Goal: Task Accomplishment & Management: Manage account settings

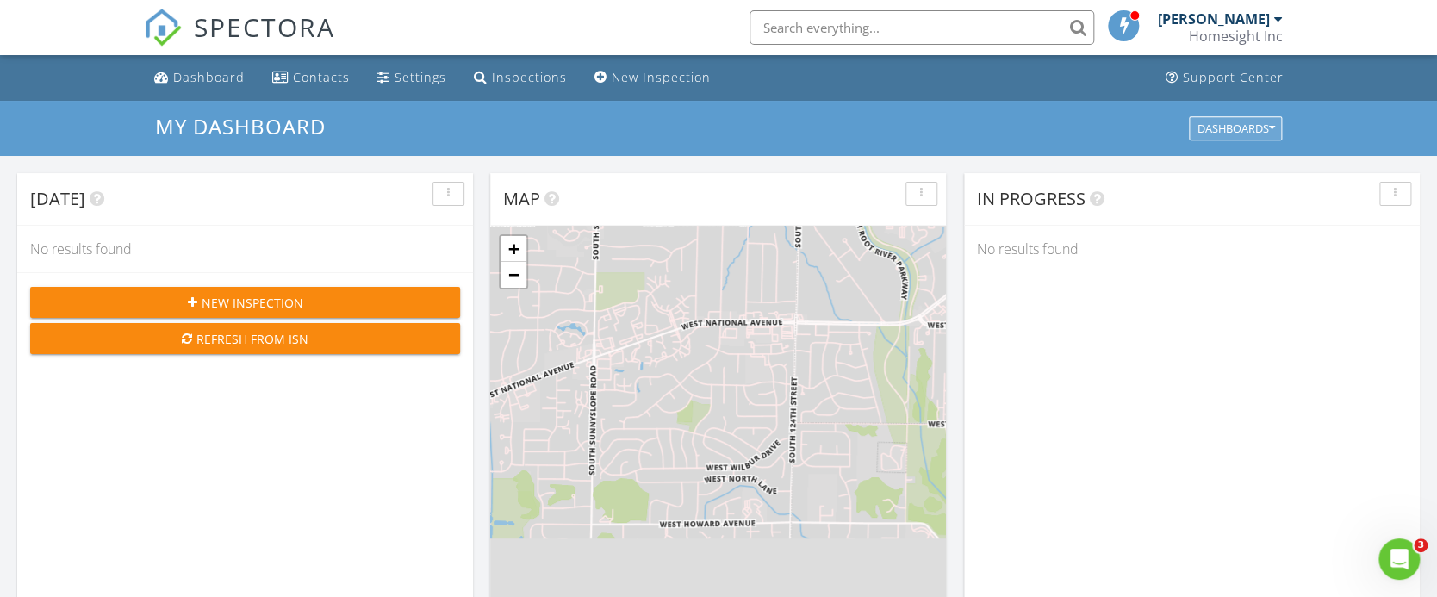
click at [1266, 127] on div "Dashboards" at bounding box center [1235, 128] width 78 height 12
click at [1089, 113] on div "My Dashboard Dashboards" at bounding box center [718, 128] width 1437 height 55
click at [1277, 17] on div at bounding box center [1277, 19] width 9 height 14
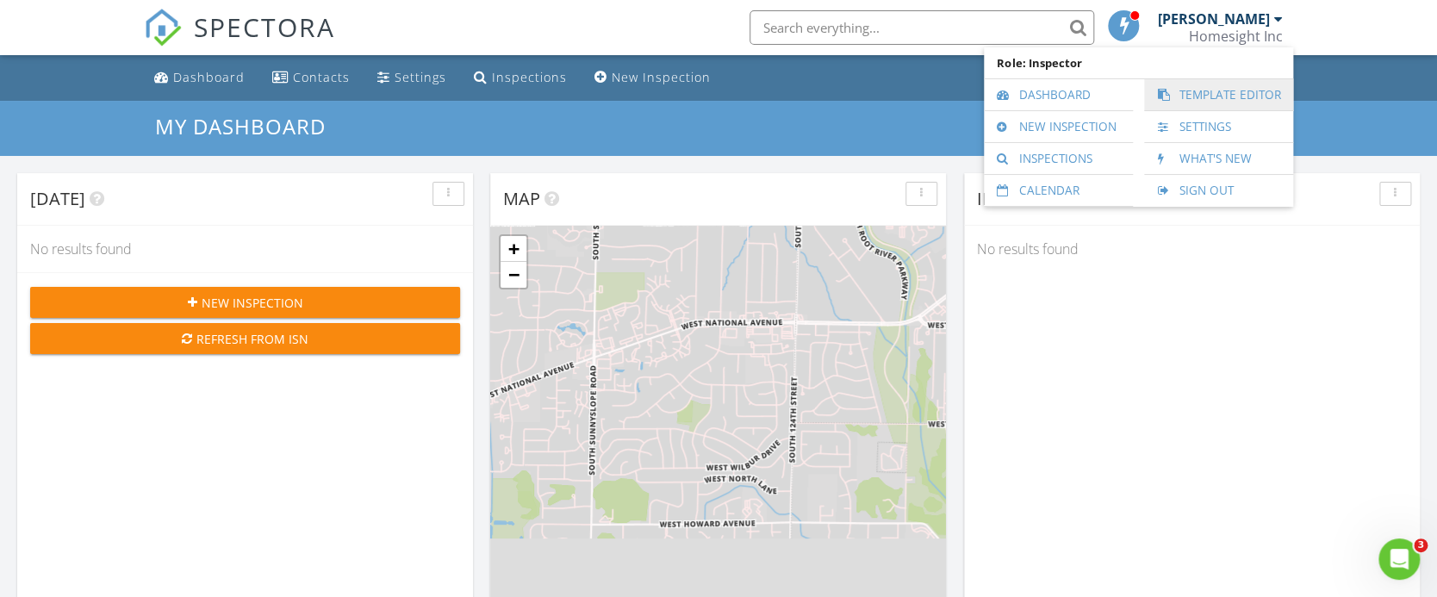
click at [1210, 86] on link "Template Editor" at bounding box center [1218, 94] width 132 height 31
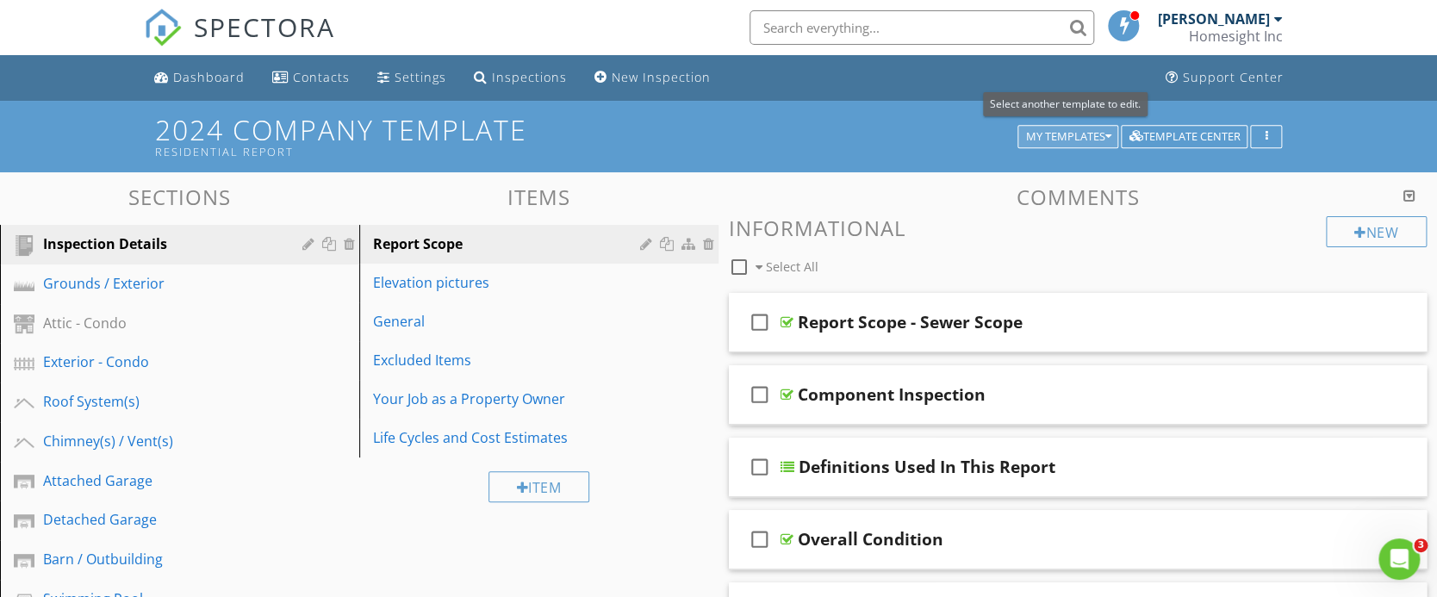
click at [1106, 134] on icon "button" at bounding box center [1107, 137] width 6 height 12
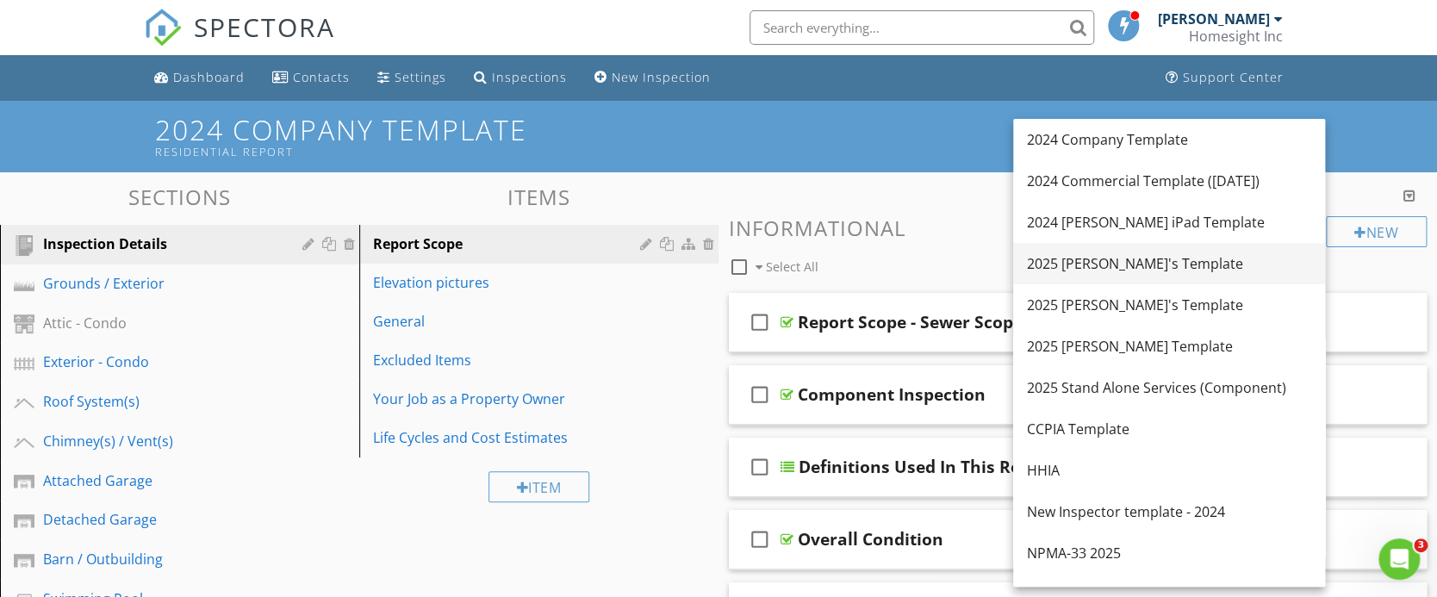
click at [1115, 259] on div "2025 [PERSON_NAME]'s Template" at bounding box center [1169, 263] width 284 height 21
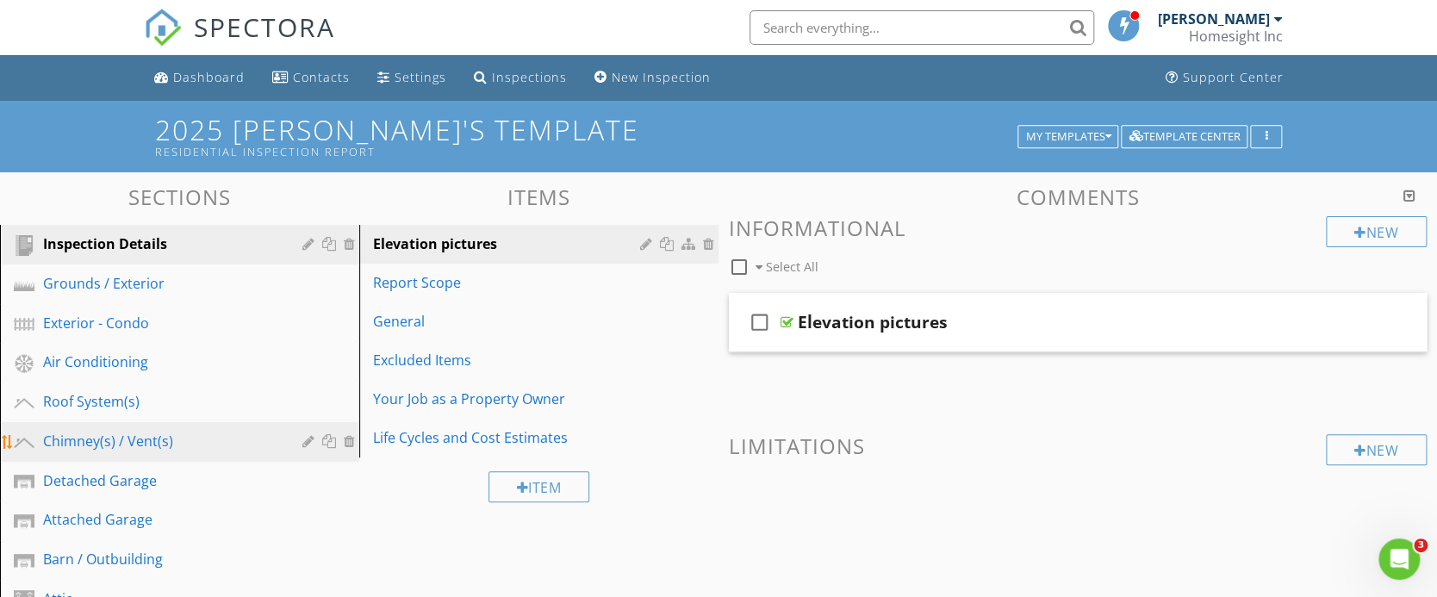
click at [148, 444] on div "Chimney(s) / Vent(s)" at bounding box center [160, 441] width 234 height 21
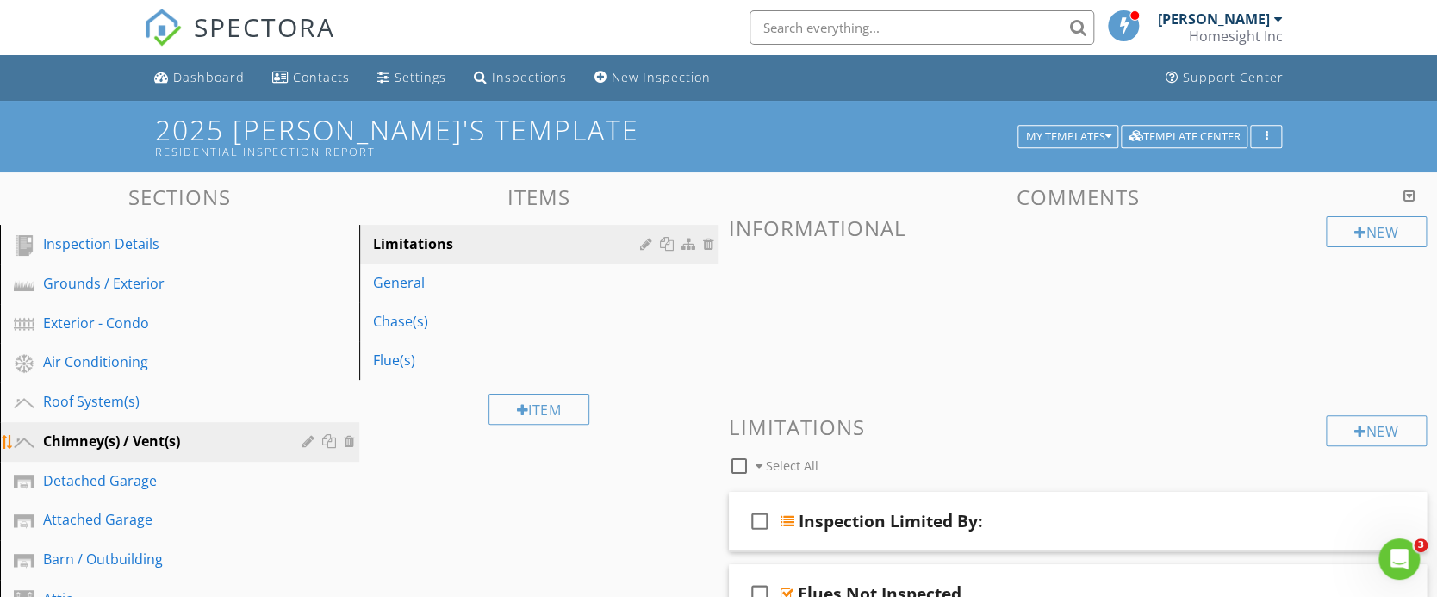
click at [307, 434] on div at bounding box center [310, 441] width 16 height 14
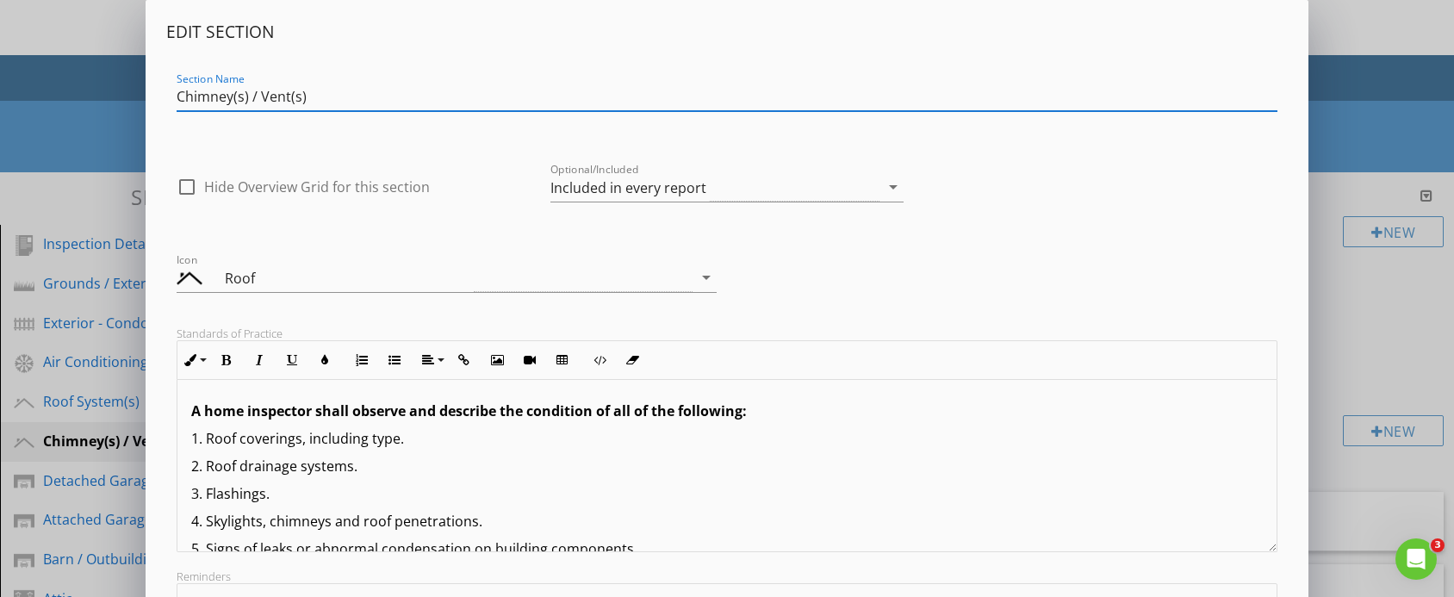
click at [262, 93] on input "Chimney(s) / Vent(s)" at bounding box center [727, 97] width 1101 height 28
click at [272, 92] on input "Chimney(s) / B -Vent(s)" at bounding box center [727, 97] width 1101 height 28
click at [407, 83] on input "Chimney(s) / B-Vent(s)" at bounding box center [727, 97] width 1101 height 28
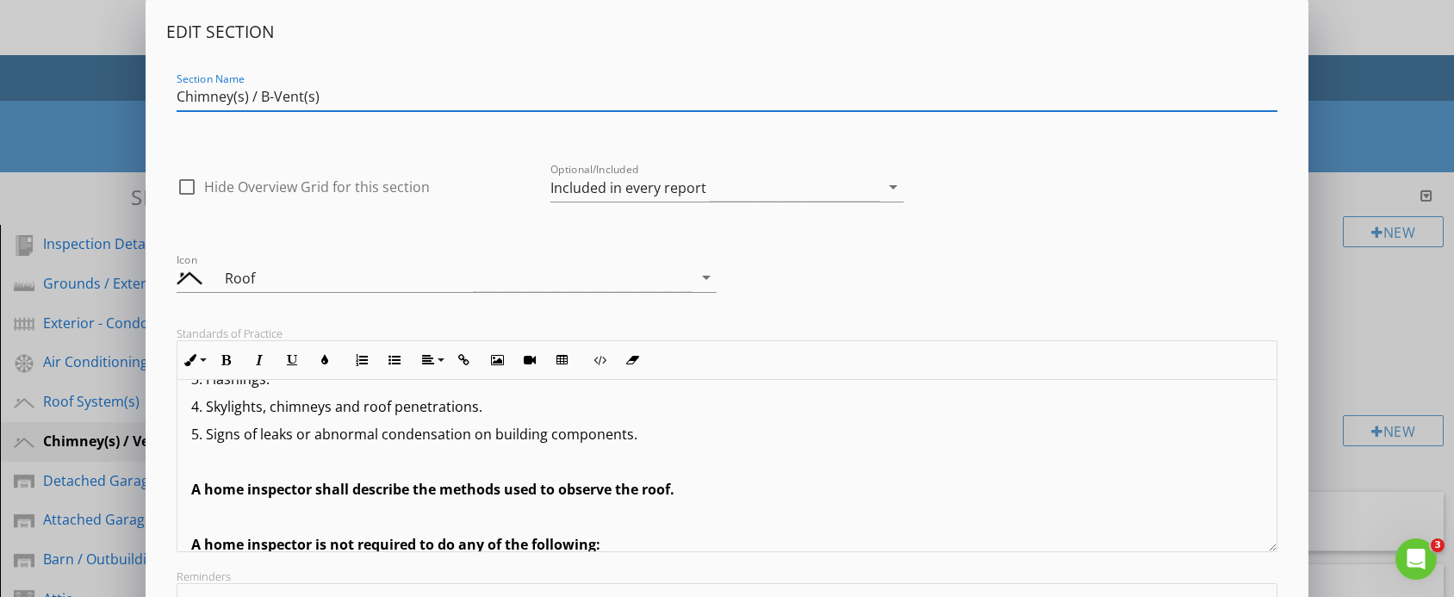
type input "Chimney(s) / B-Vent(s)"
click at [1267, 176] on div "check_box_outline_blank Hide Overview Grid for this section Optional/Included I…" at bounding box center [726, 182] width 1121 height 73
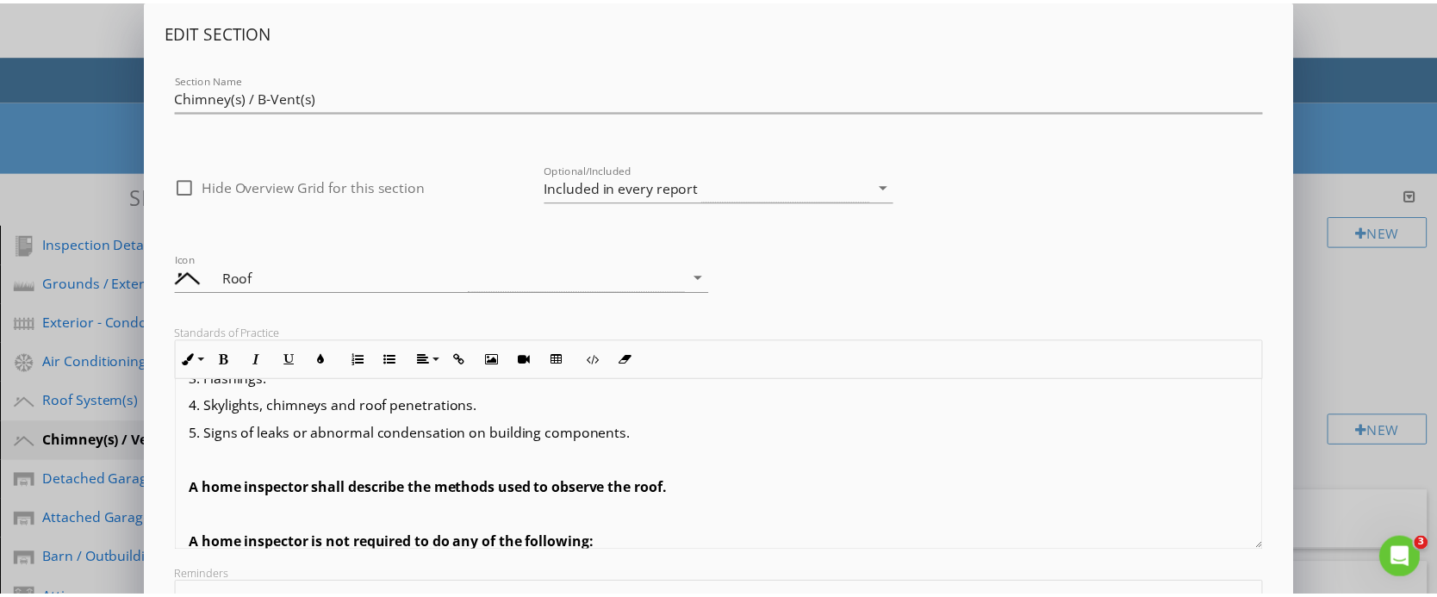
scroll to position [314, 0]
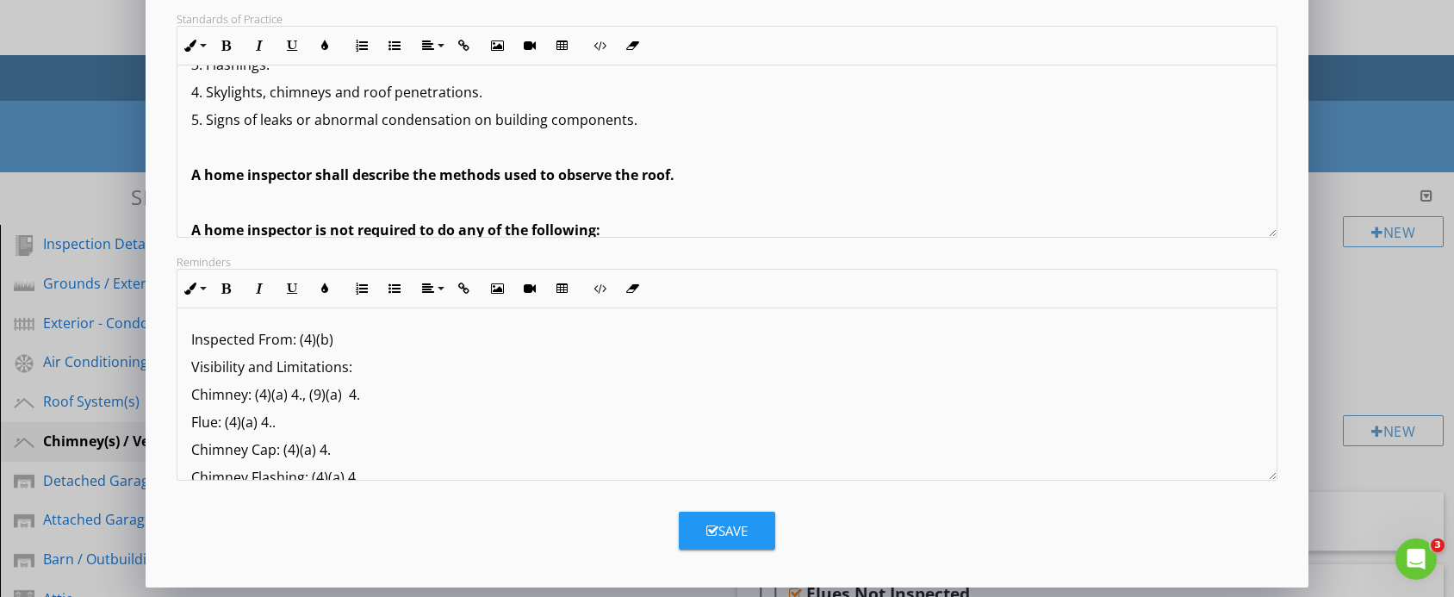
click at [748, 541] on button "Save" at bounding box center [727, 531] width 96 height 38
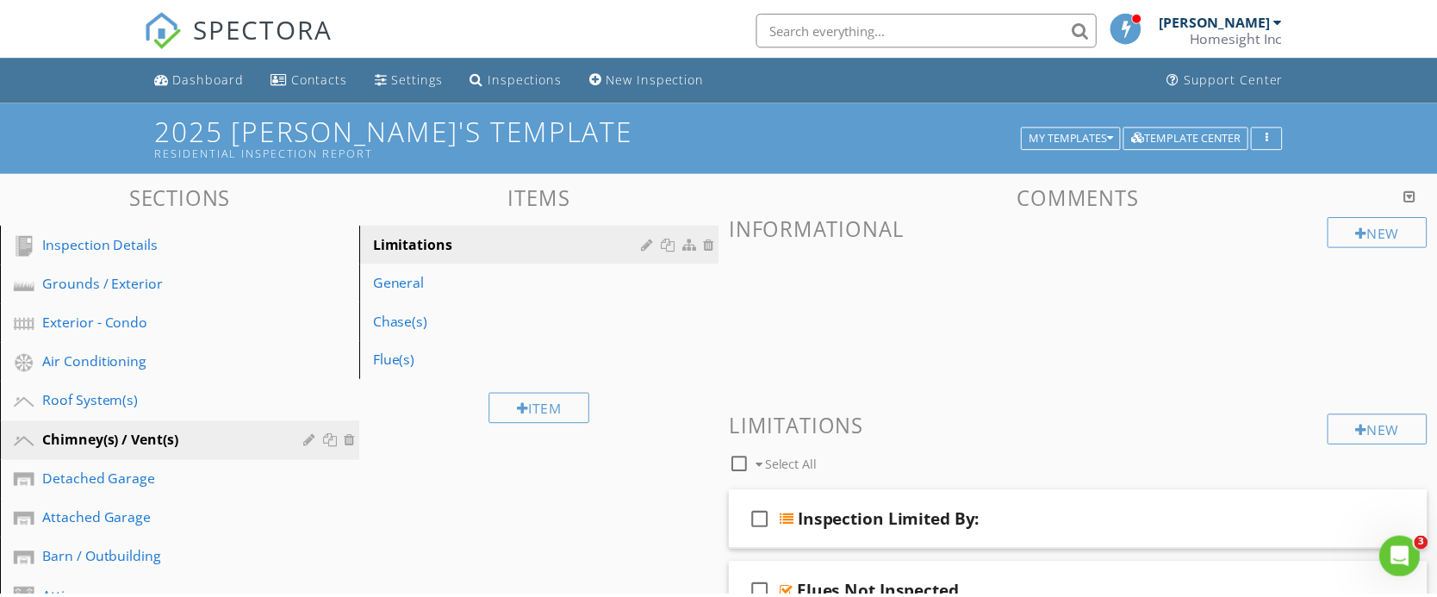
scroll to position [128, 0]
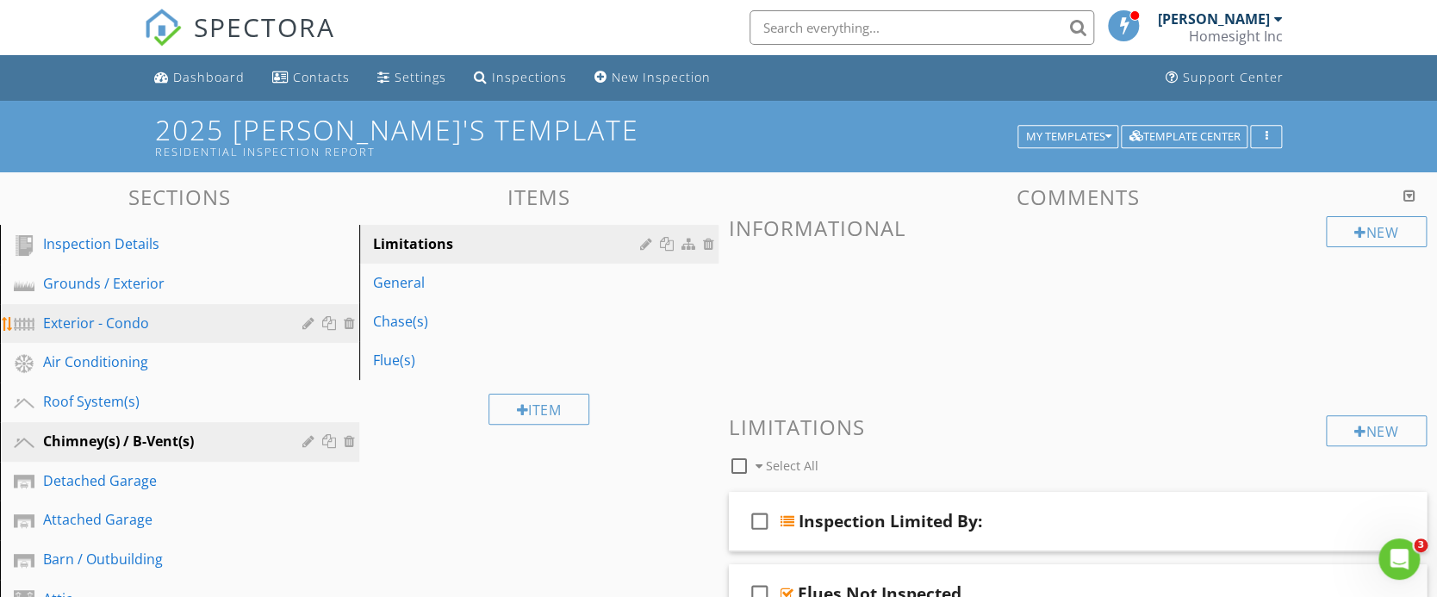
click at [170, 321] on div "Exterior - Condo" at bounding box center [160, 323] width 234 height 21
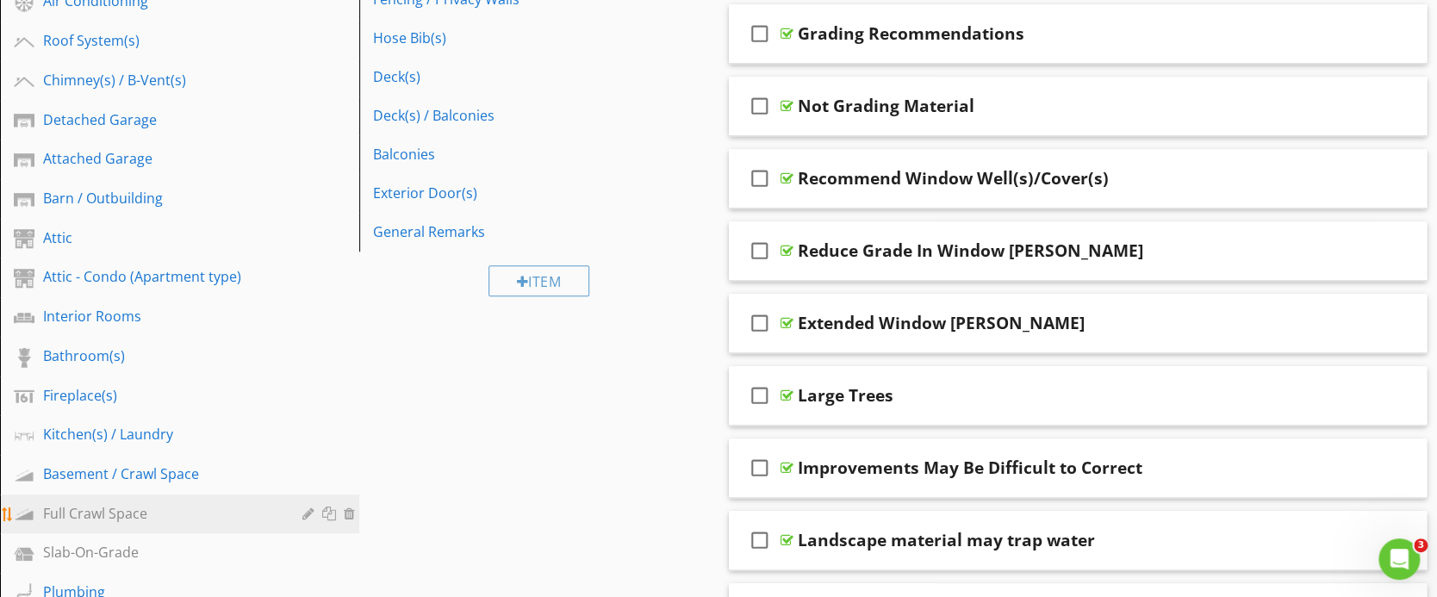
scroll to position [229, 0]
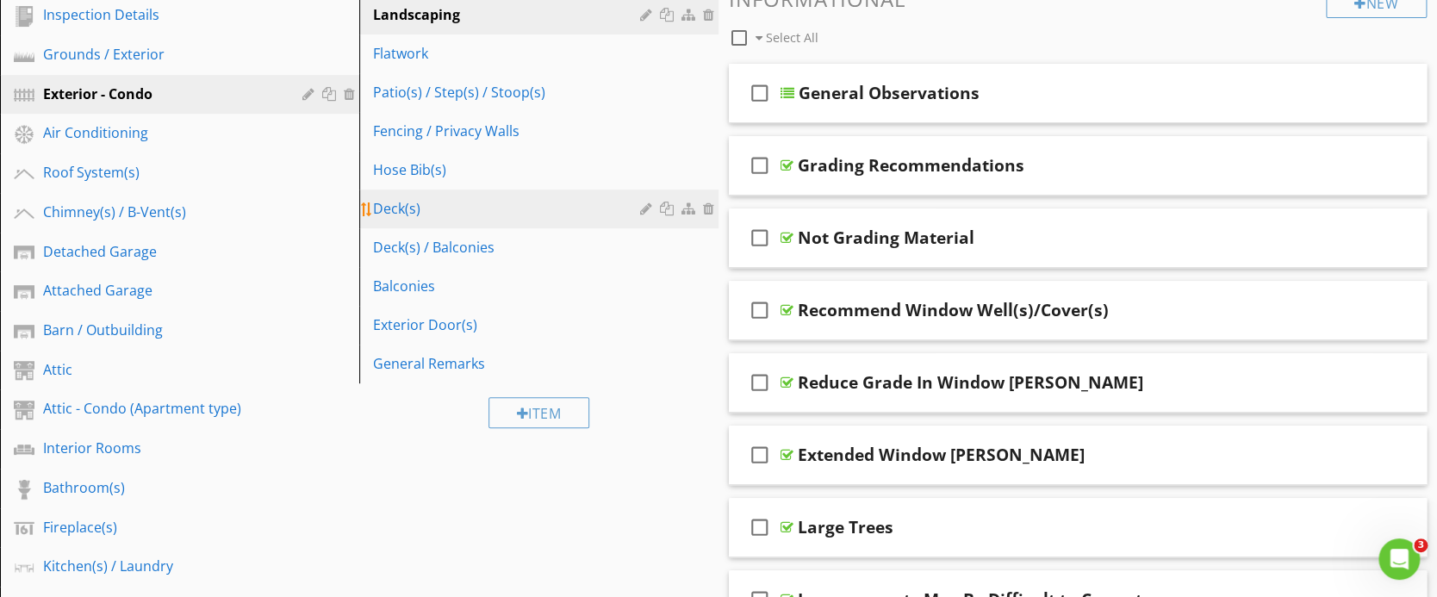
click at [386, 208] on div "Deck(s)" at bounding box center [509, 208] width 272 height 21
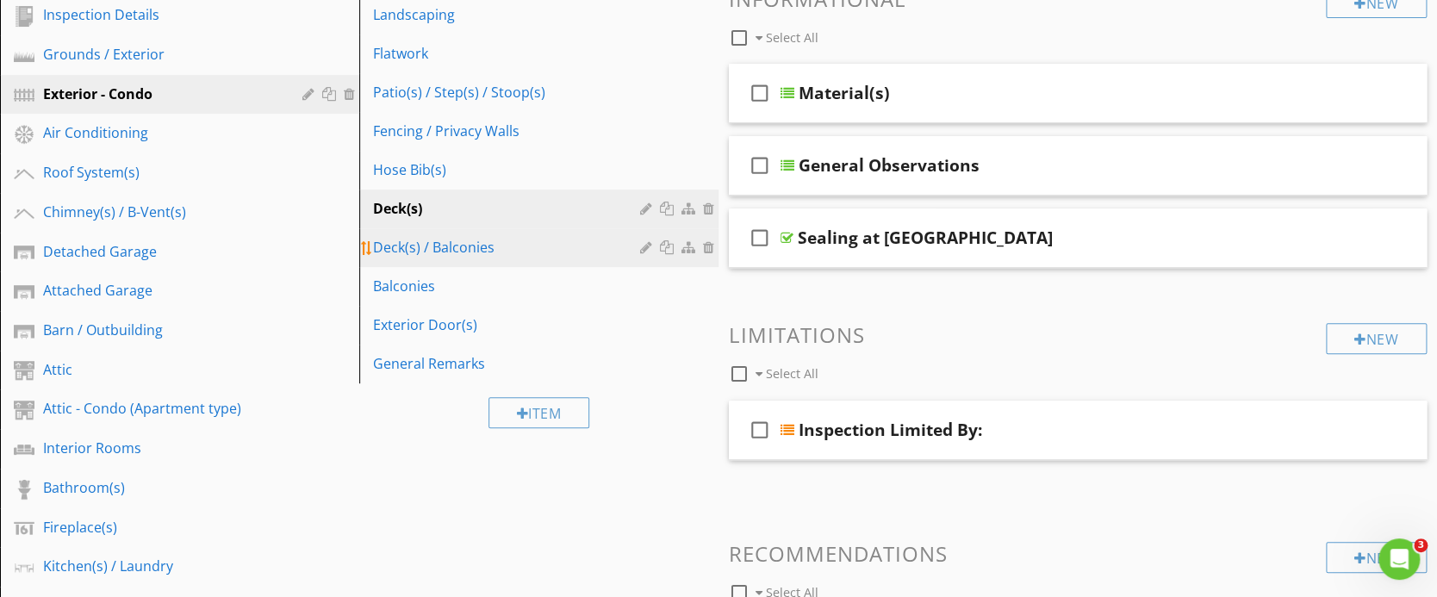
click at [388, 246] on div "Deck(s) / Balconies" at bounding box center [509, 247] width 272 height 21
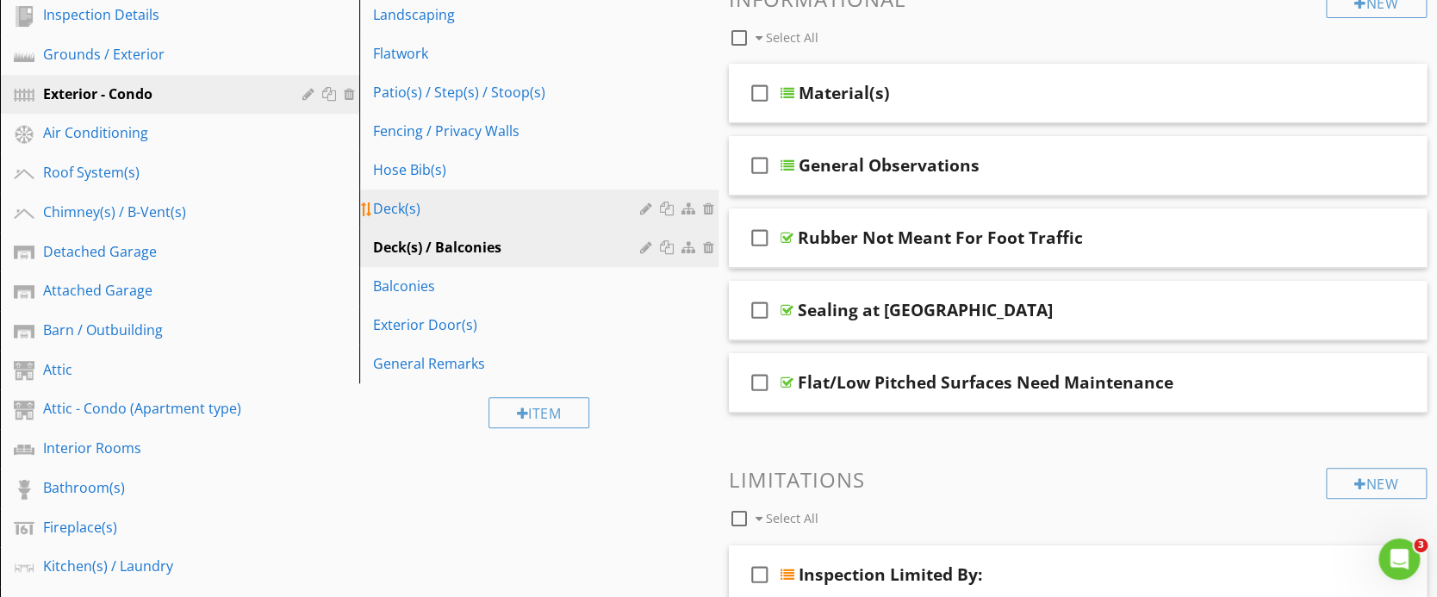
click at [395, 201] on div "Deck(s)" at bounding box center [509, 208] width 272 height 21
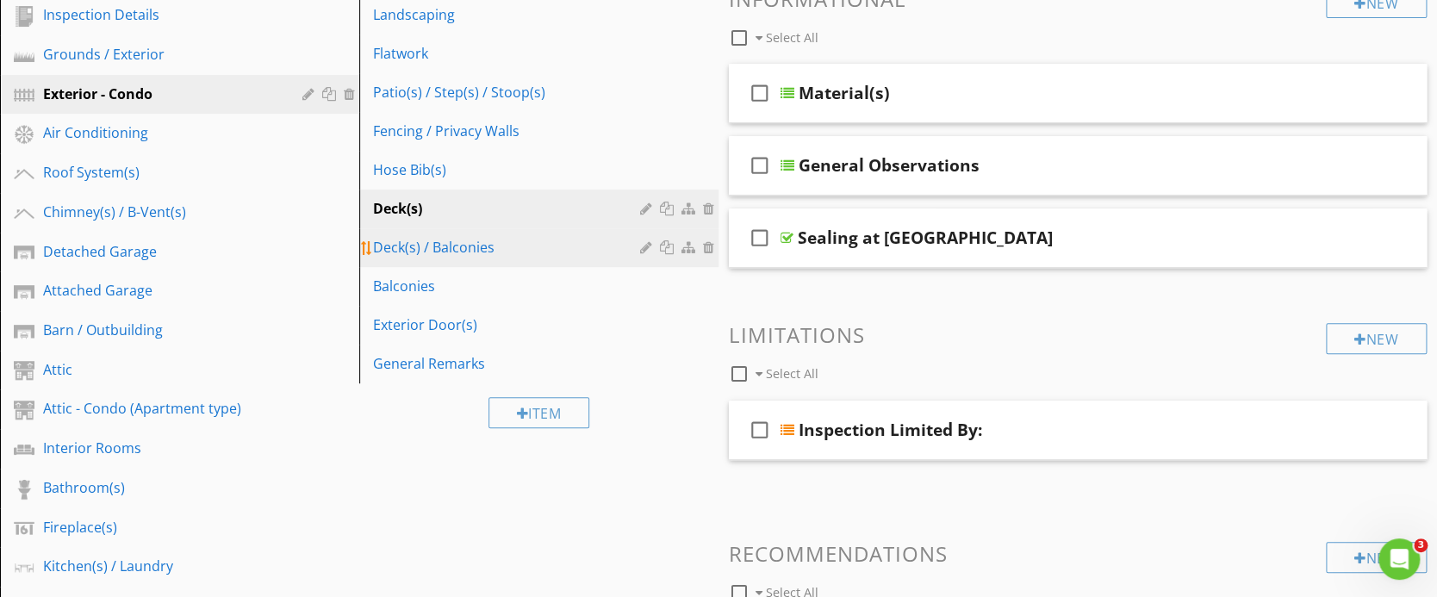
click at [401, 242] on div "Deck(s) / Balconies" at bounding box center [509, 247] width 272 height 21
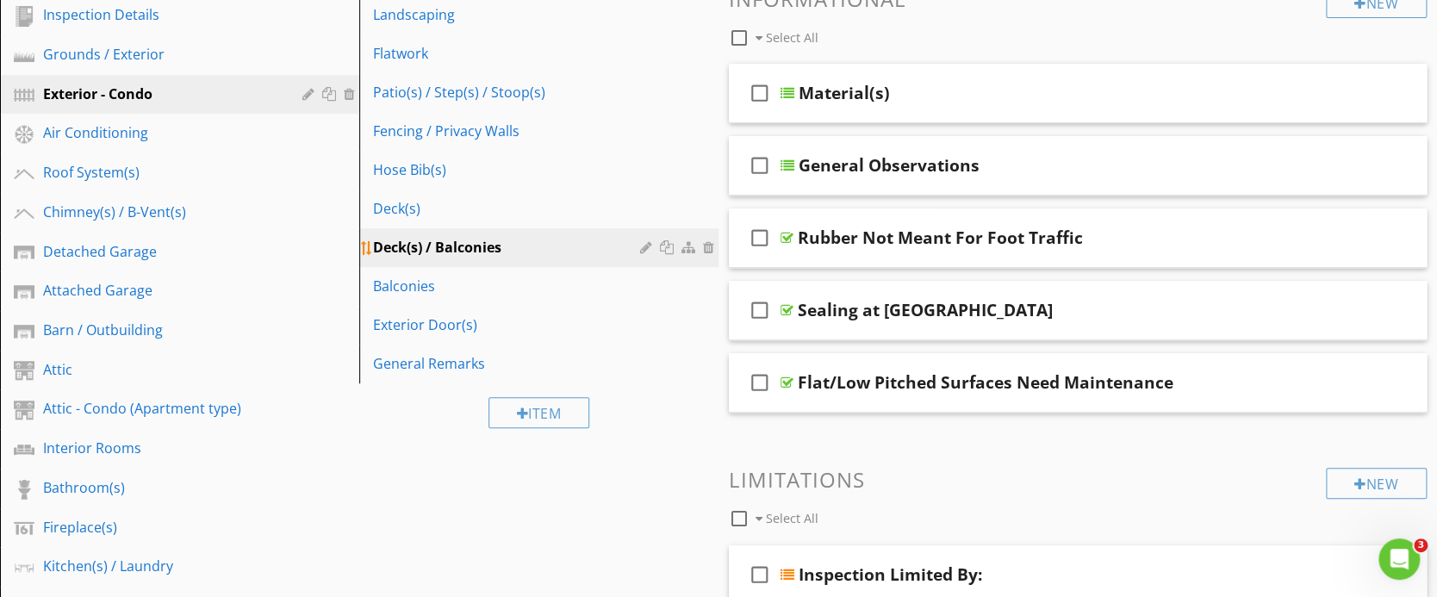
click at [643, 245] on div at bounding box center [648, 247] width 16 height 14
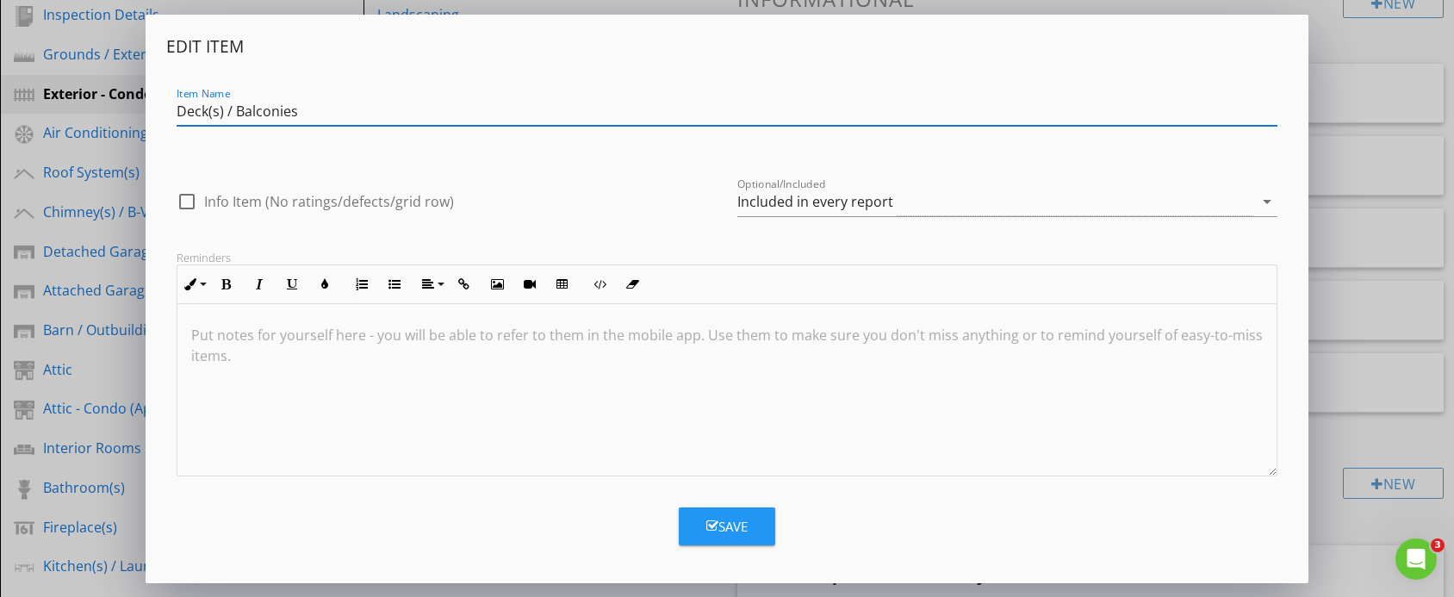
drag, startPoint x: 235, startPoint y: 114, endPoint x: 48, endPoint y: 114, distance: 186.9
click at [48, 114] on div "Edit Item Item Name Deck(s) / Balconies check_box_outline_blank Info Item (No r…" at bounding box center [727, 298] width 1454 height 597
type input "Balconies"
click at [755, 525] on button "Save" at bounding box center [727, 526] width 96 height 38
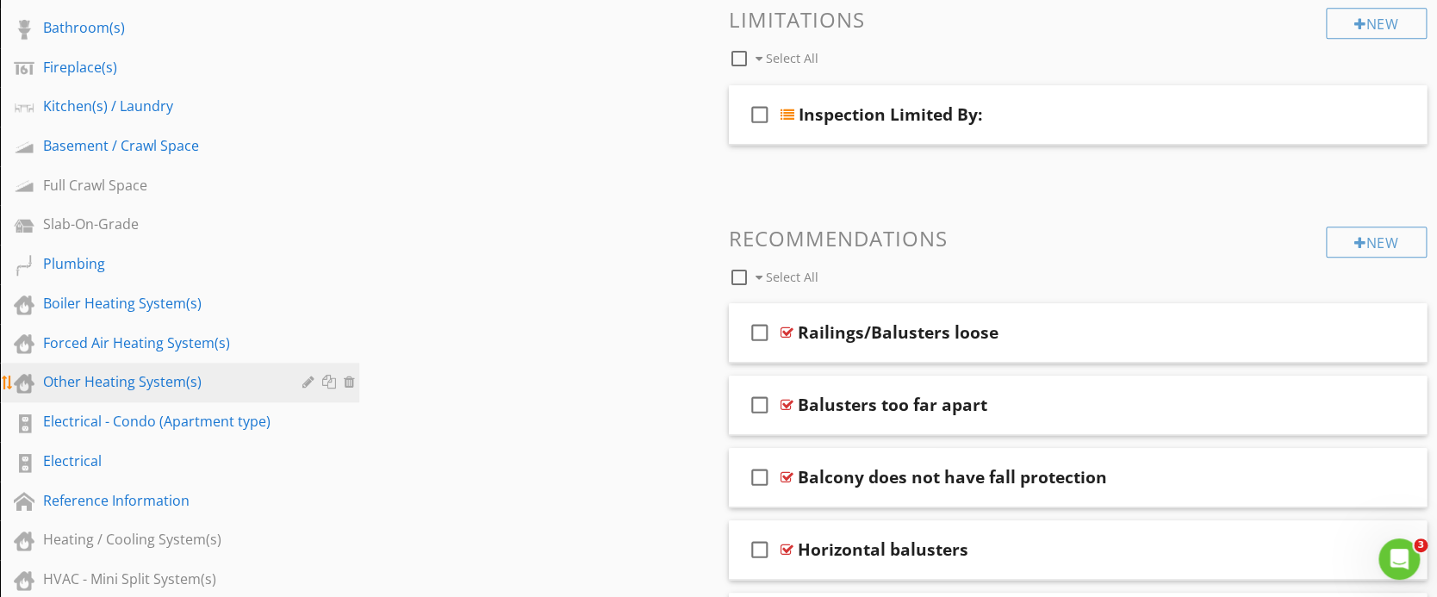
scroll to position [1034, 0]
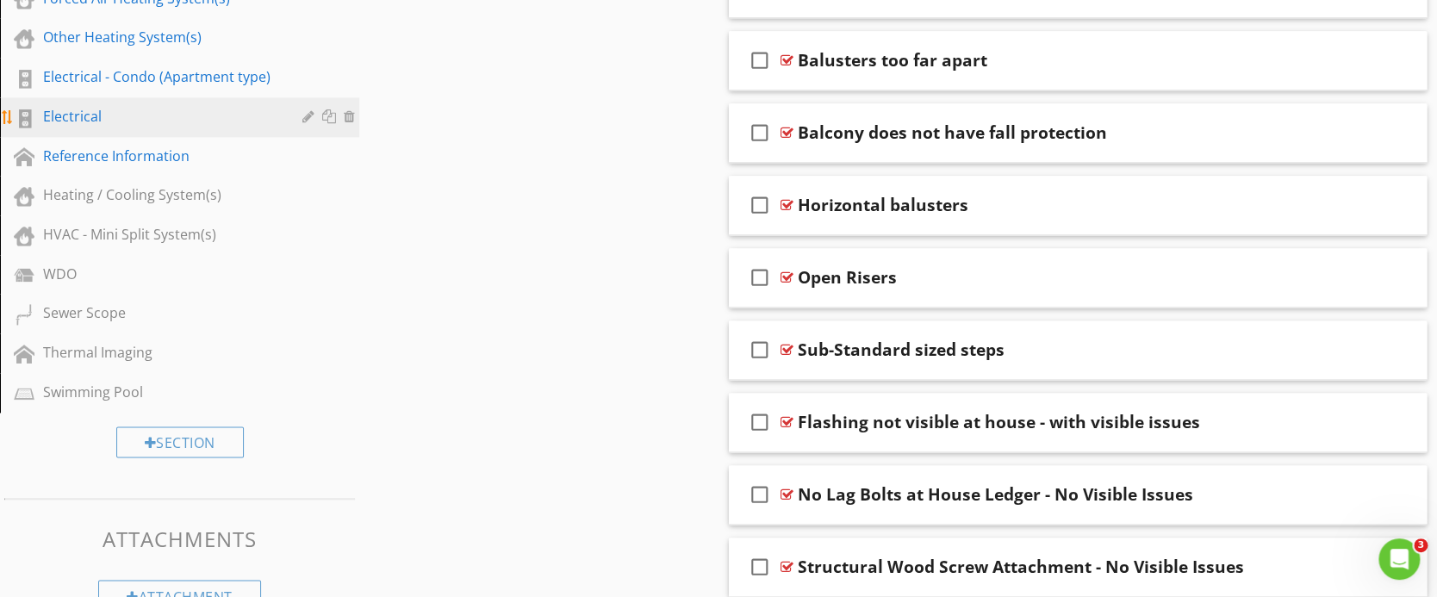
click at [87, 106] on div "Electrical" at bounding box center [160, 116] width 234 height 21
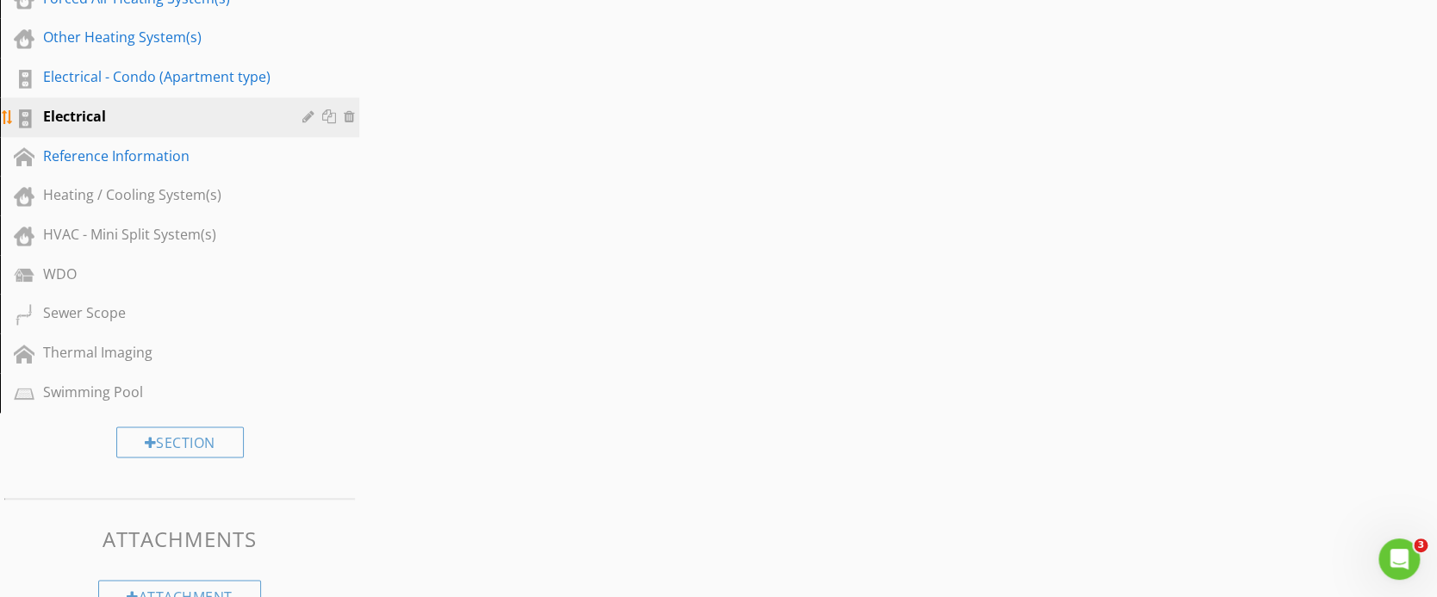
click at [86, 109] on div "Electrical" at bounding box center [160, 116] width 234 height 21
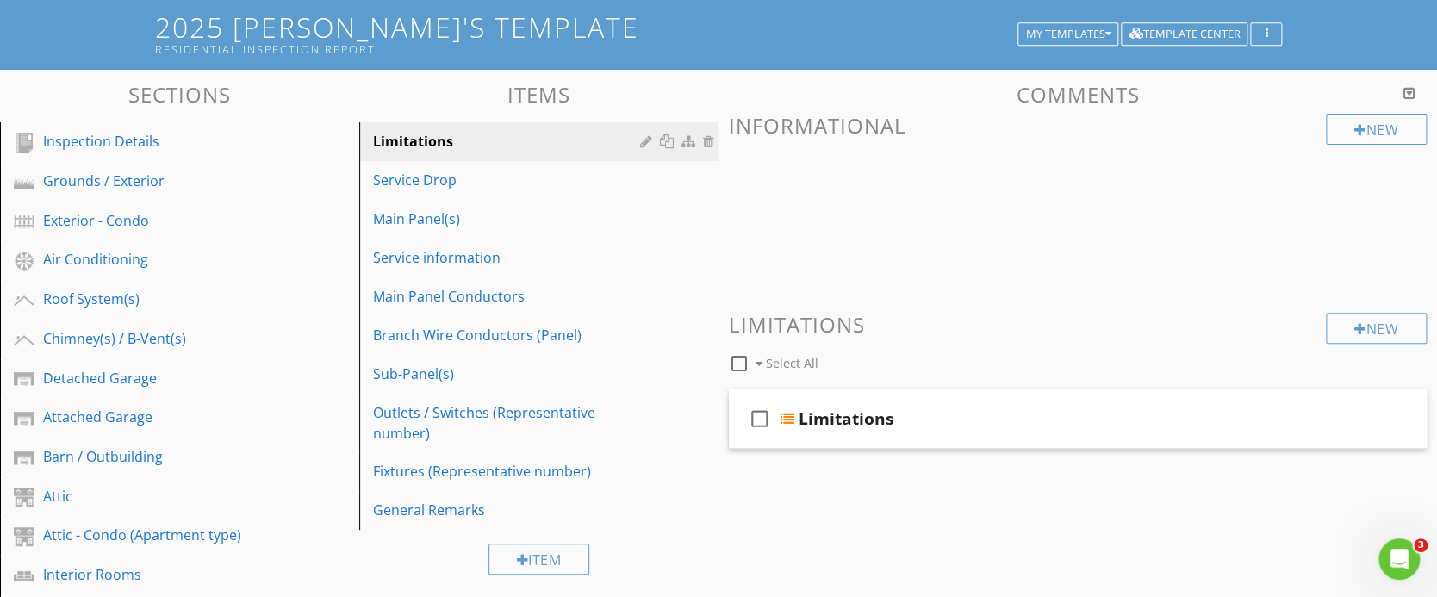
scroll to position [229, 0]
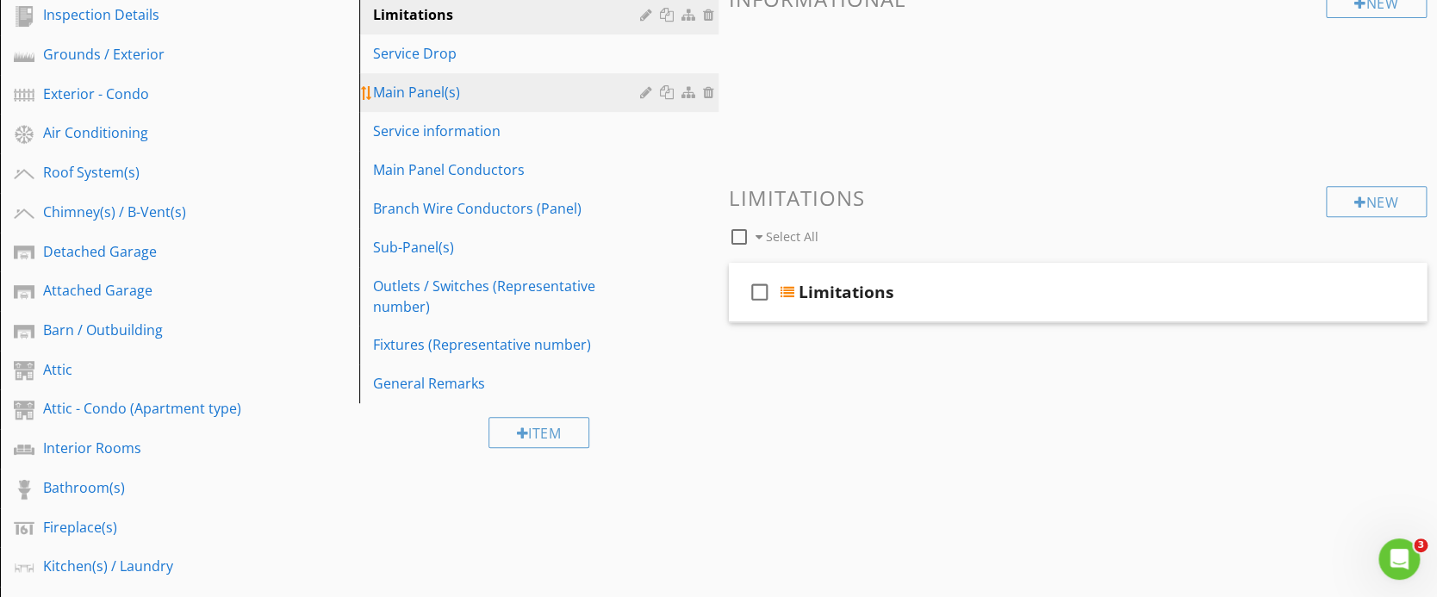
click at [400, 90] on div "Main Panel(s)" at bounding box center [509, 92] width 272 height 21
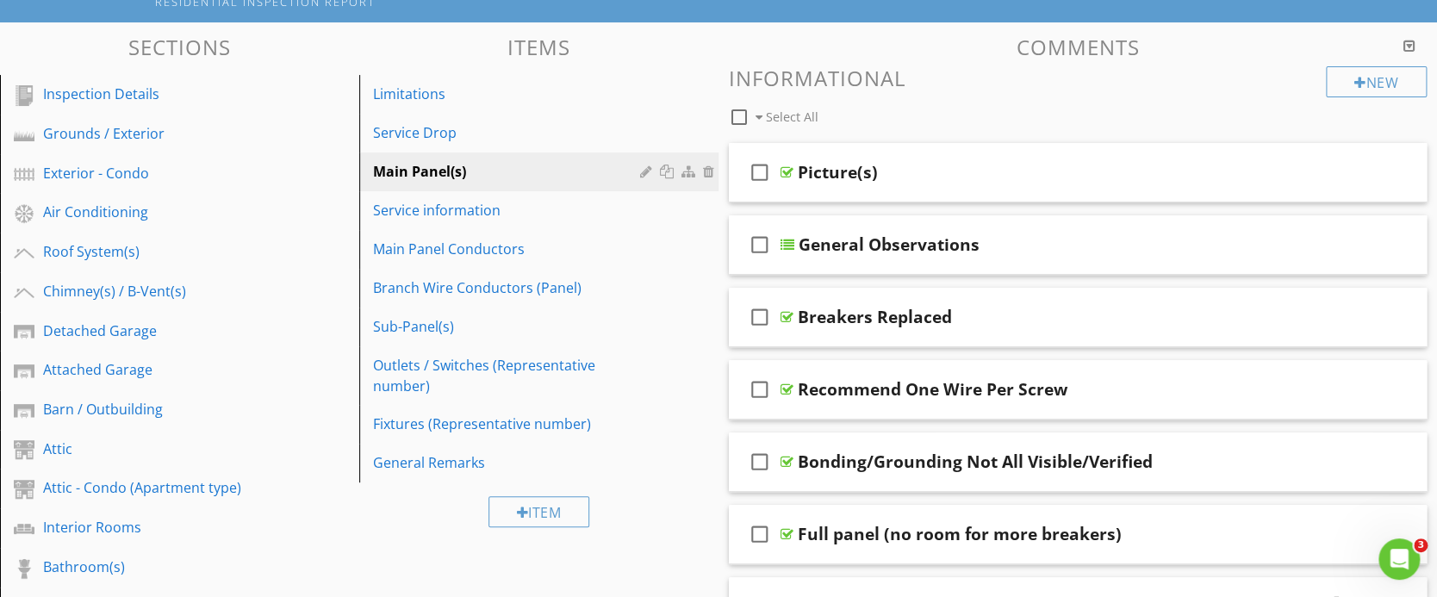
scroll to position [115, 0]
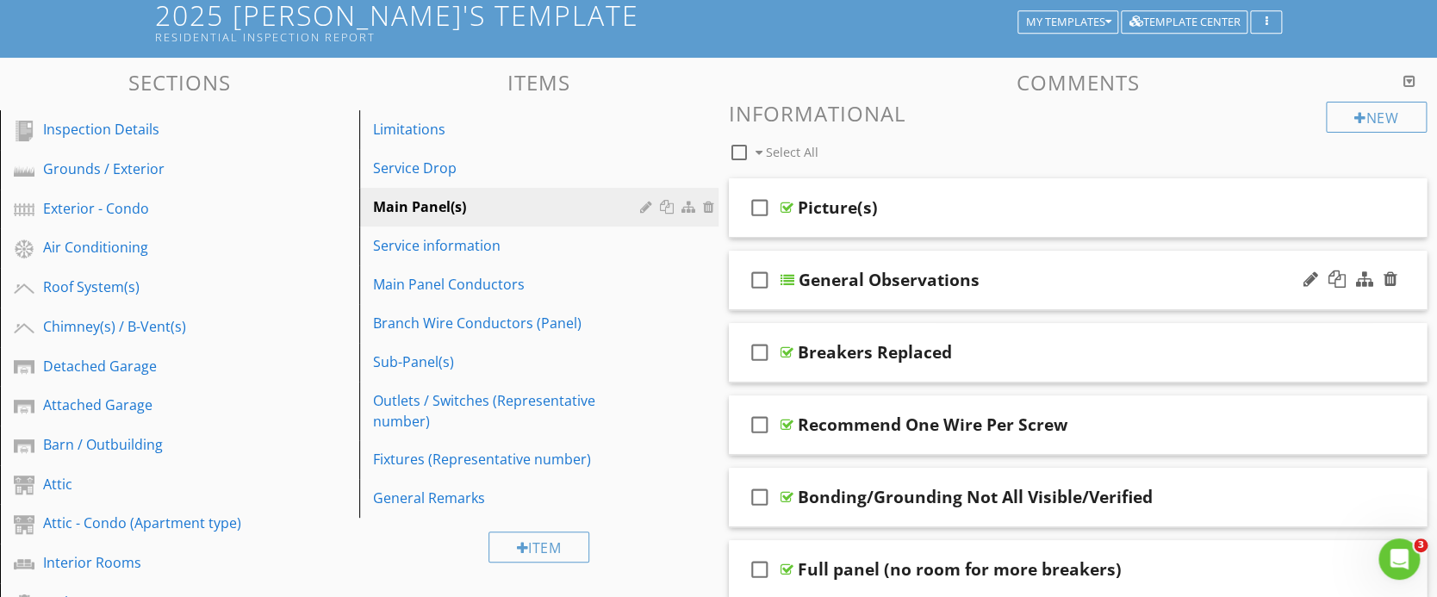
click at [949, 279] on div "General Observations" at bounding box center [888, 280] width 181 height 21
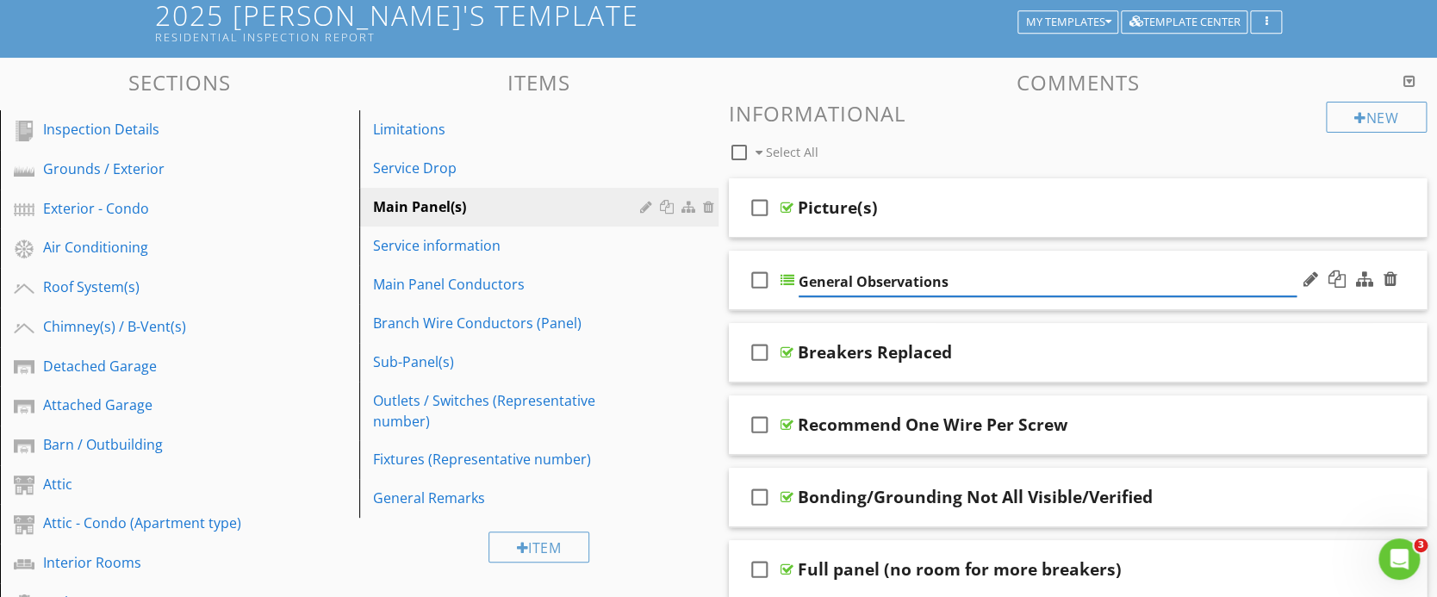
click at [782, 279] on div at bounding box center [787, 280] width 14 height 14
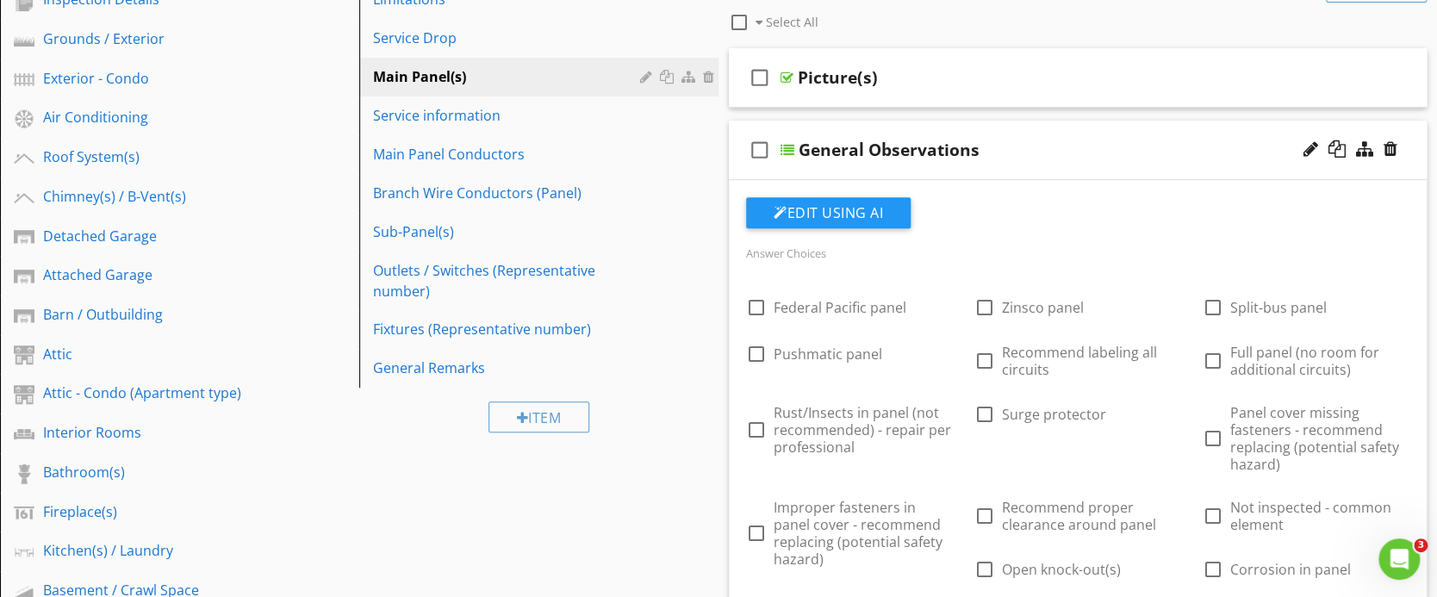
scroll to position [229, 0]
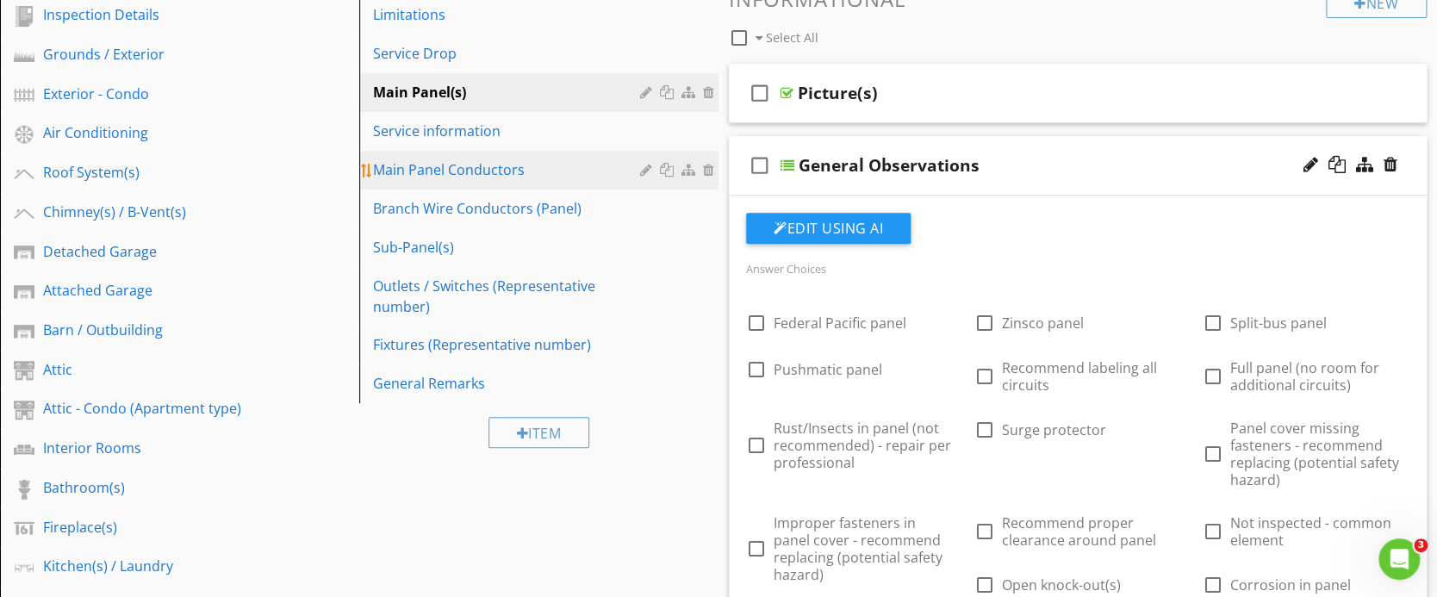
click at [476, 168] on div "Main Panel Conductors" at bounding box center [509, 169] width 272 height 21
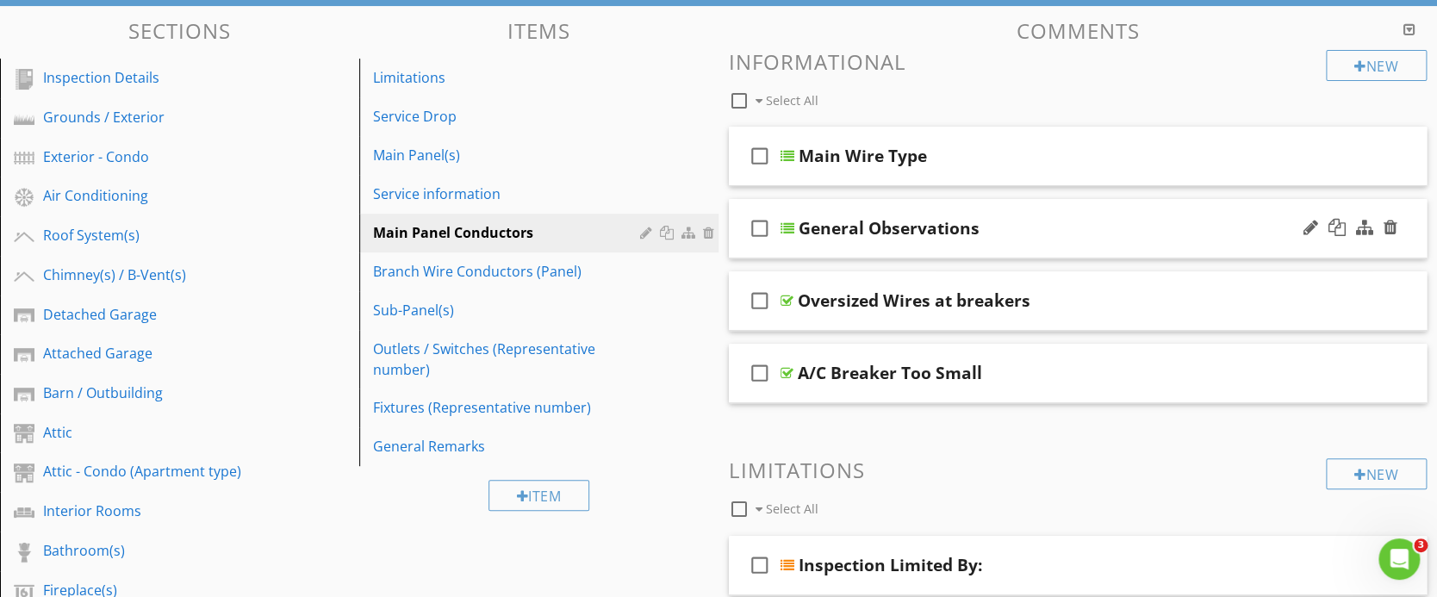
scroll to position [115, 0]
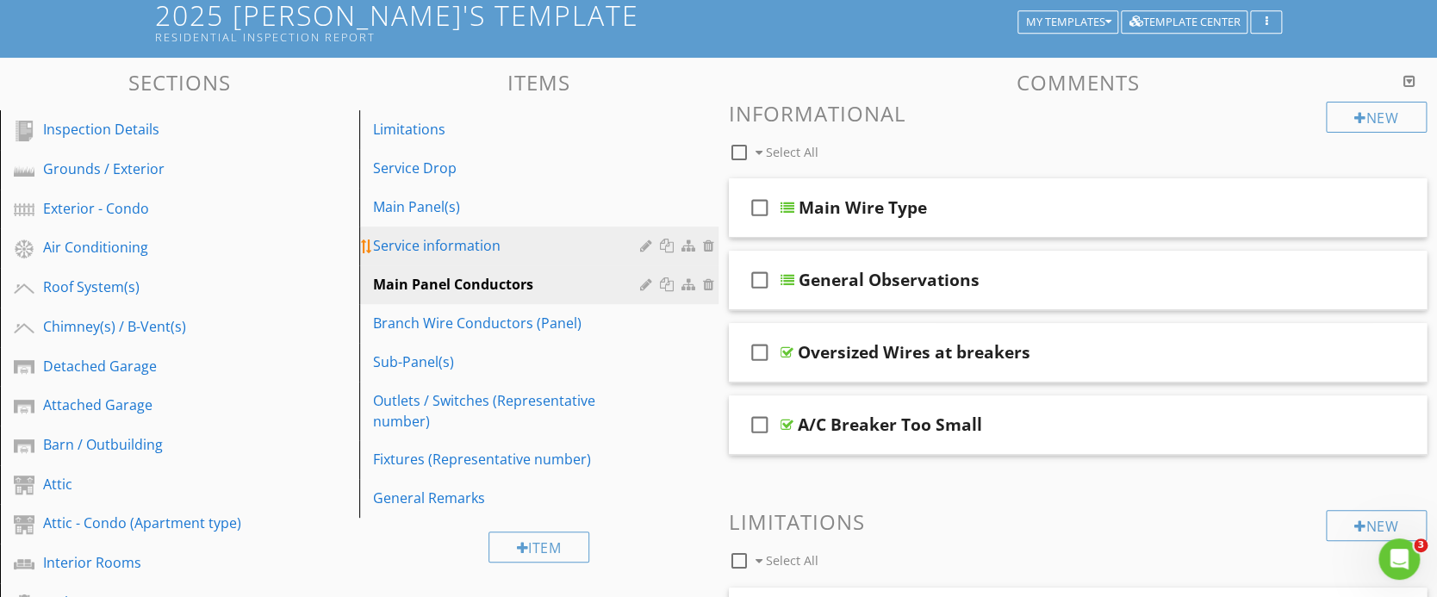
click at [447, 246] on div "Service information" at bounding box center [509, 245] width 272 height 21
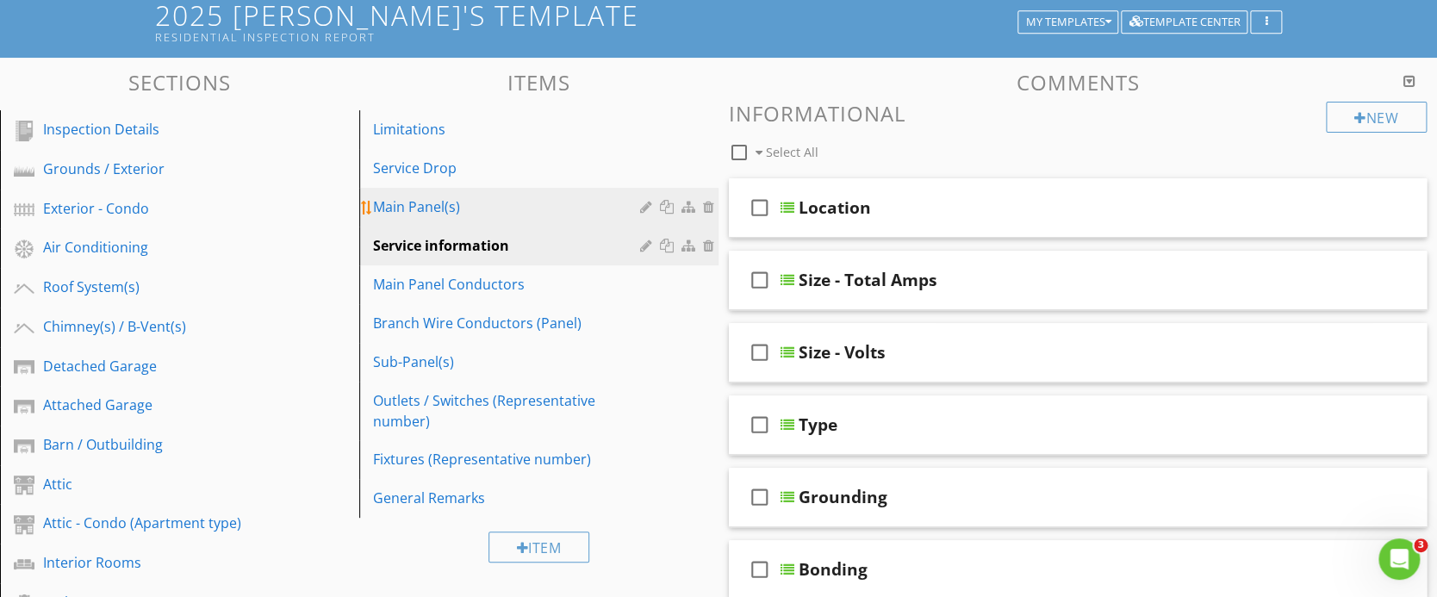
click at [420, 203] on div "Main Panel(s)" at bounding box center [509, 206] width 272 height 21
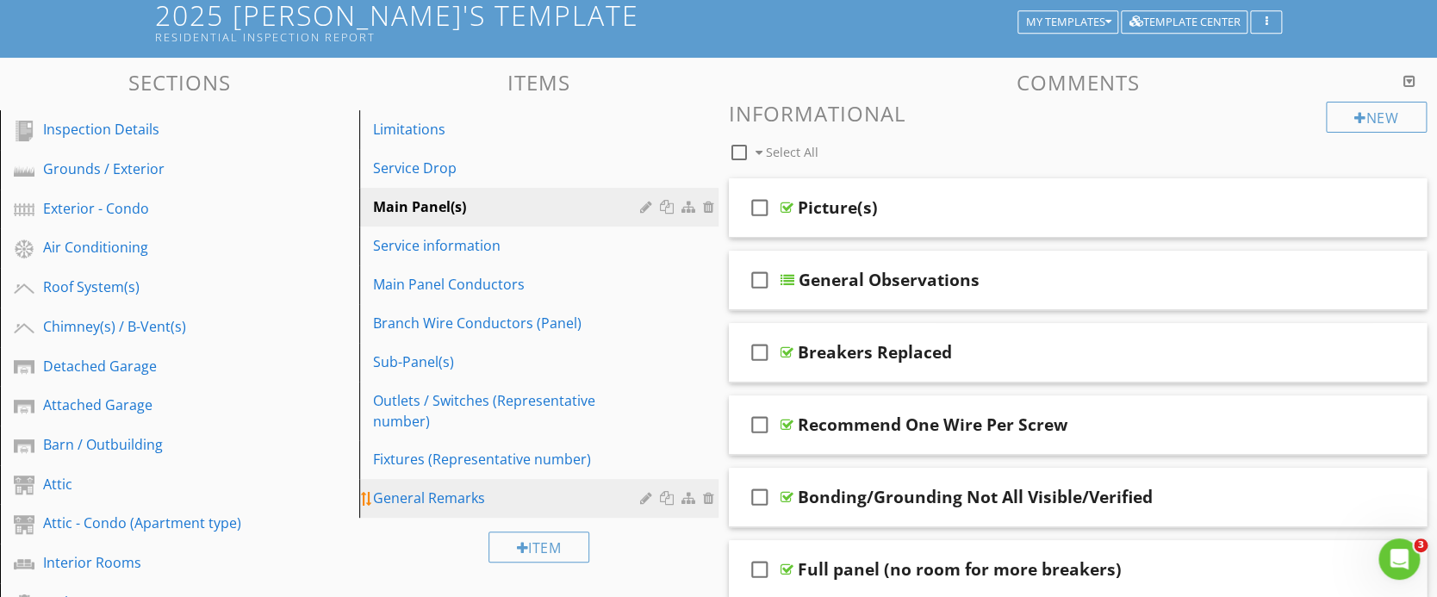
click at [430, 497] on div "General Remarks" at bounding box center [509, 497] width 272 height 21
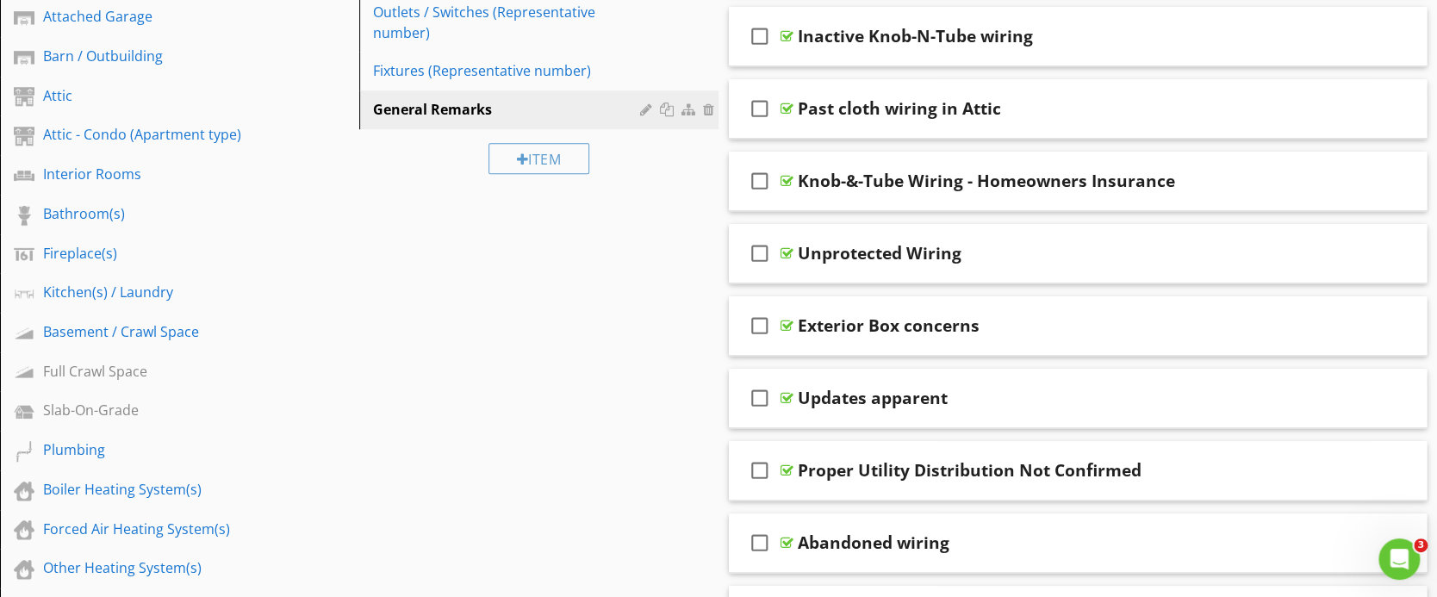
scroll to position [459, 0]
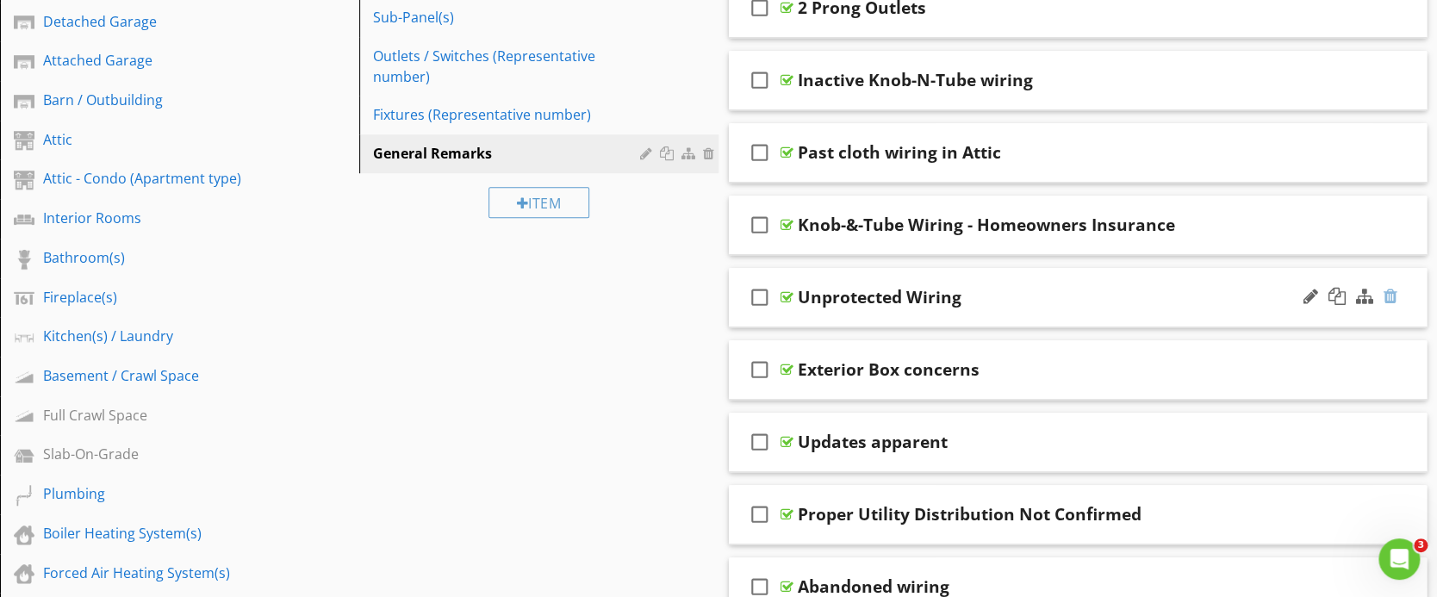
click at [1394, 293] on div at bounding box center [1390, 296] width 14 height 17
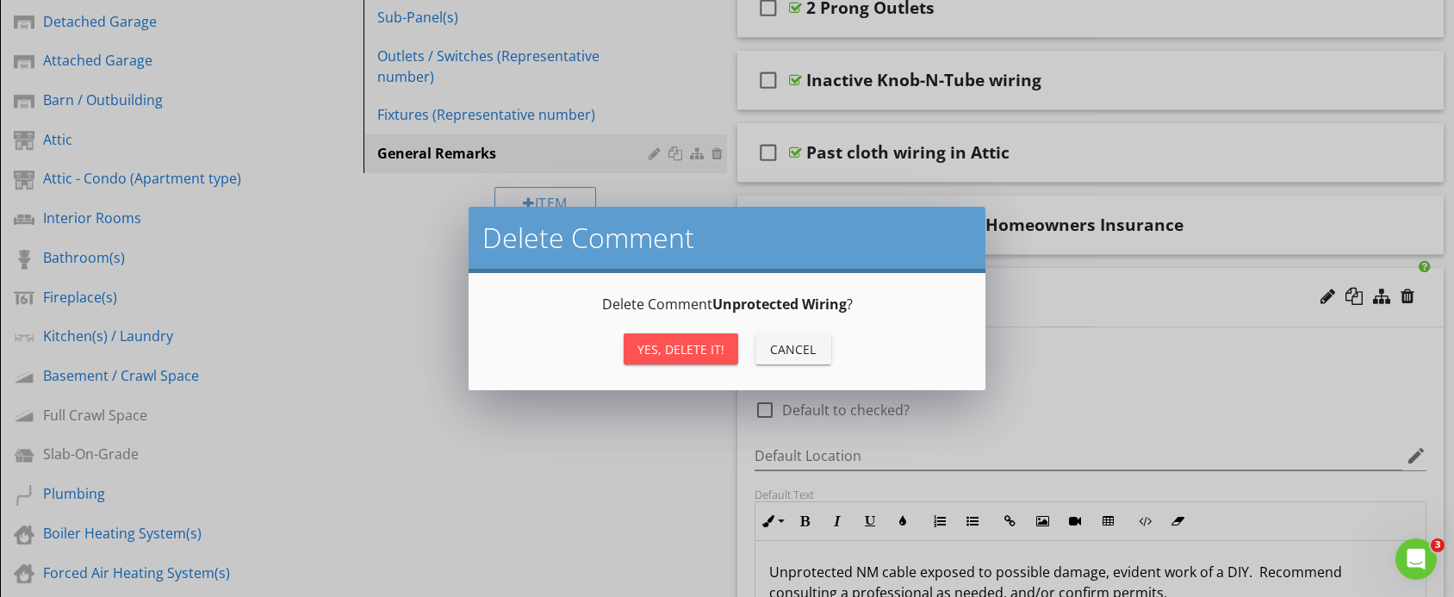
click at [710, 351] on div "Yes, Delete it!" at bounding box center [680, 349] width 87 height 18
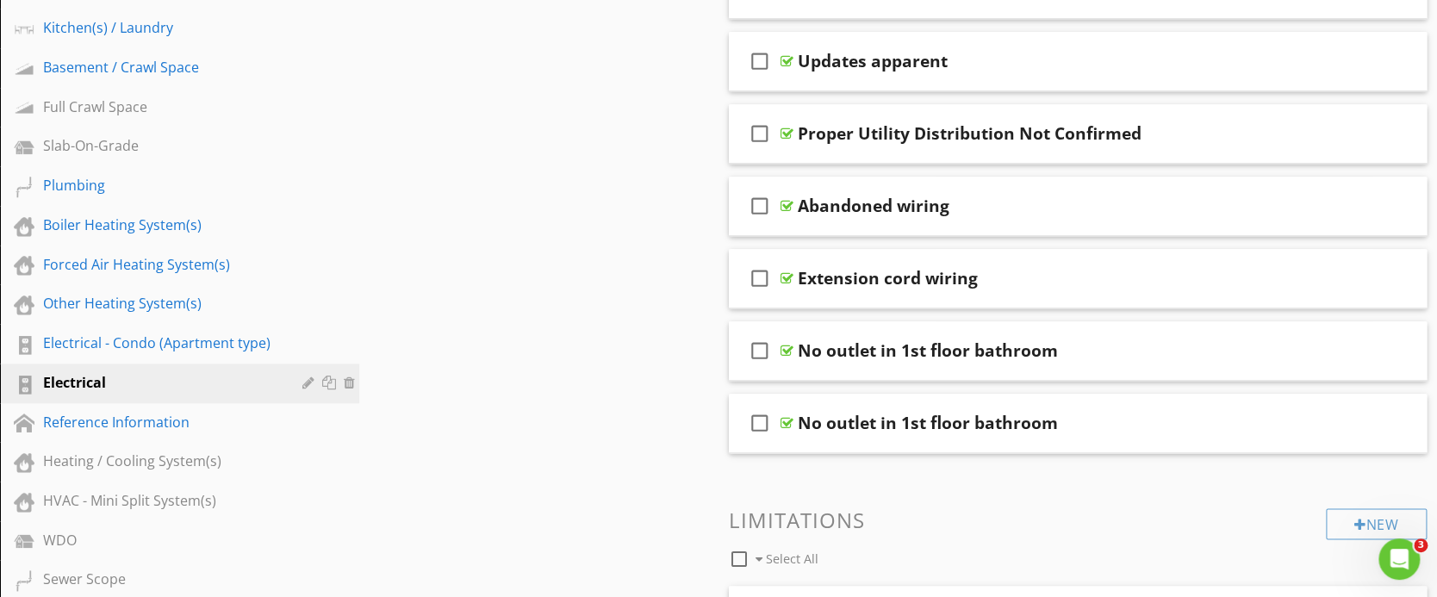
scroll to position [804, 0]
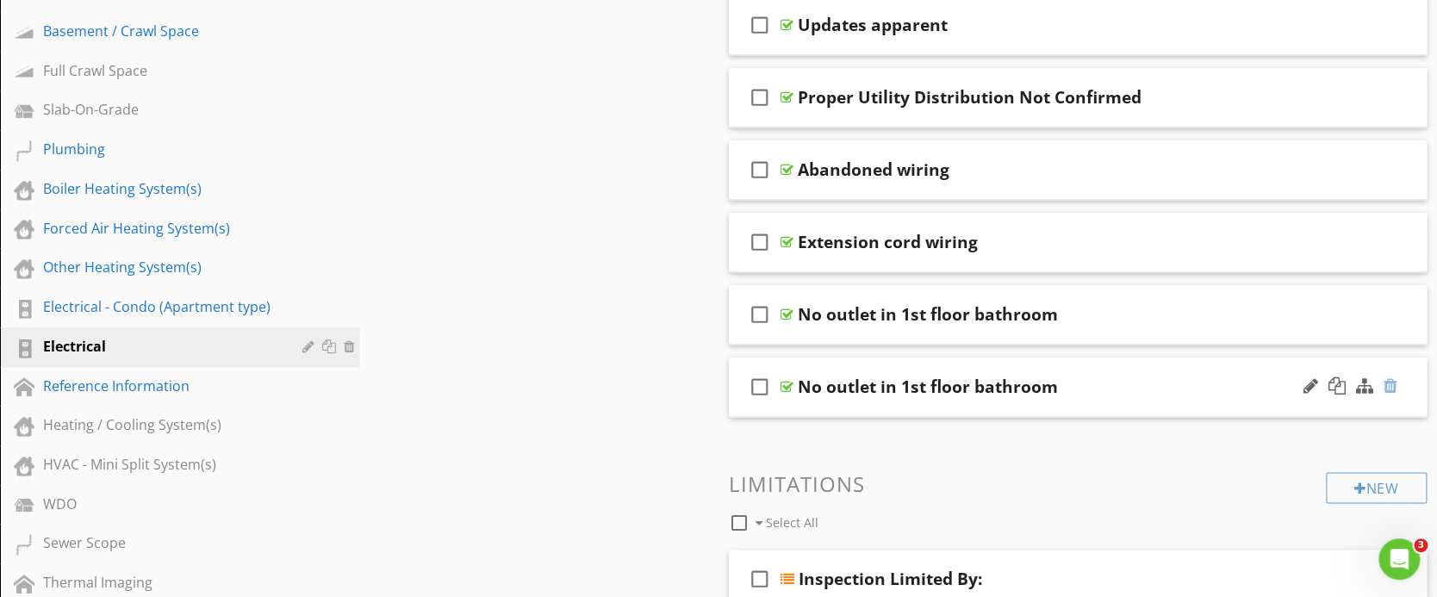
click at [1394, 379] on div at bounding box center [1390, 385] width 14 height 17
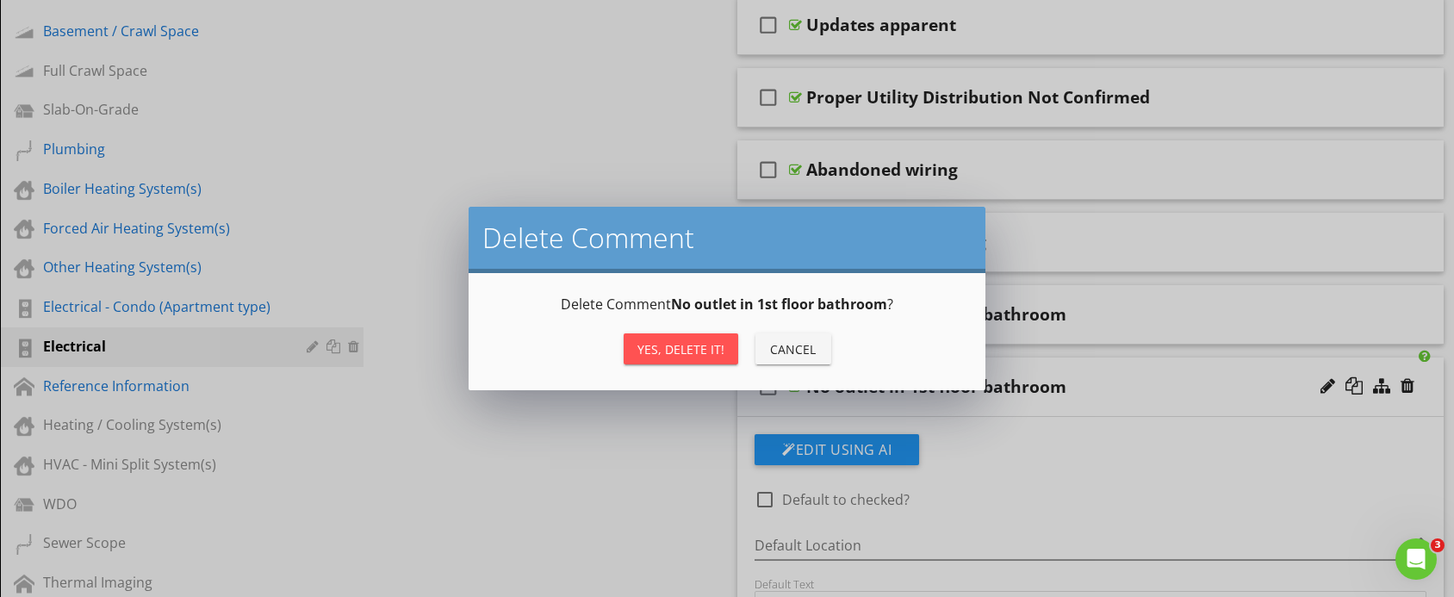
click at [677, 345] on div "Yes, Delete it!" at bounding box center [680, 349] width 87 height 18
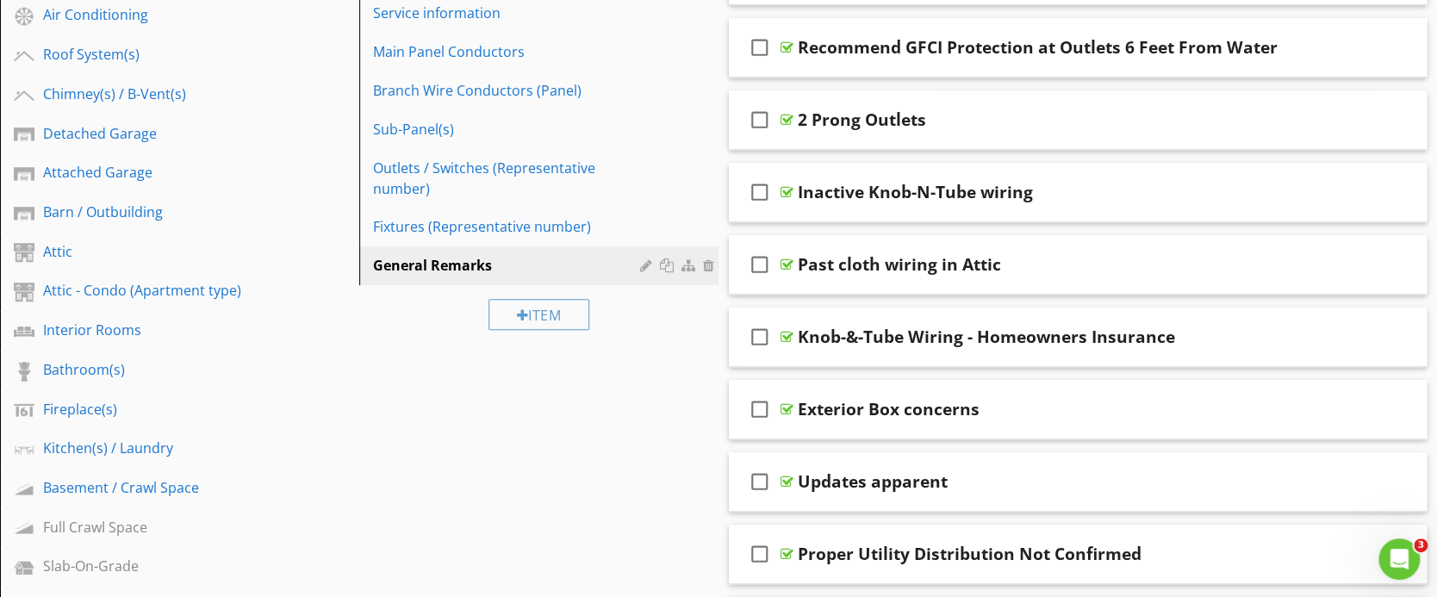
scroll to position [345, 0]
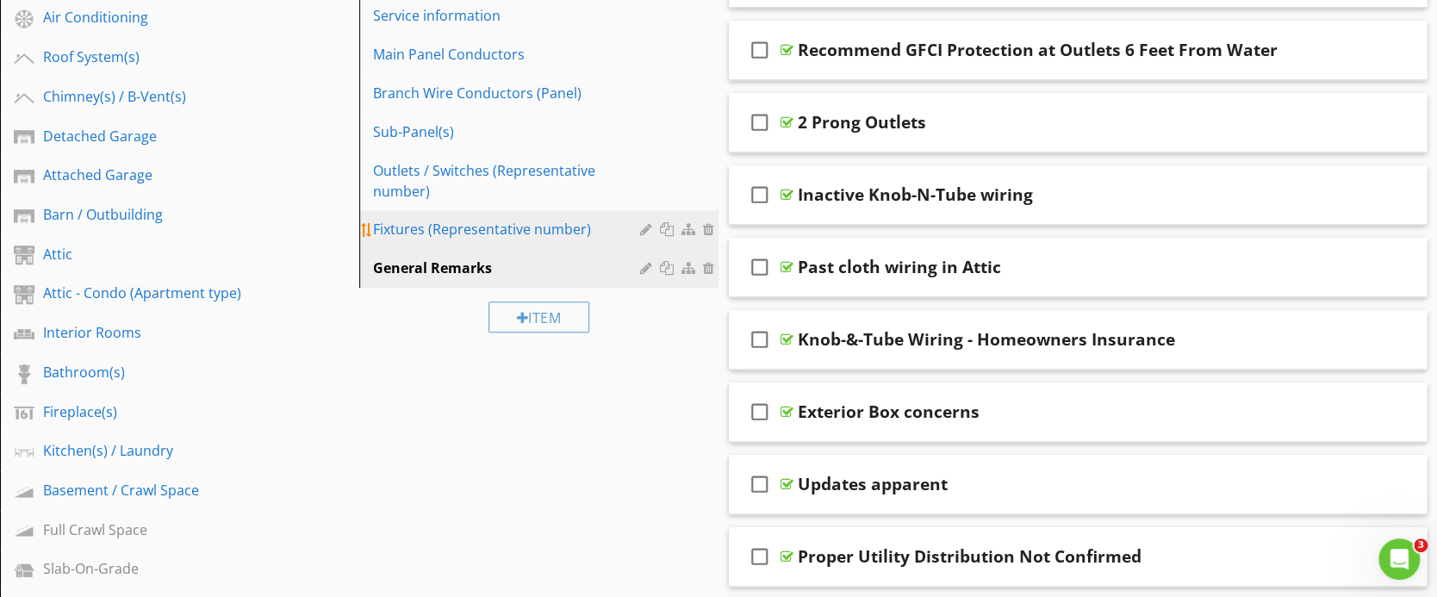
click at [452, 227] on div "Fixtures (Representative number)" at bounding box center [509, 229] width 272 height 21
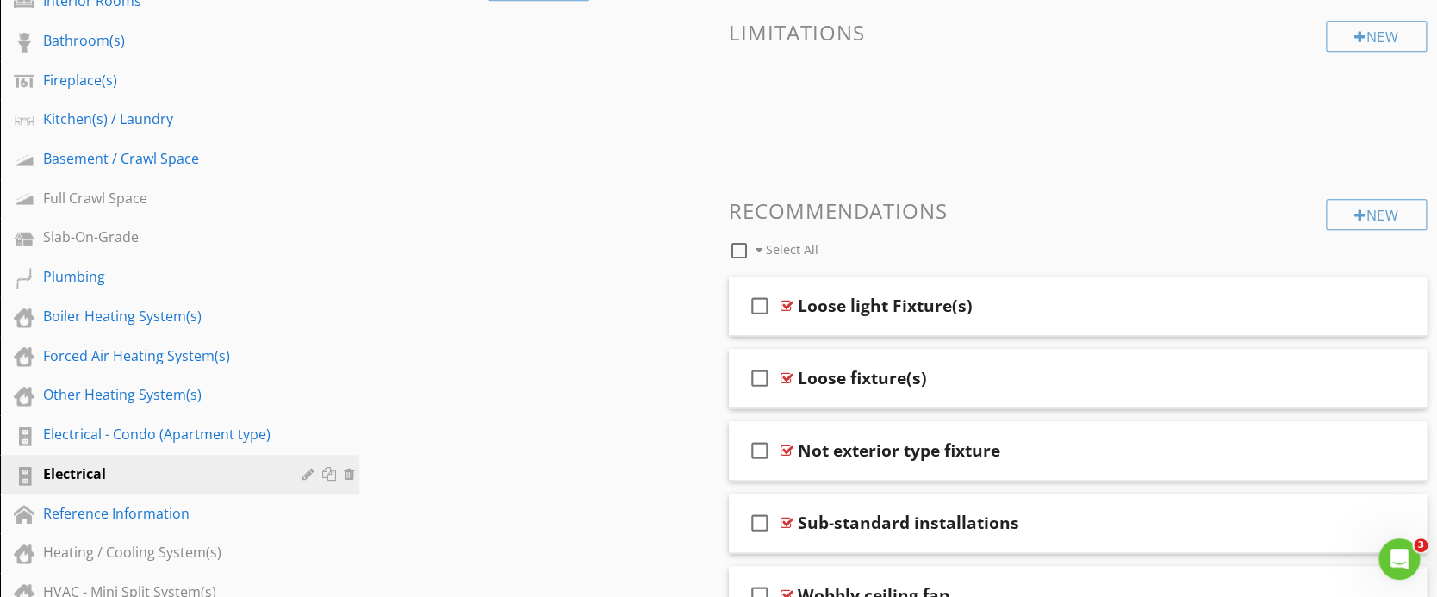
scroll to position [677, 0]
click at [1128, 376] on div "Loose fixture(s)" at bounding box center [1047, 377] width 498 height 21
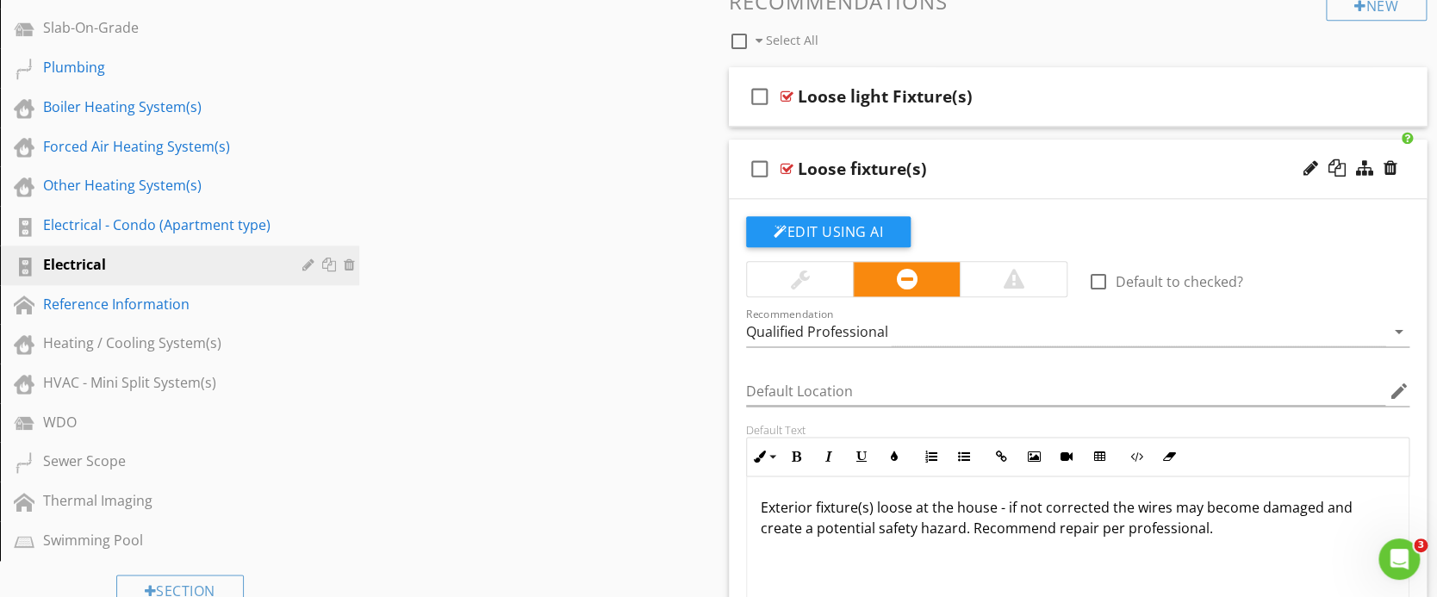
scroll to position [907, 0]
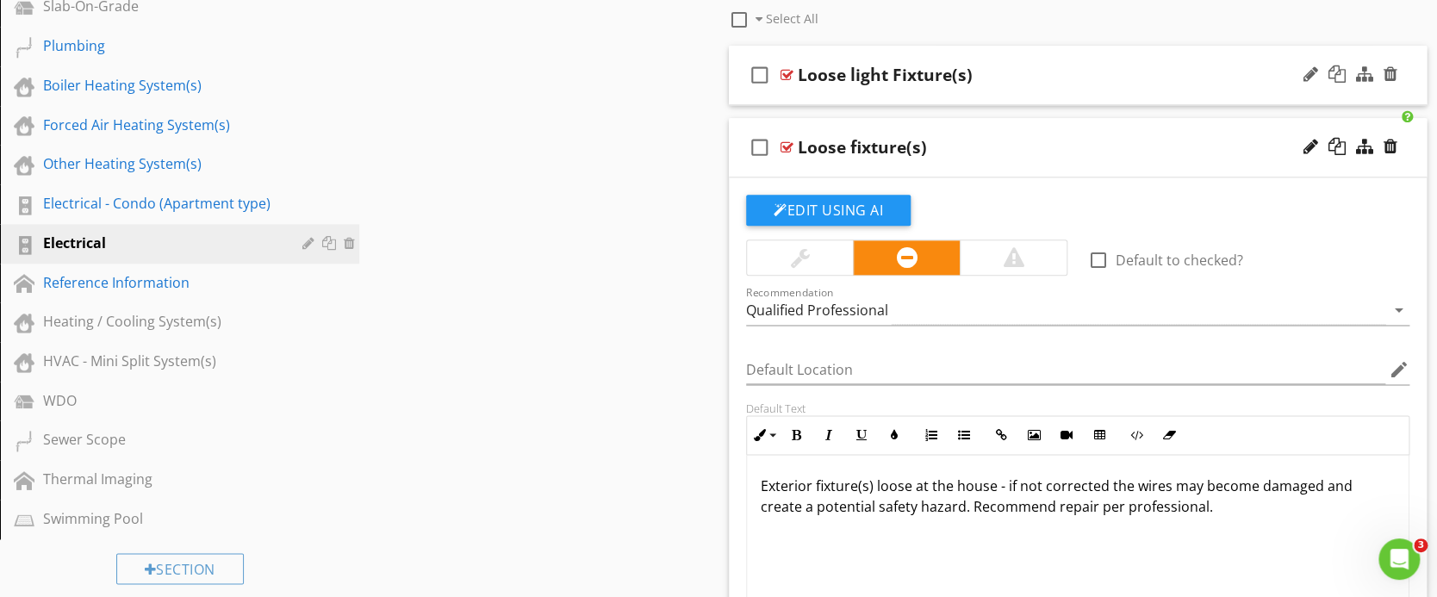
click at [1088, 68] on div "Loose light Fixture(s)" at bounding box center [1047, 75] width 498 height 21
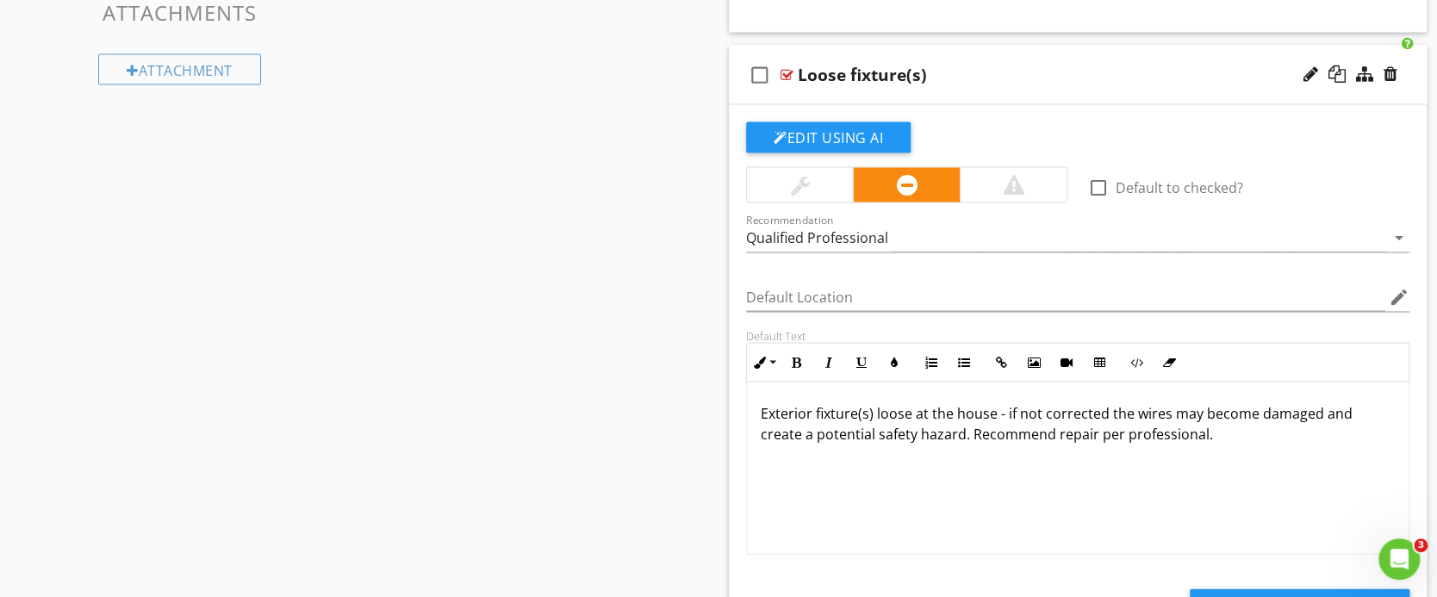
scroll to position [1596, 0]
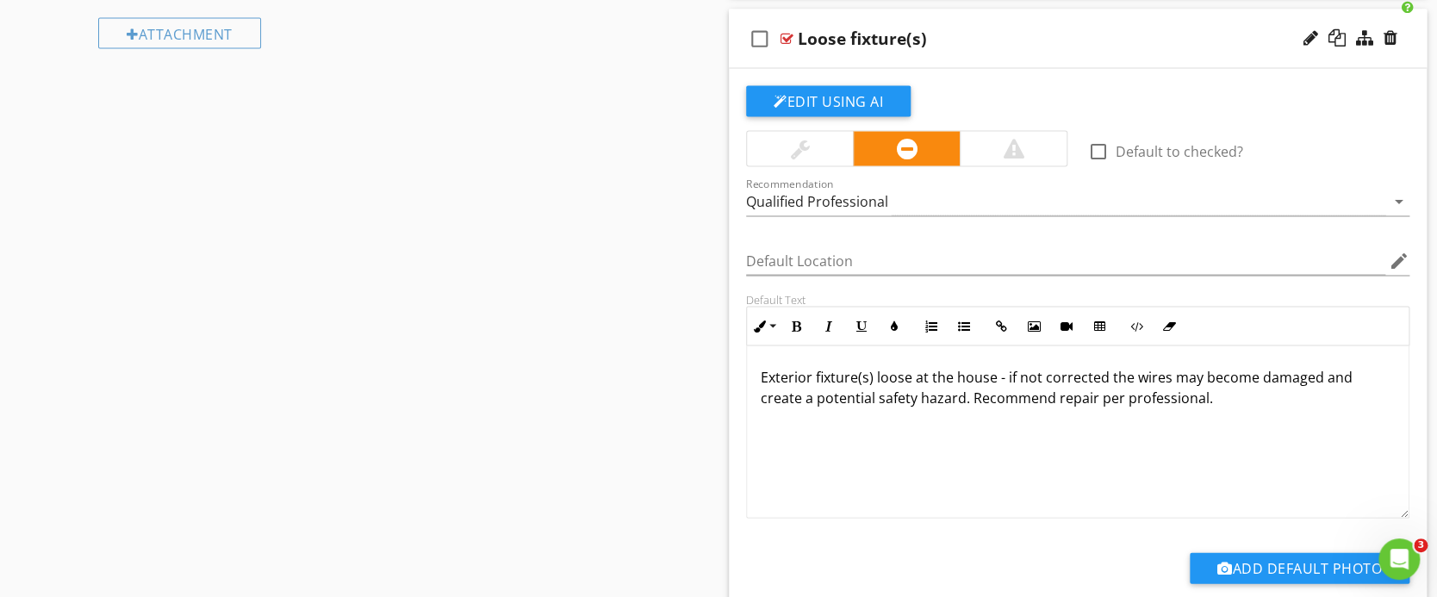
click at [836, 34] on div "Loose fixture(s)" at bounding box center [862, 38] width 129 height 21
click at [798, 35] on input "Loose fixture(s)" at bounding box center [1047, 39] width 498 height 28
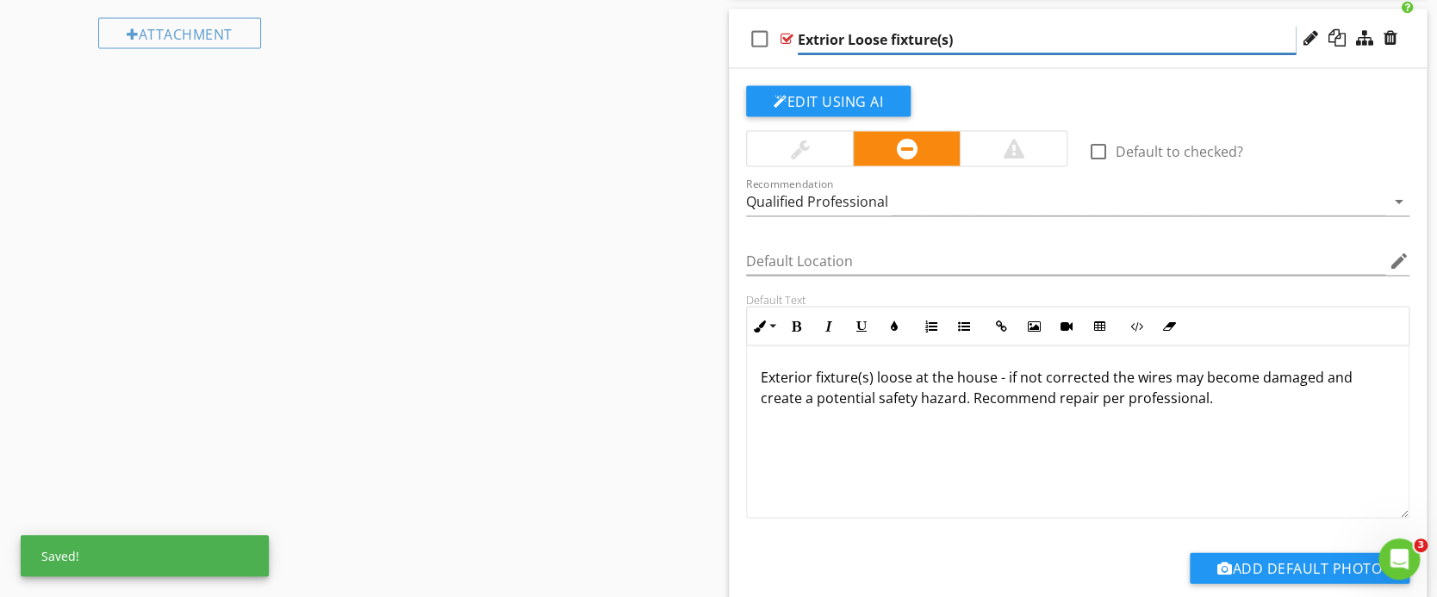
click at [820, 36] on input "Extrior Loose fixture(s)" at bounding box center [1047, 39] width 498 height 28
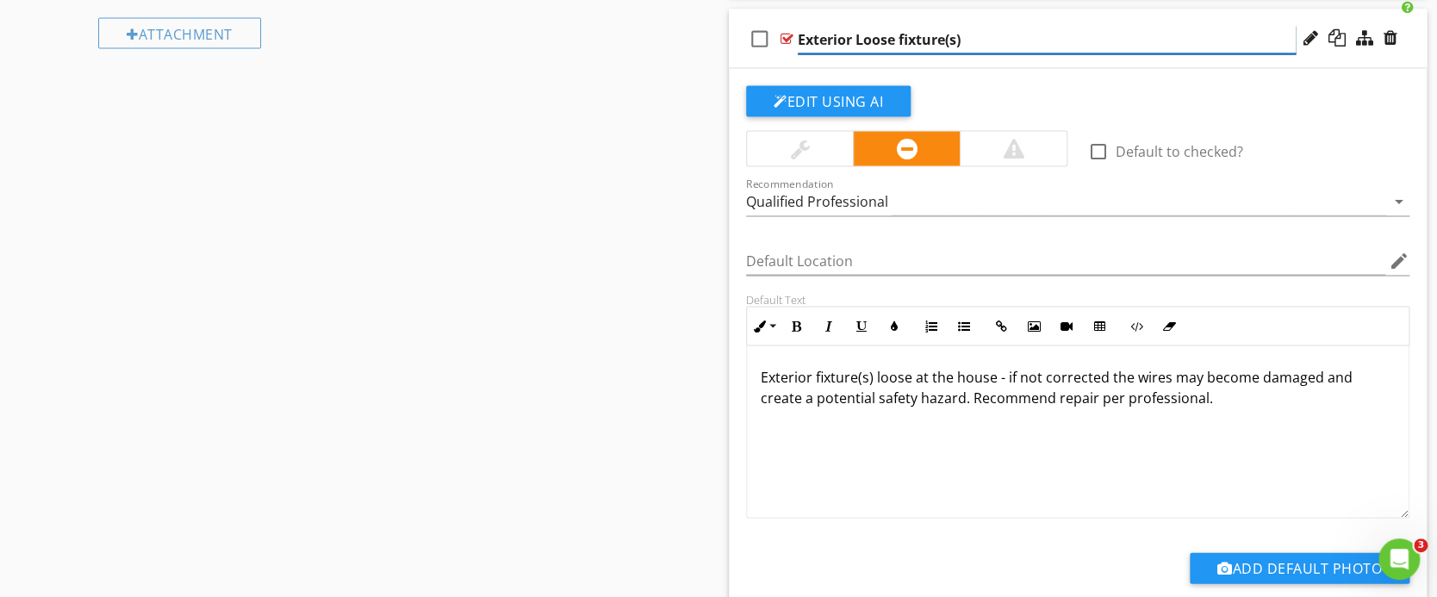
click at [875, 33] on input "Exterior Loose fixture(s)" at bounding box center [1047, 39] width 498 height 28
click at [973, 34] on input "Exterior Loose fixture(s)" at bounding box center [1047, 39] width 498 height 28
click at [882, 35] on input "Exterior Loose fixture(s)" at bounding box center [1047, 39] width 498 height 28
click at [915, 37] on input "Exterior Loose fixture(s)" at bounding box center [1047, 39] width 498 height 28
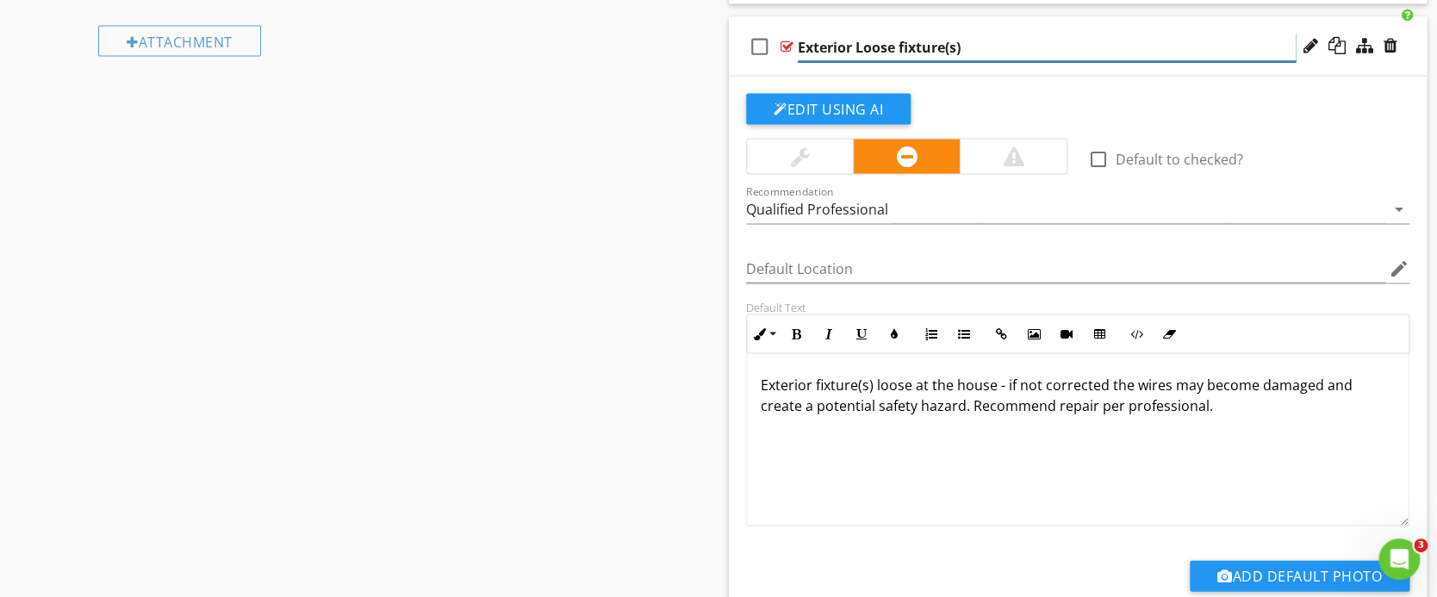
scroll to position [1481, 0]
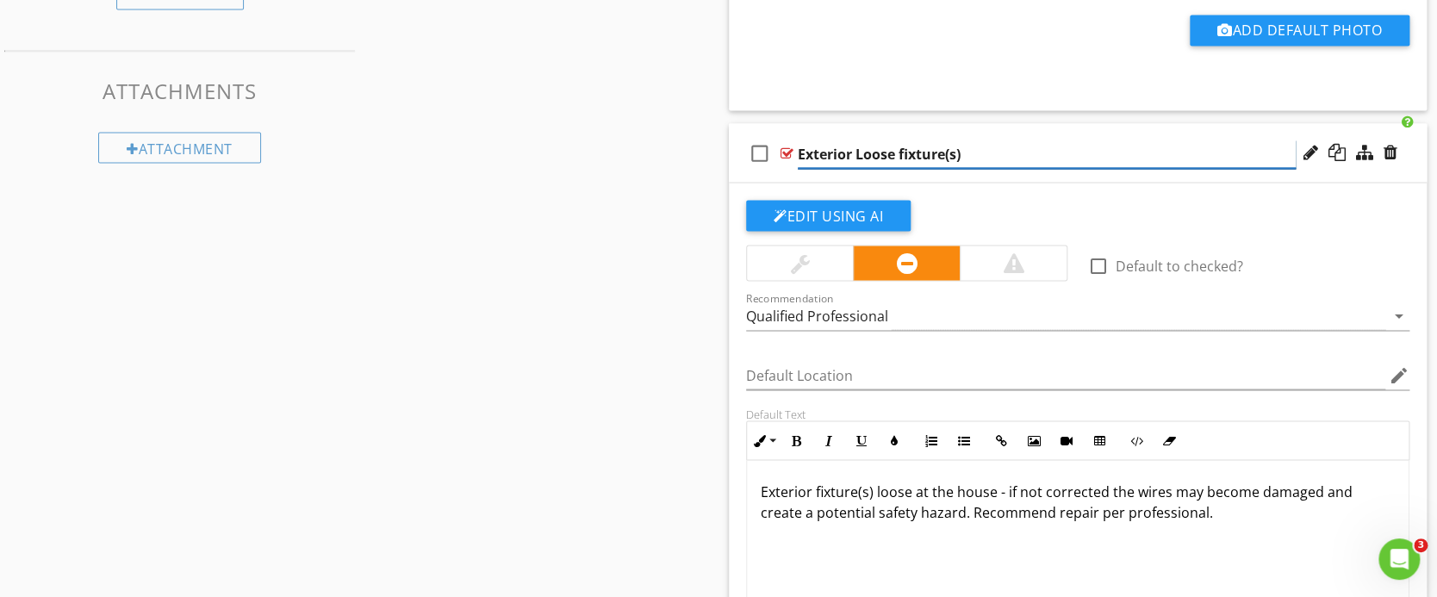
click at [1132, 161] on input "Exterior Loose fixture(s)" at bounding box center [1047, 154] width 498 height 28
click at [896, 148] on input "Exterior Loose fixture(s)" at bounding box center [1047, 154] width 498 height 28
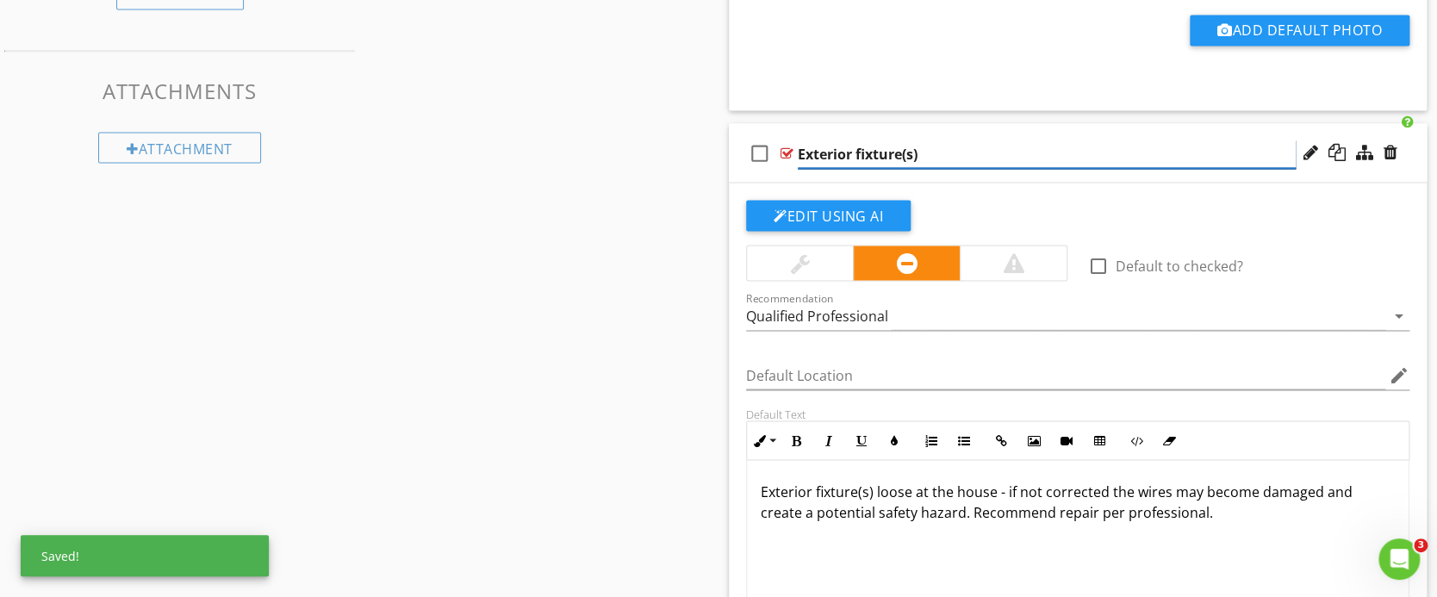
click at [798, 155] on input "Exterior fixture(s)" at bounding box center [1047, 154] width 498 height 28
click at [905, 148] on input "Loose Exterior fixture(s)" at bounding box center [1047, 154] width 498 height 28
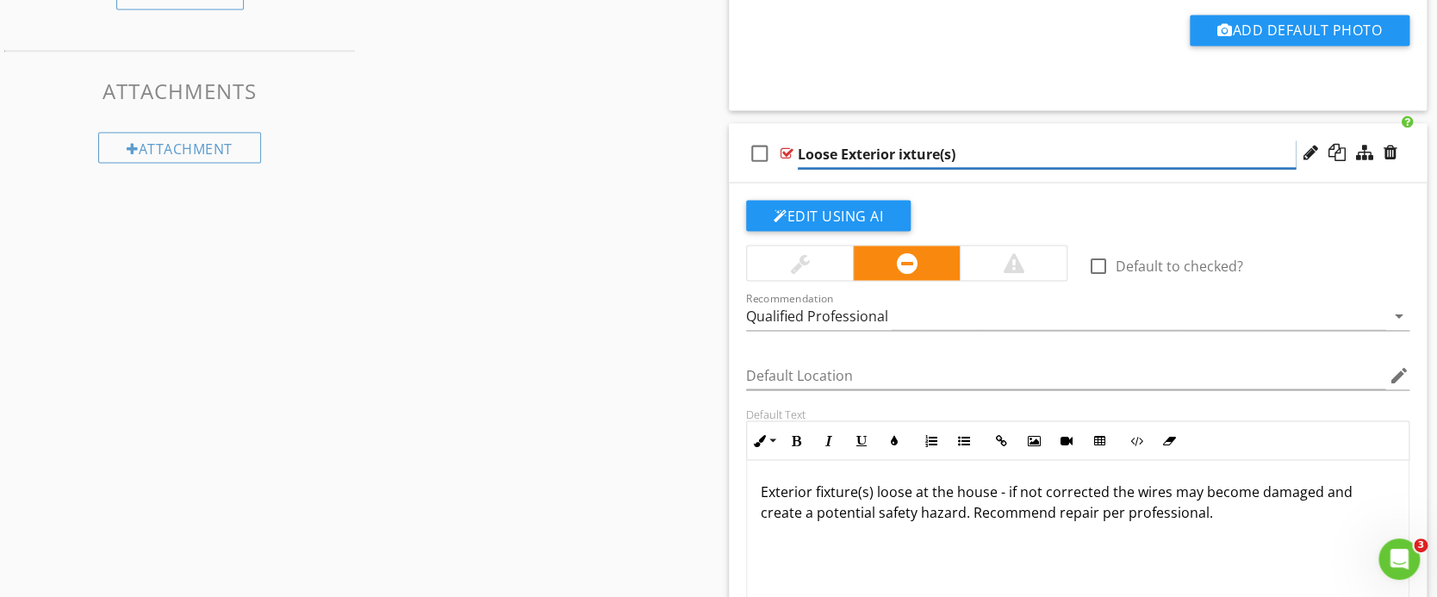
type input "Loose Exterior Fixture(s)"
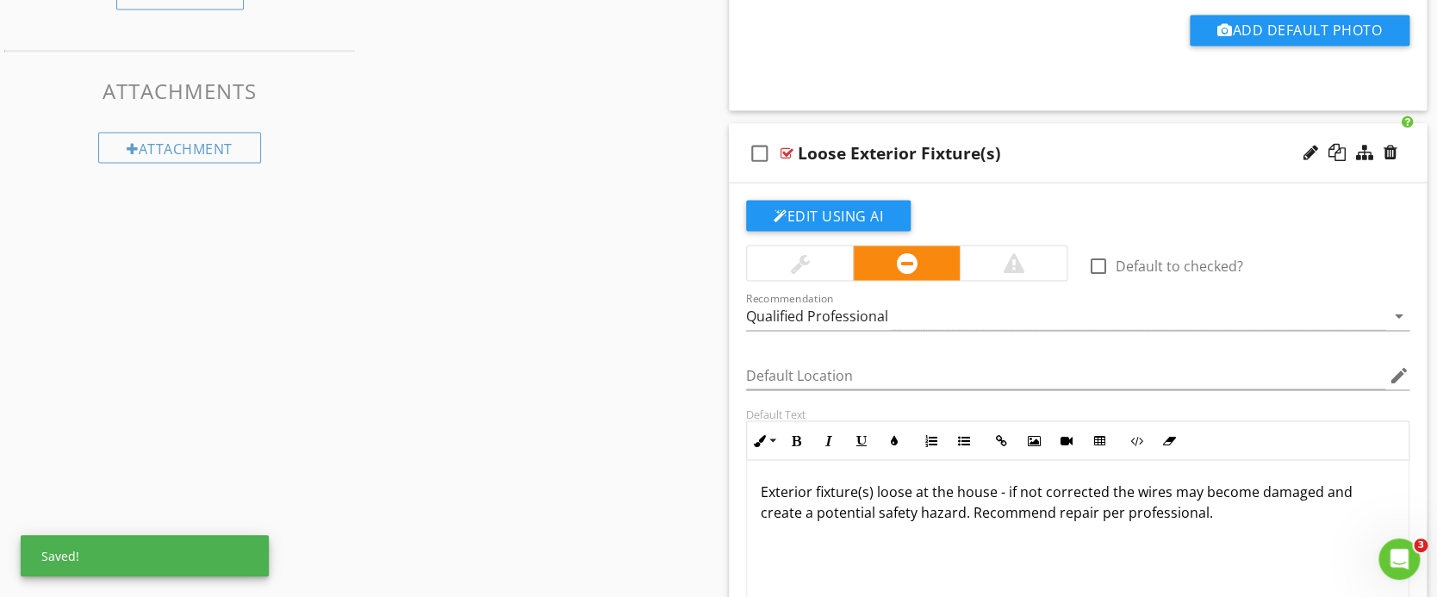
click at [599, 239] on div "Sections Inspection Details Grounds / Exterior Exterior - Condo Air Conditionin…" at bounding box center [718, 43] width 1437 height 2705
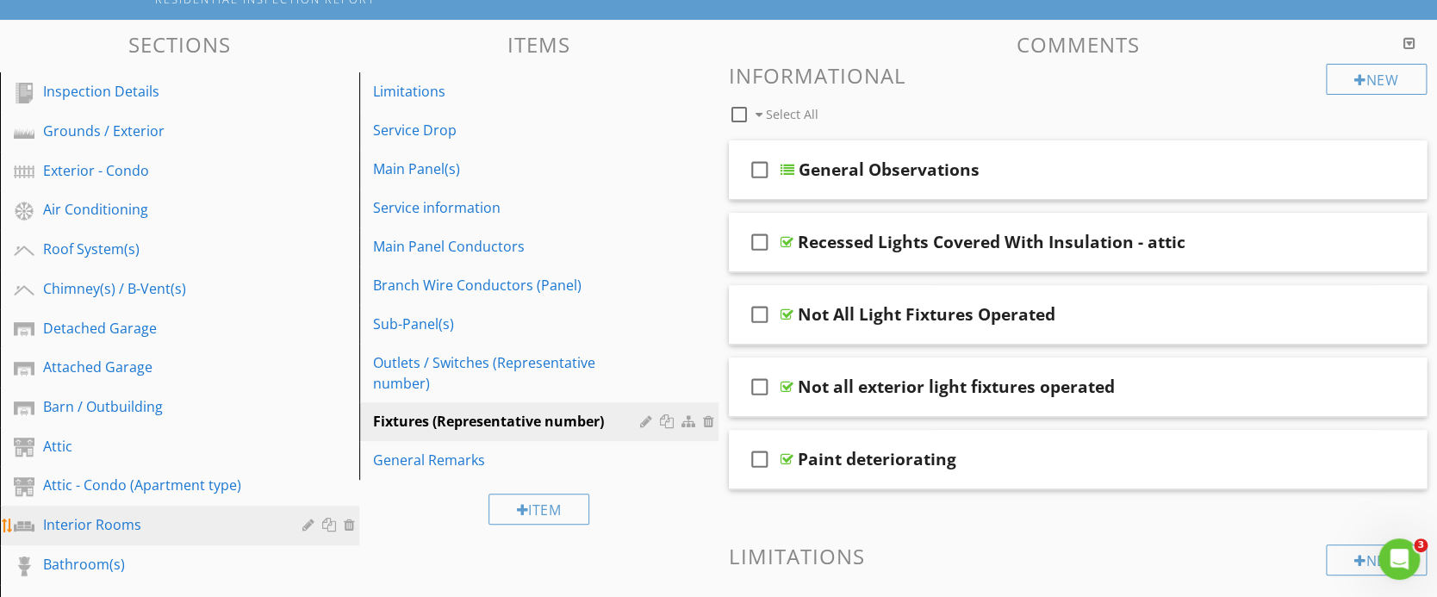
scroll to position [103, 0]
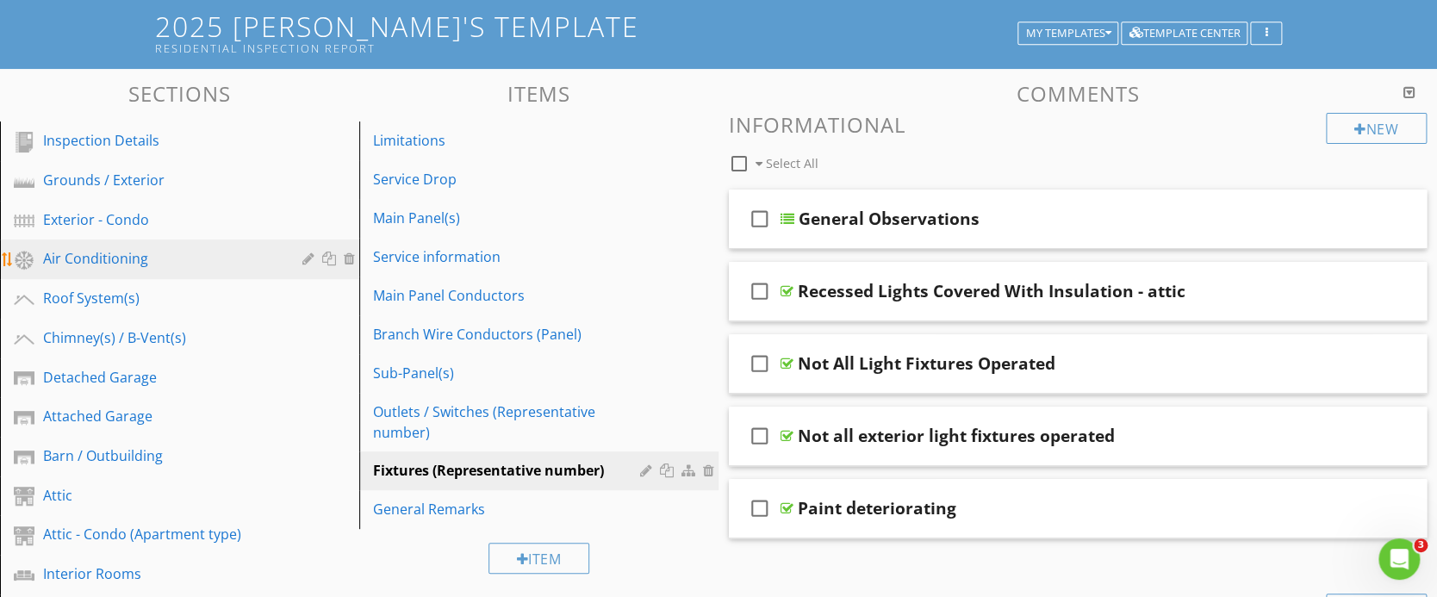
click at [230, 258] on div "Air Conditioning" at bounding box center [160, 258] width 234 height 21
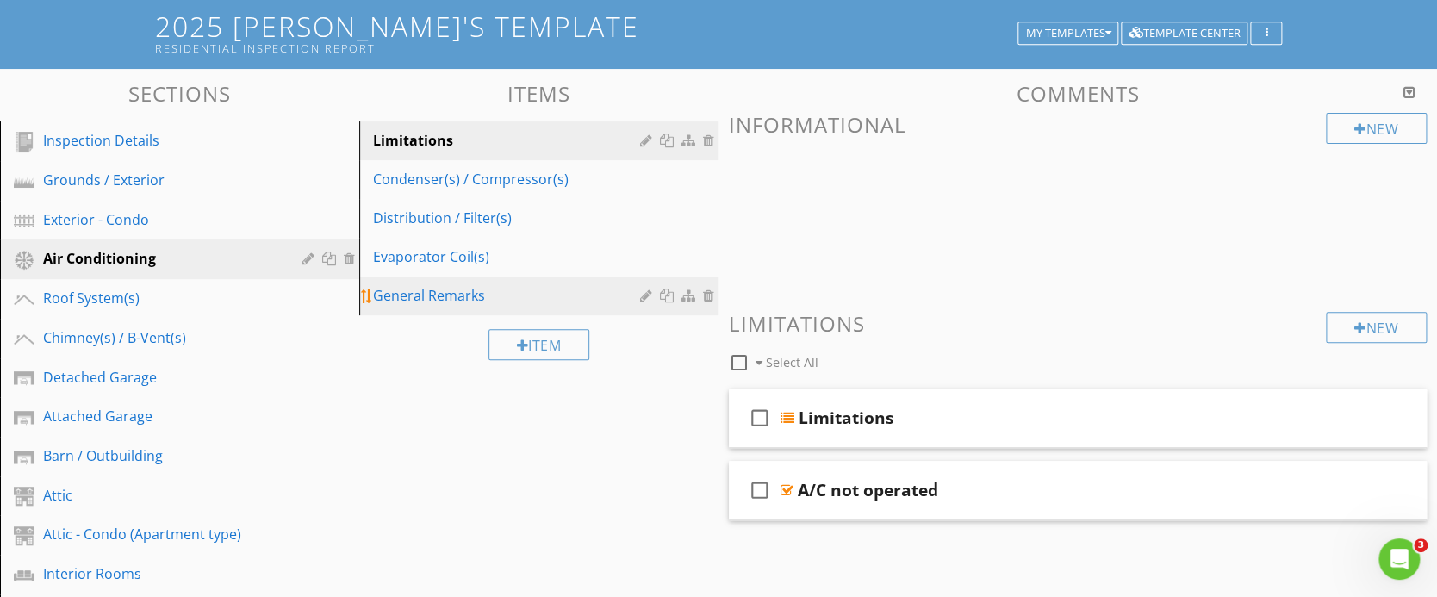
click at [414, 300] on div "General Remarks" at bounding box center [509, 295] width 272 height 21
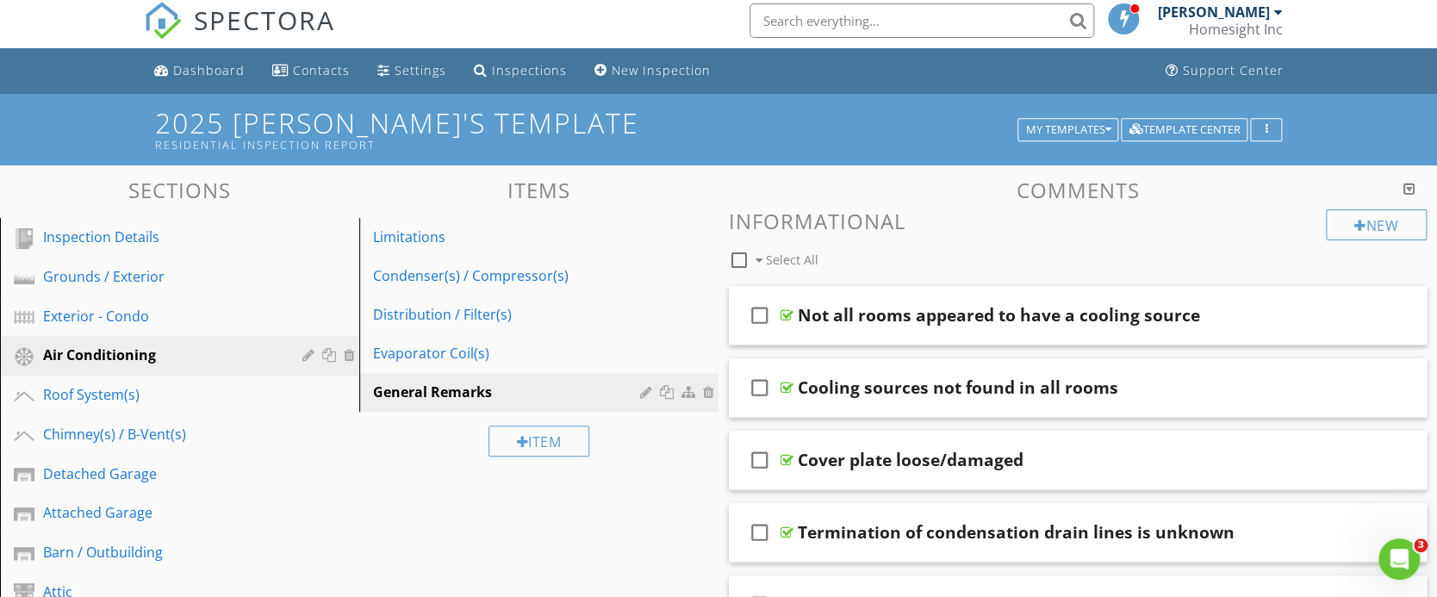
scroll to position [0, 0]
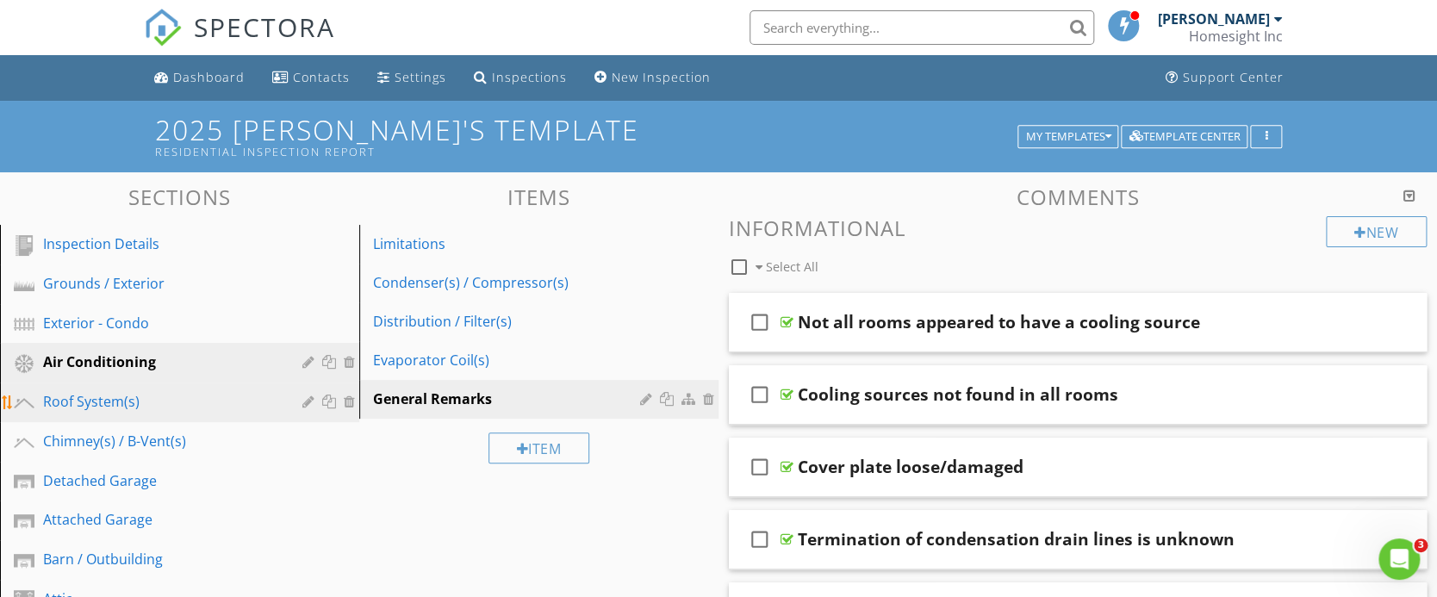
click at [127, 398] on div "Roof System(s)" at bounding box center [160, 401] width 234 height 21
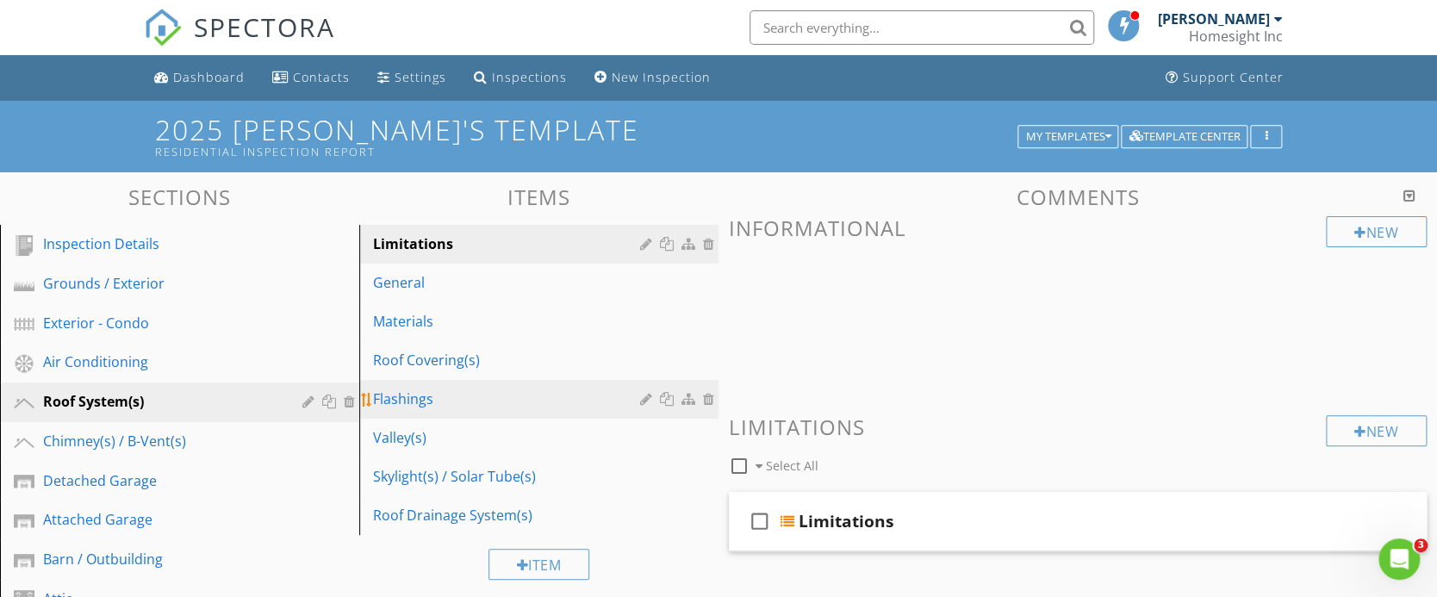
click at [402, 391] on div "Flashings" at bounding box center [509, 398] width 272 height 21
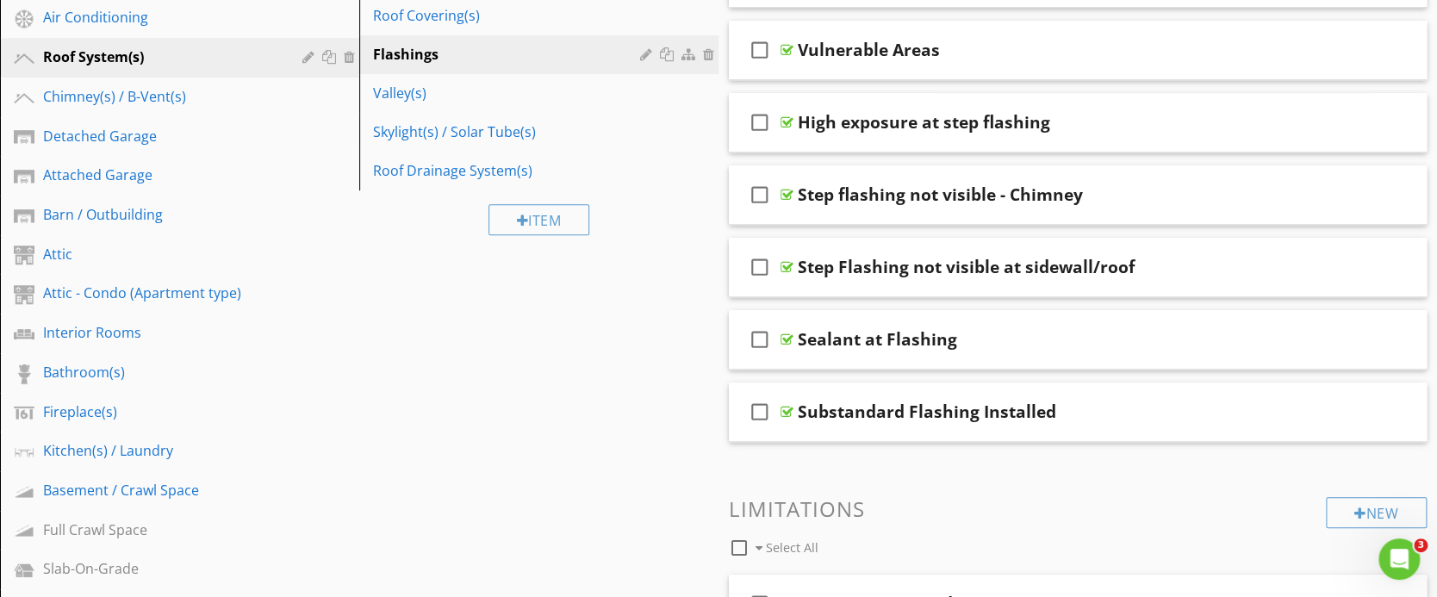
scroll to position [459, 0]
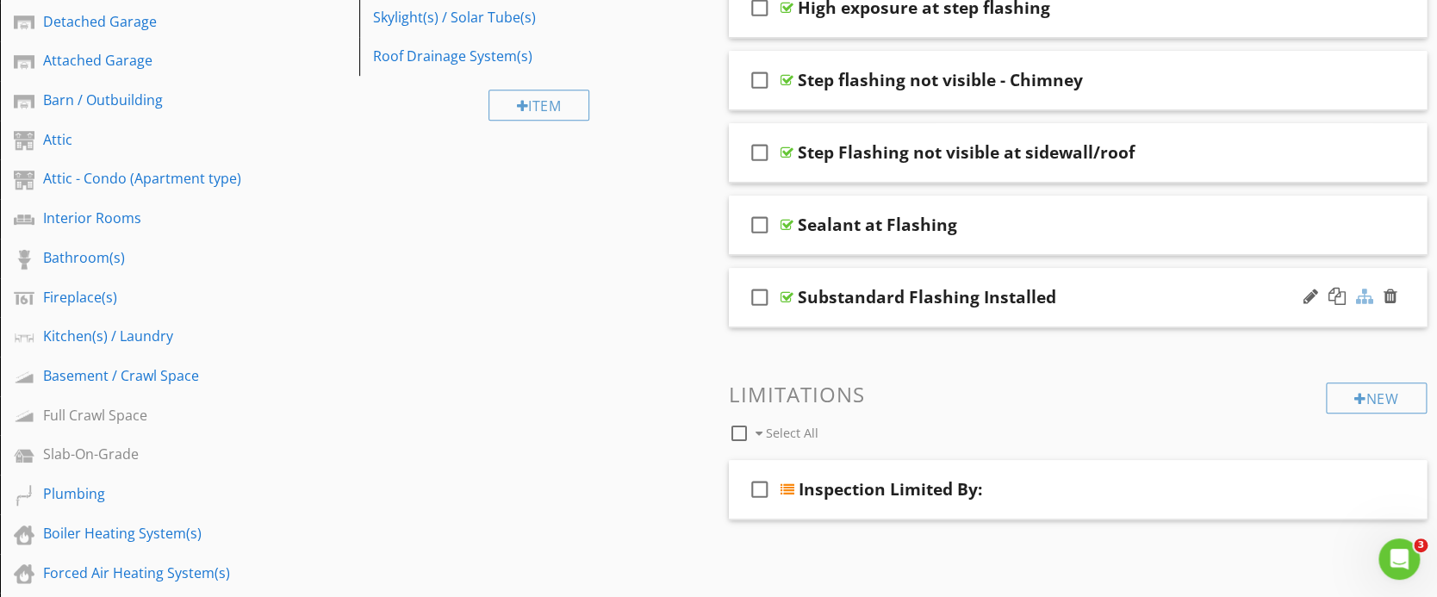
click at [1360, 298] on div at bounding box center [1364, 296] width 17 height 17
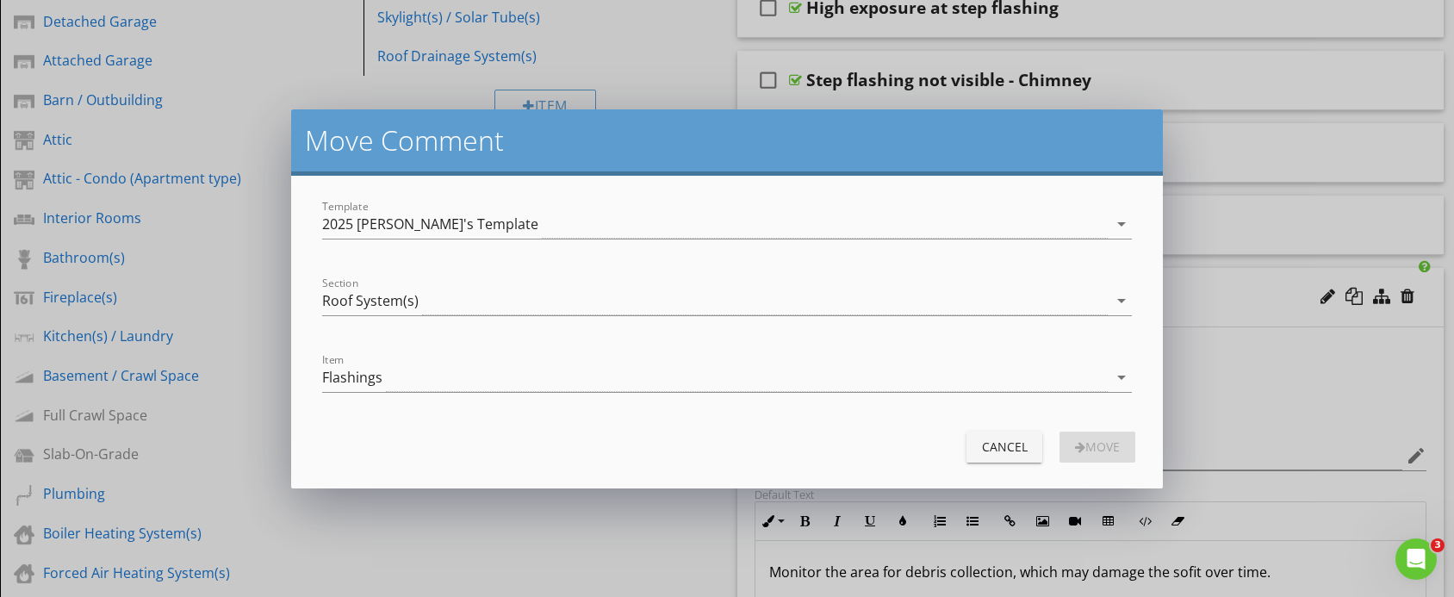
click at [1000, 443] on div "Cancel" at bounding box center [1004, 447] width 48 height 18
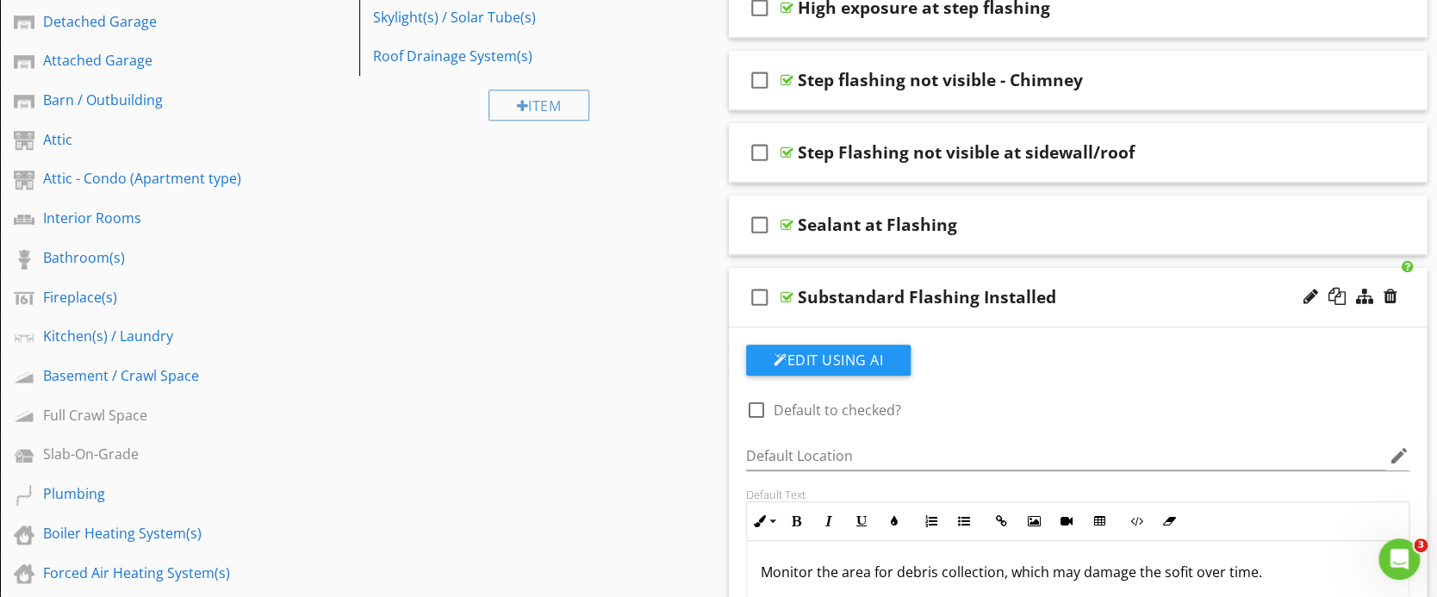
click at [1173, 297] on div "Substandard Flashing Installed" at bounding box center [1047, 297] width 498 height 21
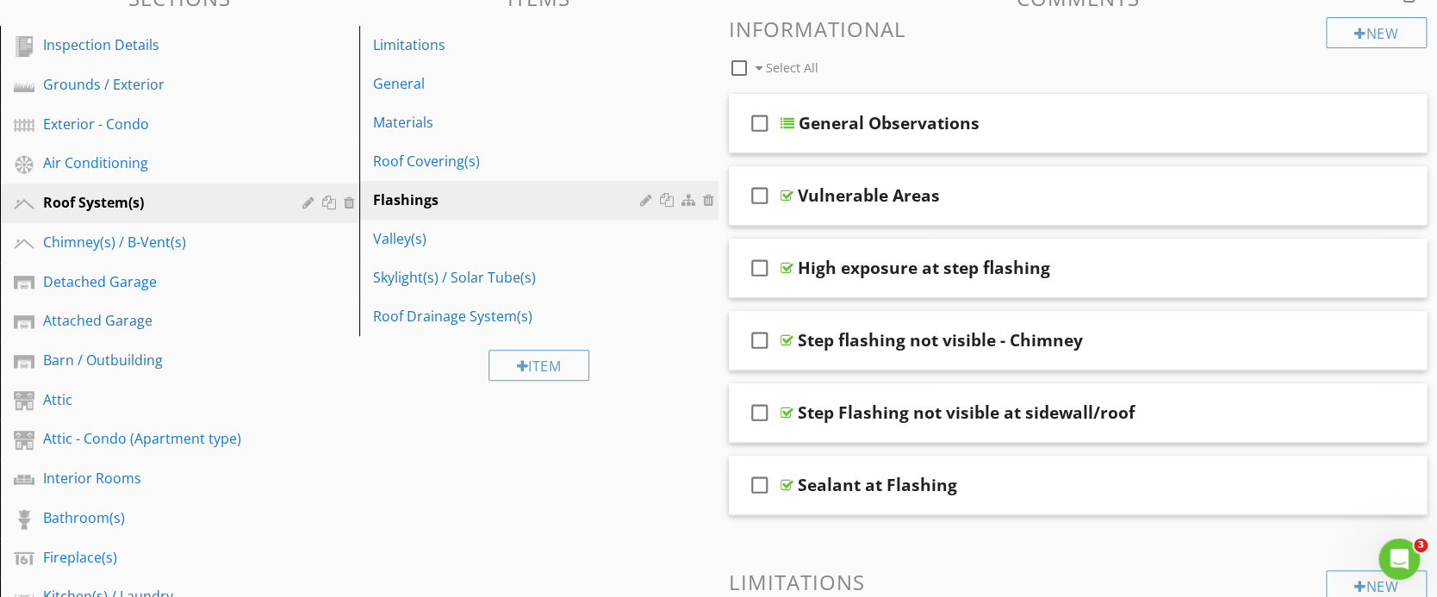
scroll to position [192, 0]
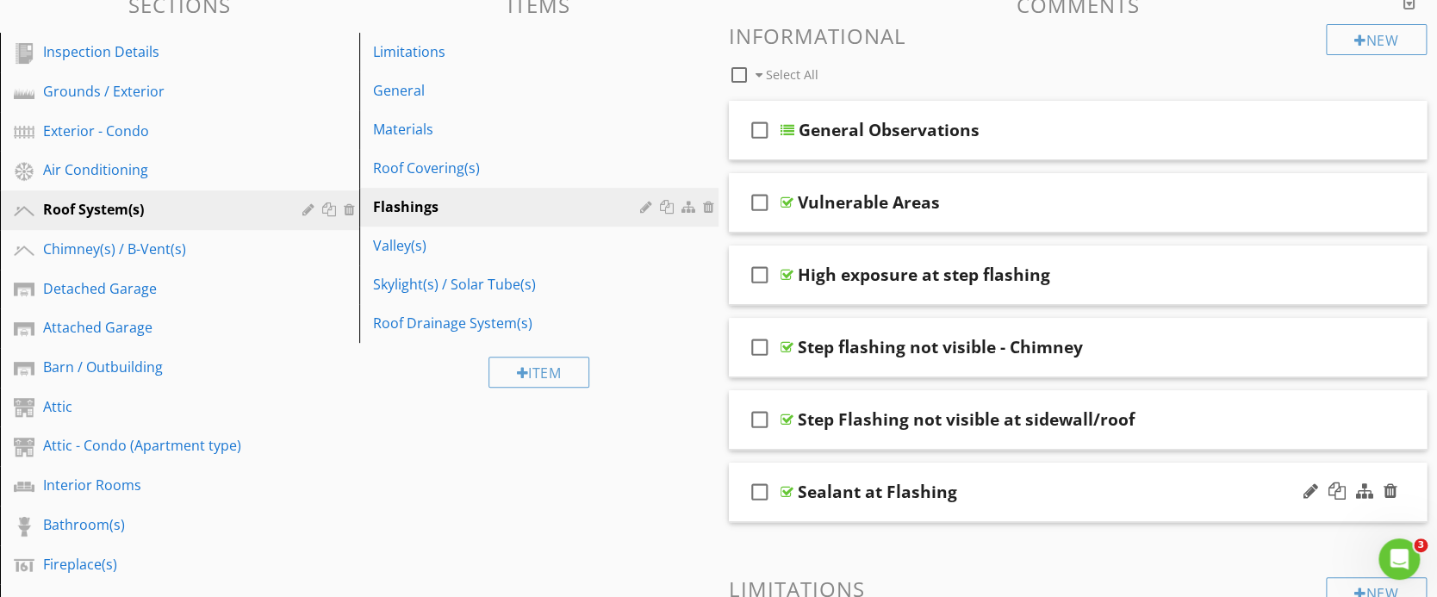
click at [1041, 496] on div "Sealant at Flashing" at bounding box center [1047, 491] width 498 height 21
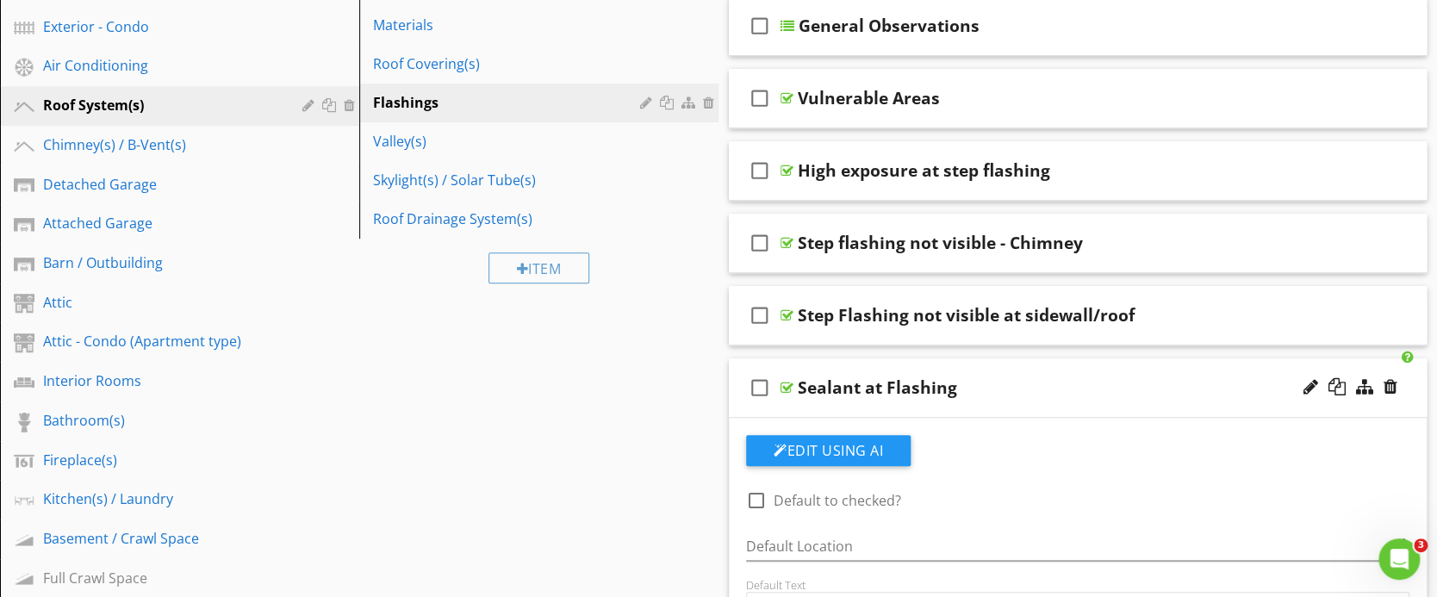
scroll to position [421, 0]
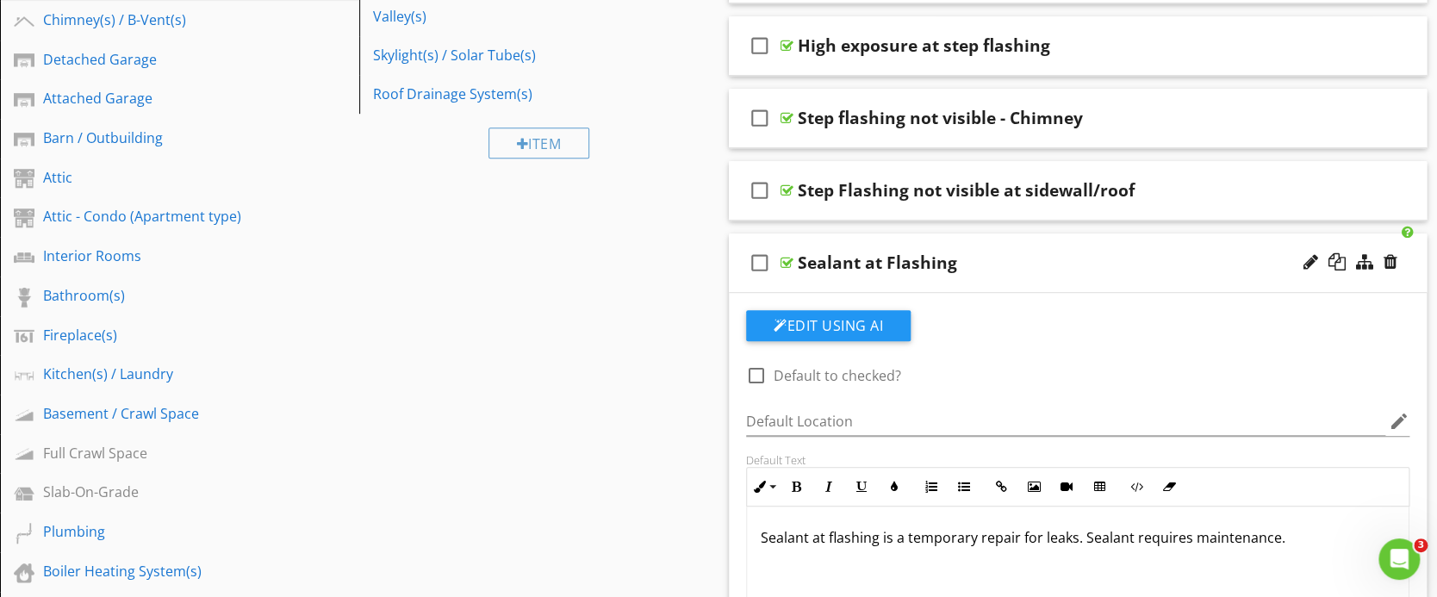
click at [1082, 236] on div "check_box_outline_blank Sealant at Flashing" at bounding box center [1078, 262] width 698 height 59
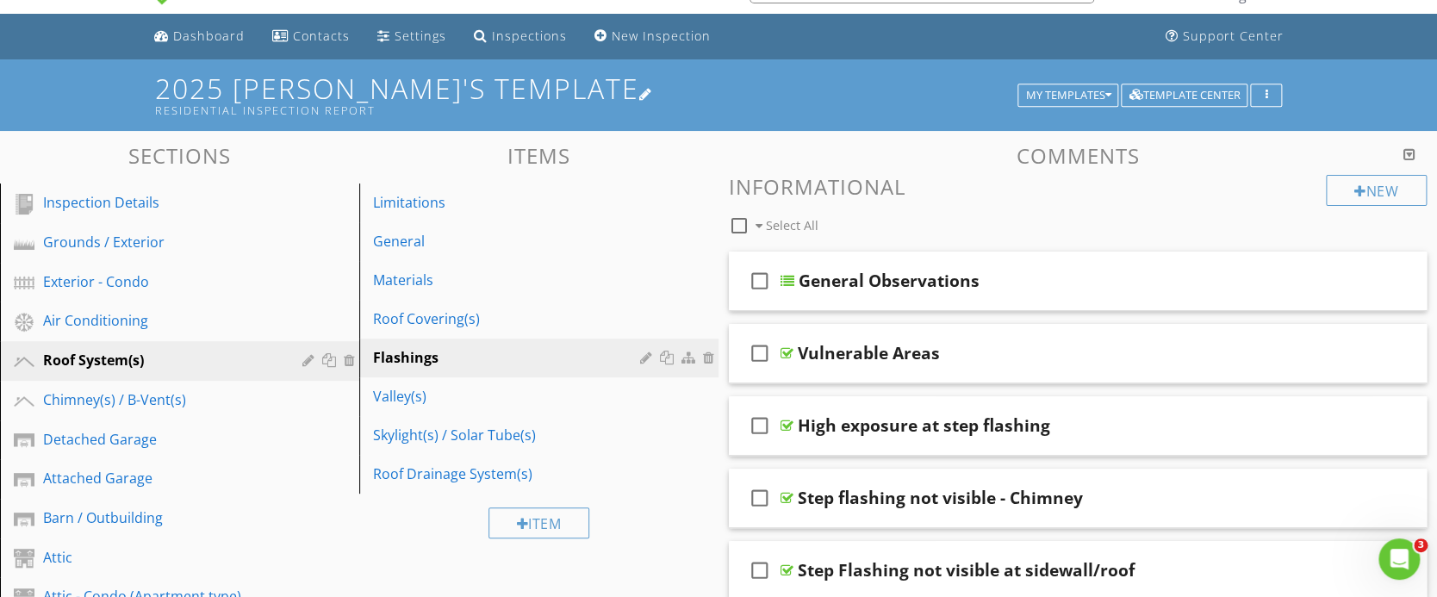
scroll to position [0, 0]
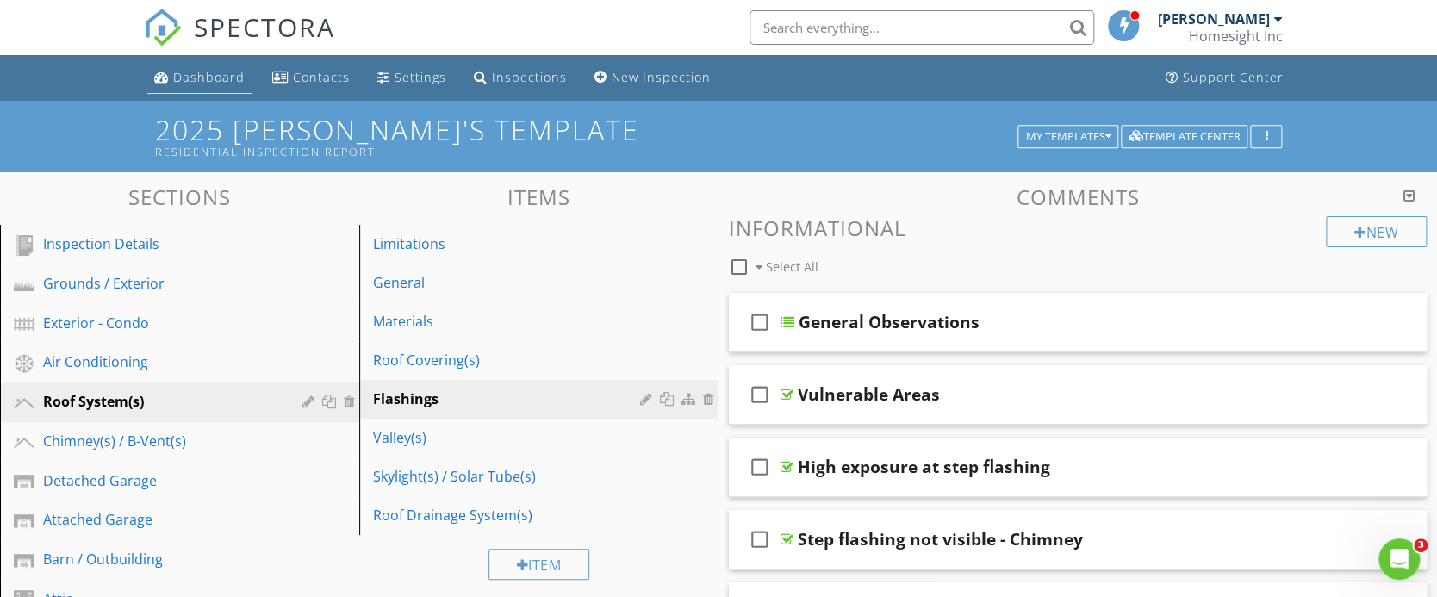
click at [214, 71] on div "Dashboard" at bounding box center [208, 77] width 71 height 16
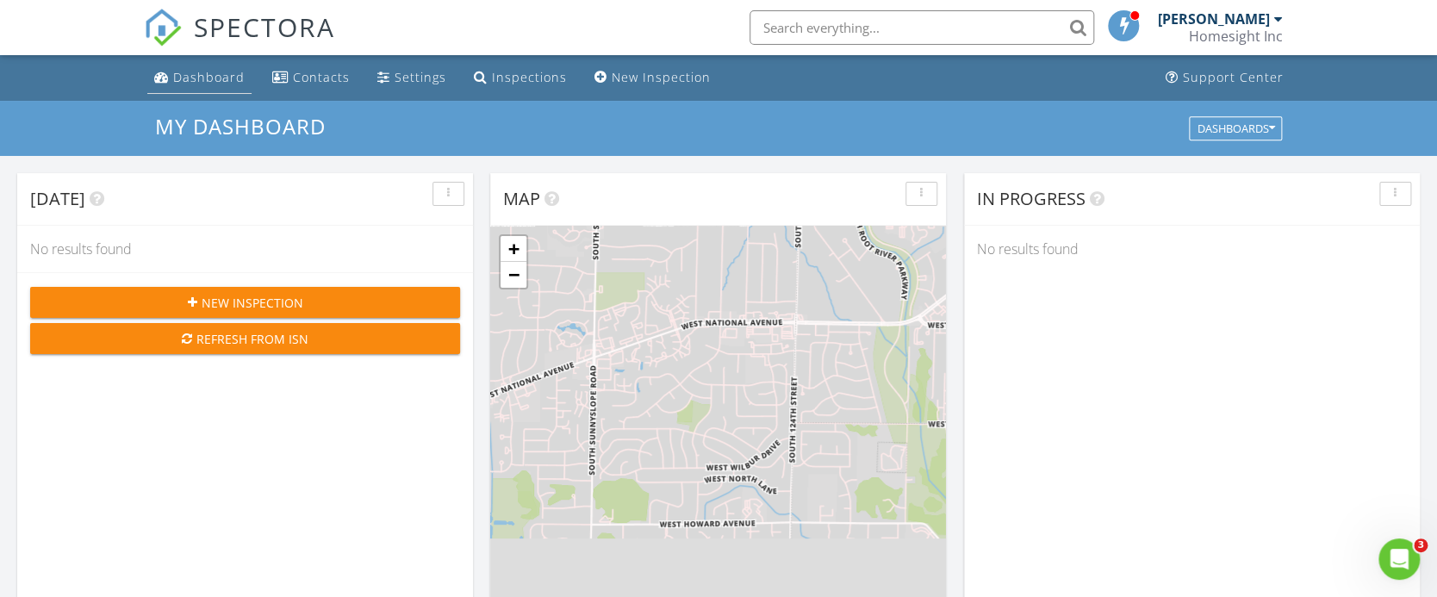
click at [218, 86] on link "Dashboard" at bounding box center [199, 78] width 104 height 32
click at [49, 204] on span "Today" at bounding box center [57, 198] width 55 height 23
click at [185, 132] on span "My Dashboard" at bounding box center [240, 126] width 171 height 28
click at [227, 127] on span "My Dashboard" at bounding box center [240, 126] width 171 height 28
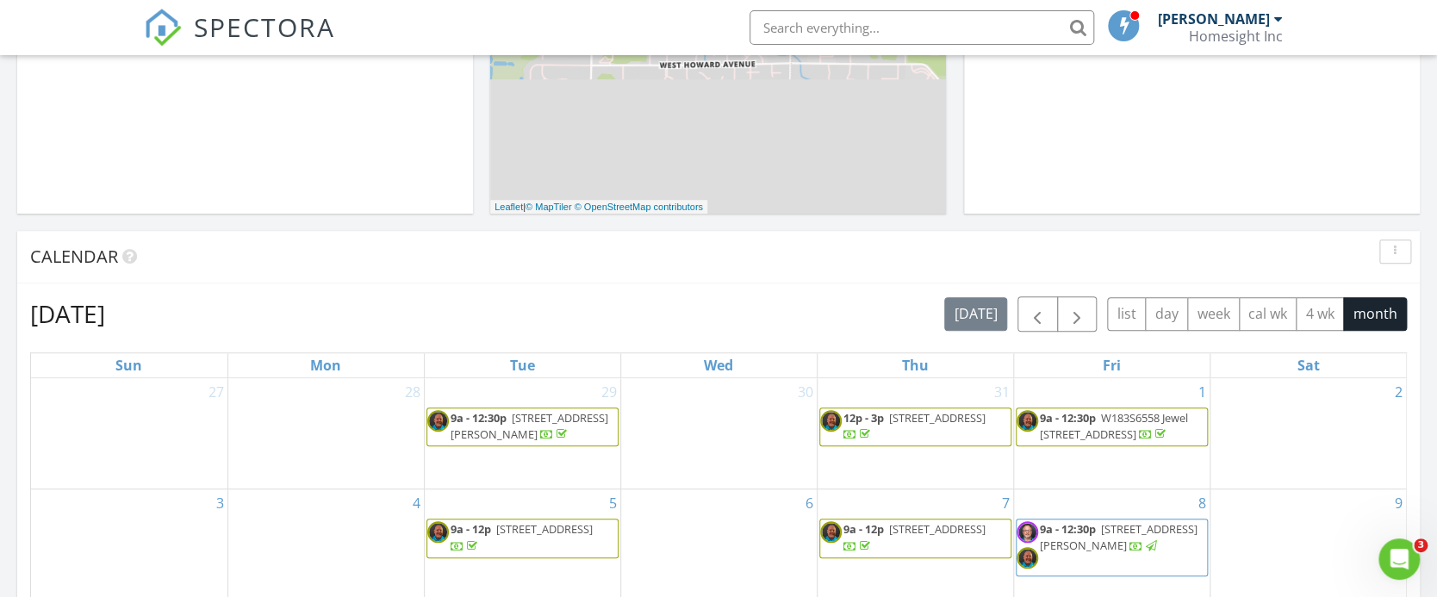
scroll to position [918, 0]
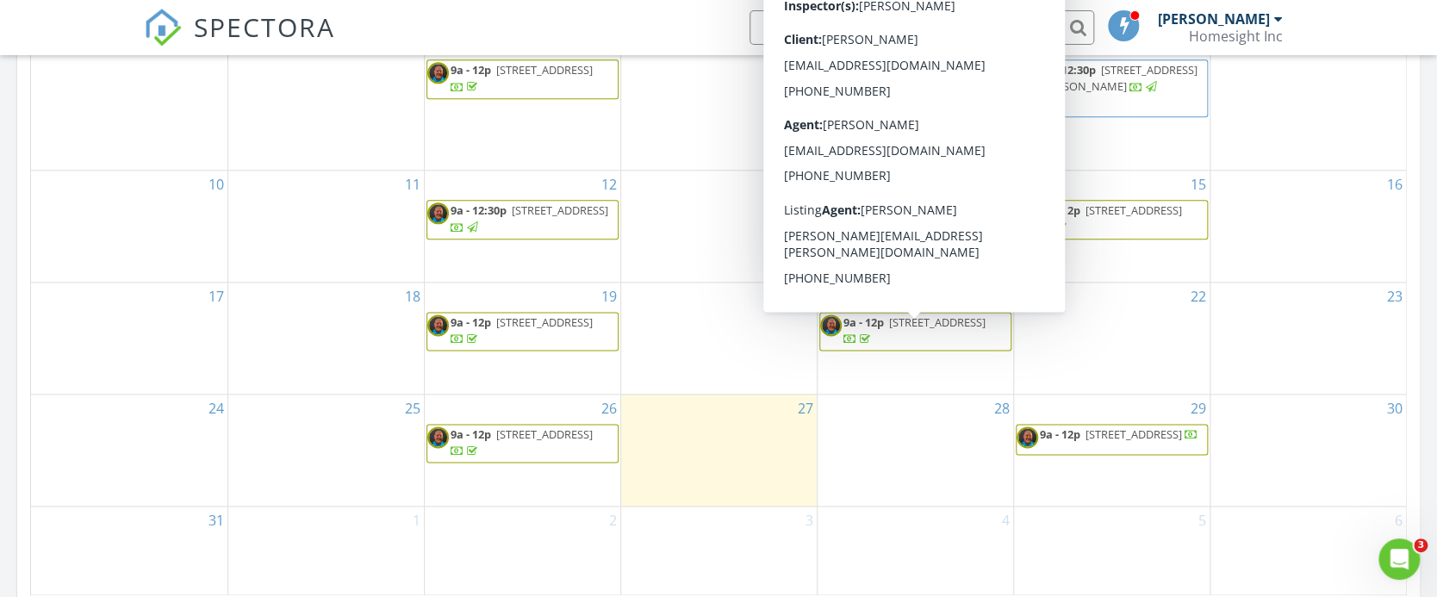
click at [910, 330] on span "4703 N 35th St, Milwaukee 53209" at bounding box center [937, 322] width 96 height 16
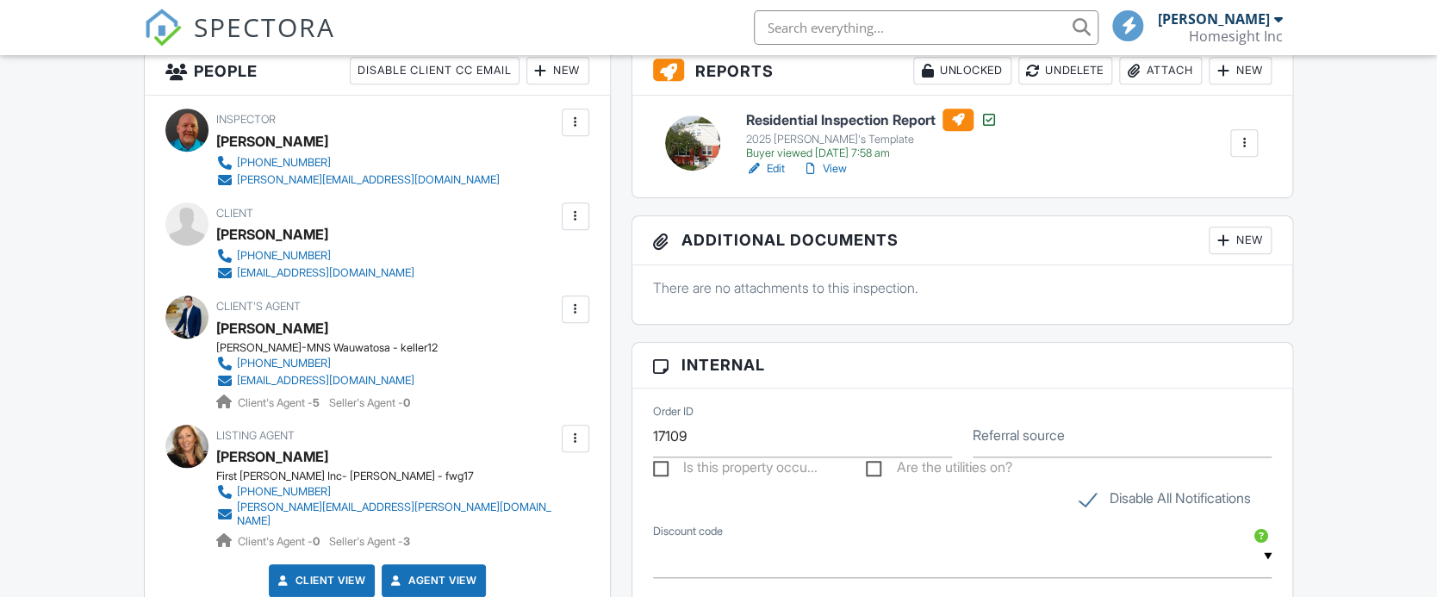
click at [838, 167] on link "View" at bounding box center [824, 168] width 45 height 17
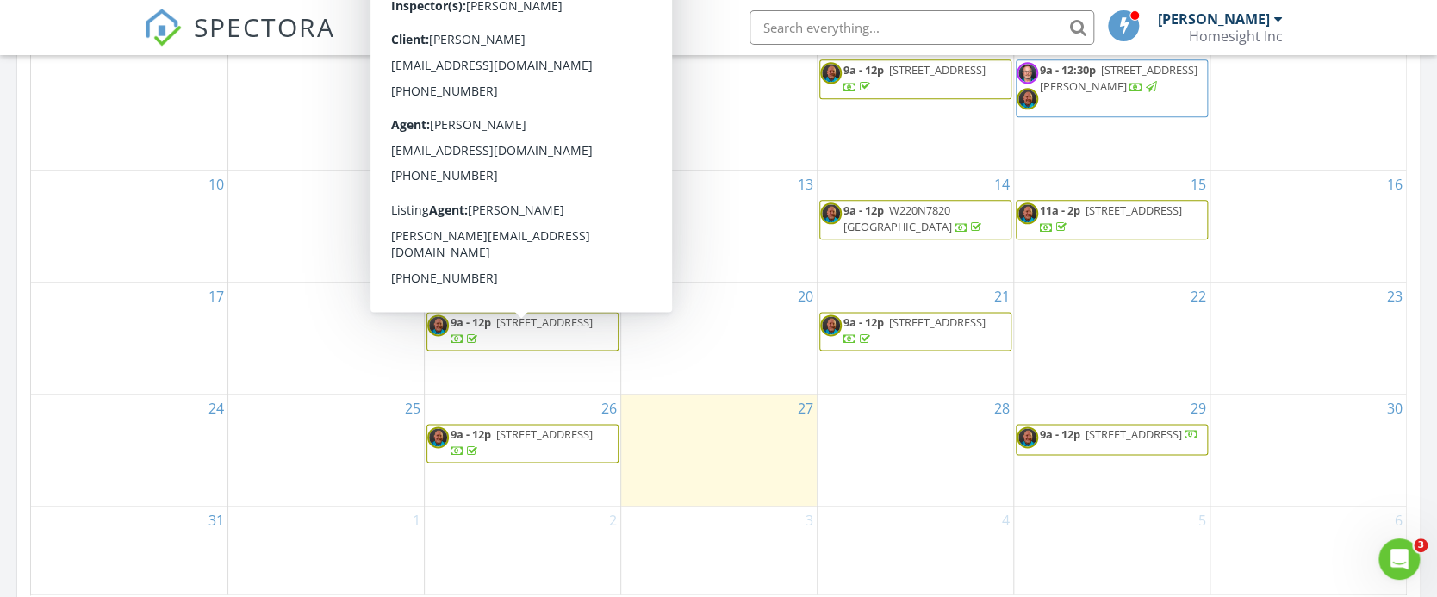
click at [510, 330] on span "3833 S 58th St, Milwaukee 53220" at bounding box center [544, 322] width 96 height 16
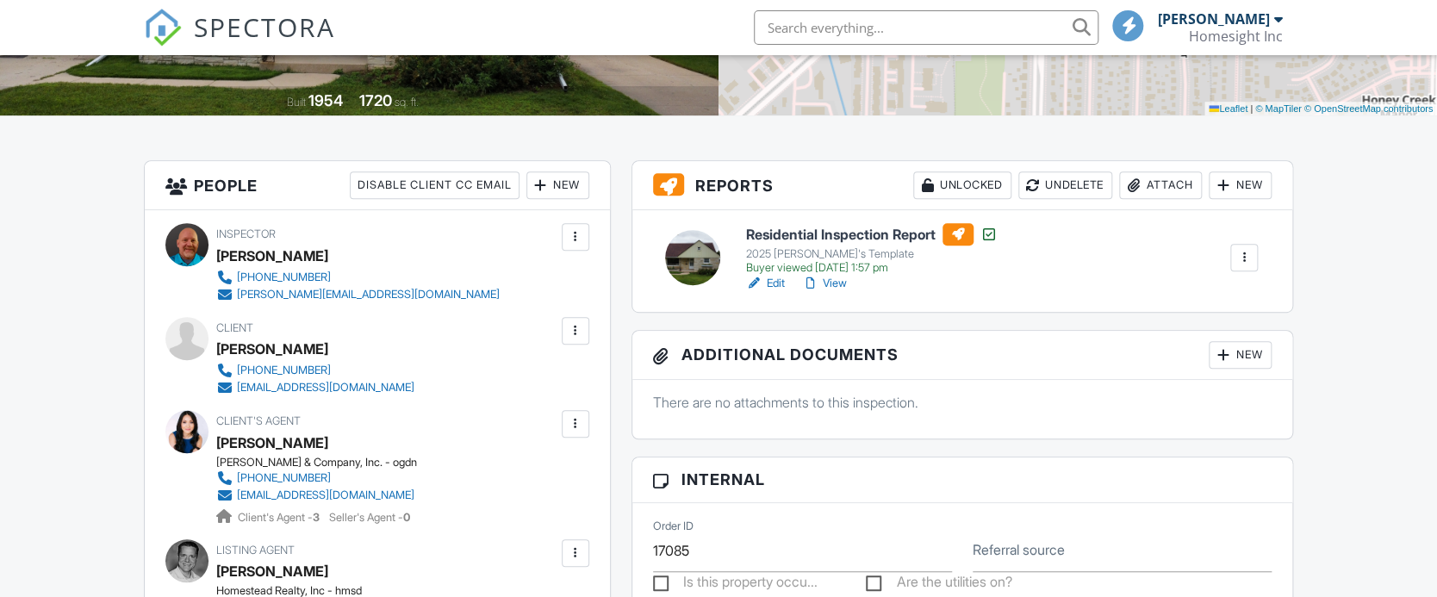
click at [841, 285] on link "View" at bounding box center [824, 283] width 45 height 17
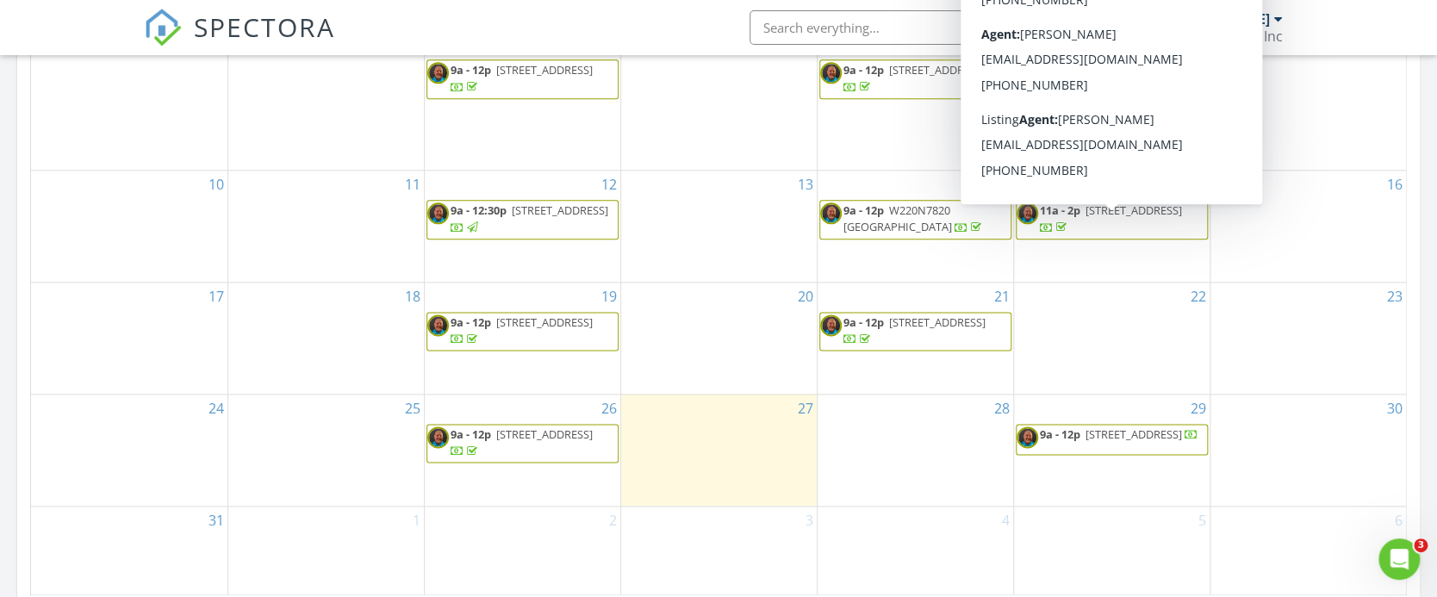
click at [1129, 218] on span "[STREET_ADDRESS]" at bounding box center [1133, 210] width 96 height 16
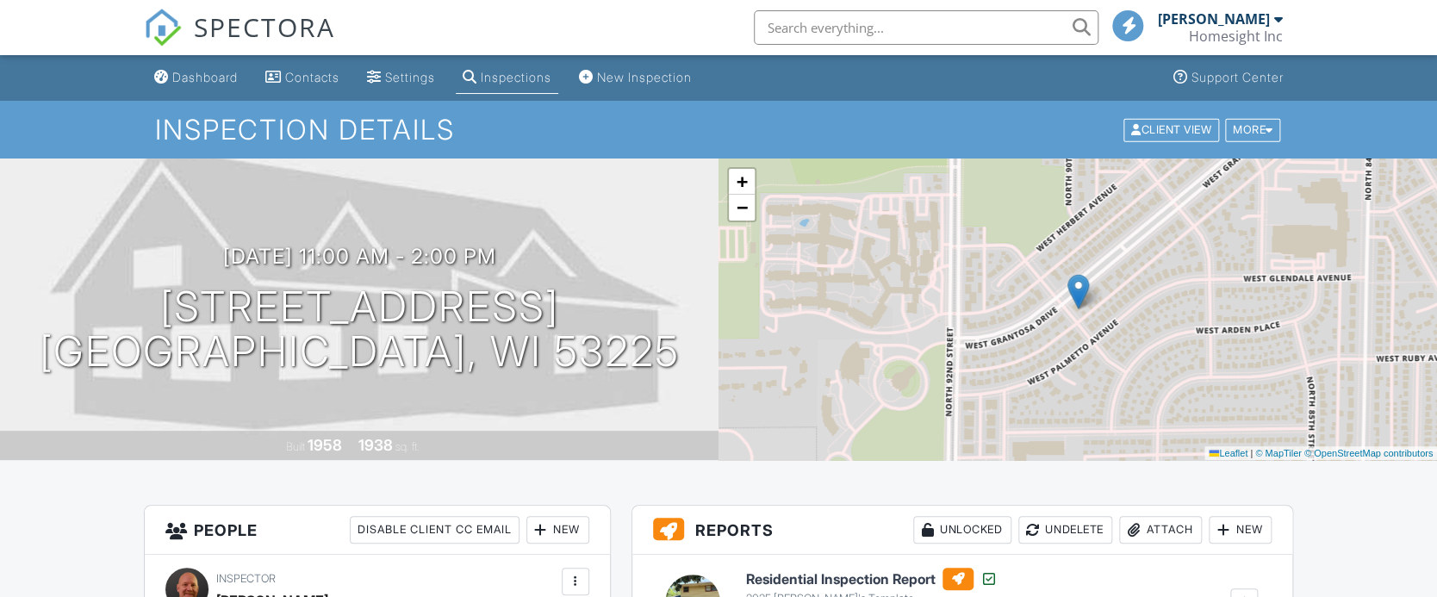
scroll to position [459, 0]
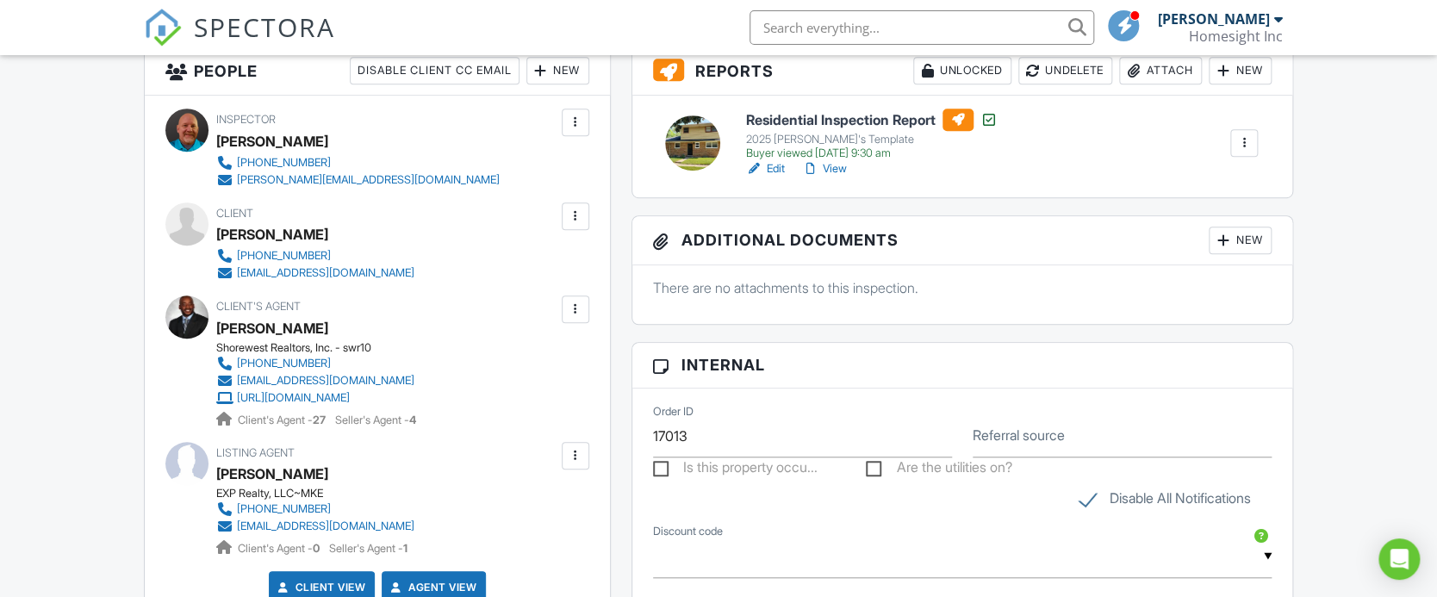
click at [835, 173] on link "View" at bounding box center [824, 168] width 45 height 17
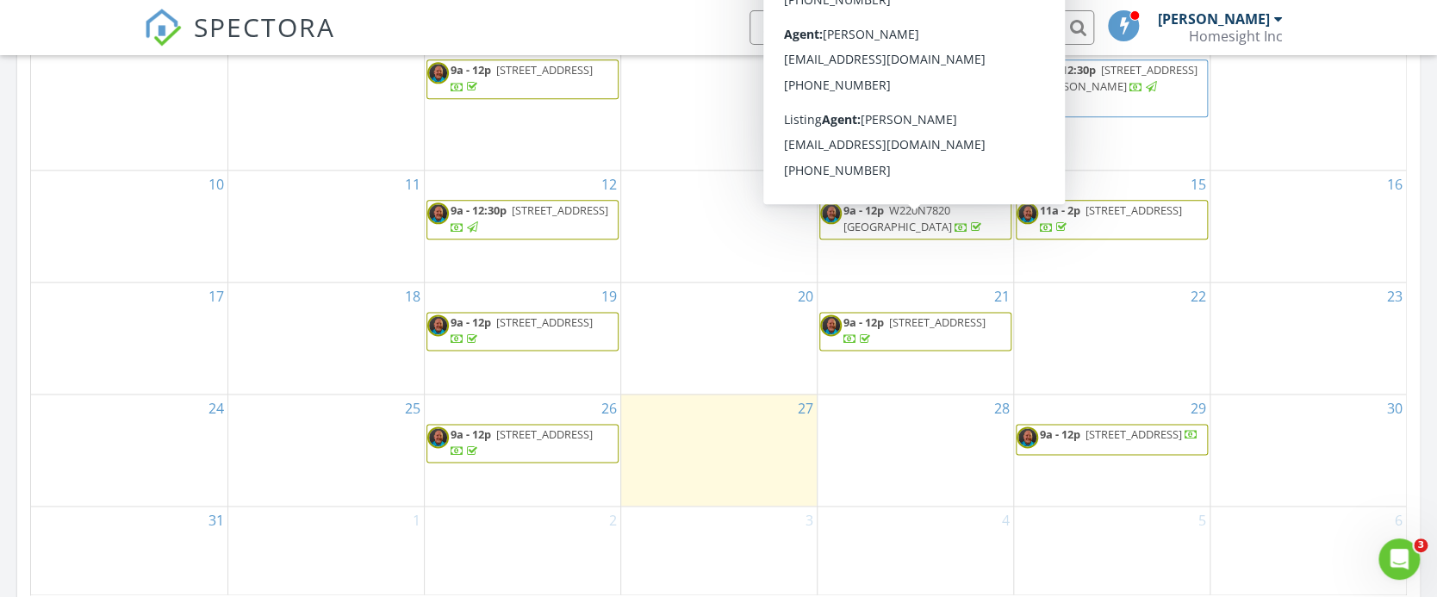
click at [906, 229] on span "W220N7820 [GEOGRAPHIC_DATA]" at bounding box center [897, 218] width 109 height 32
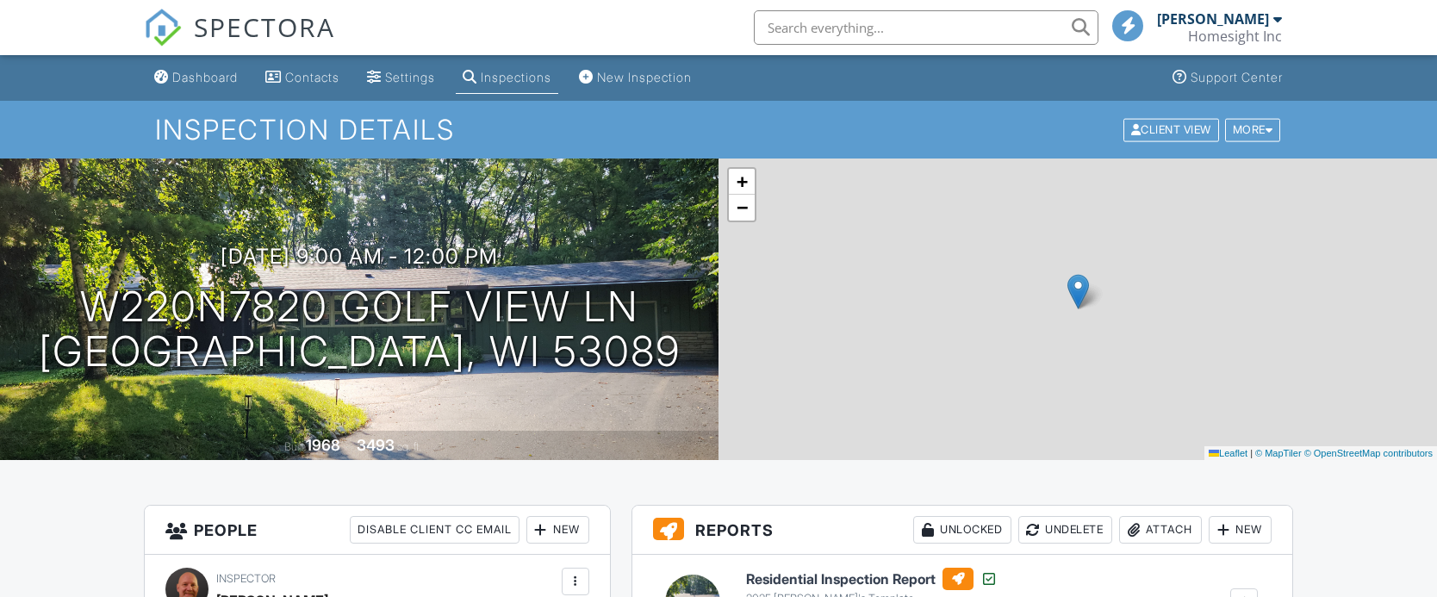
scroll to position [345, 0]
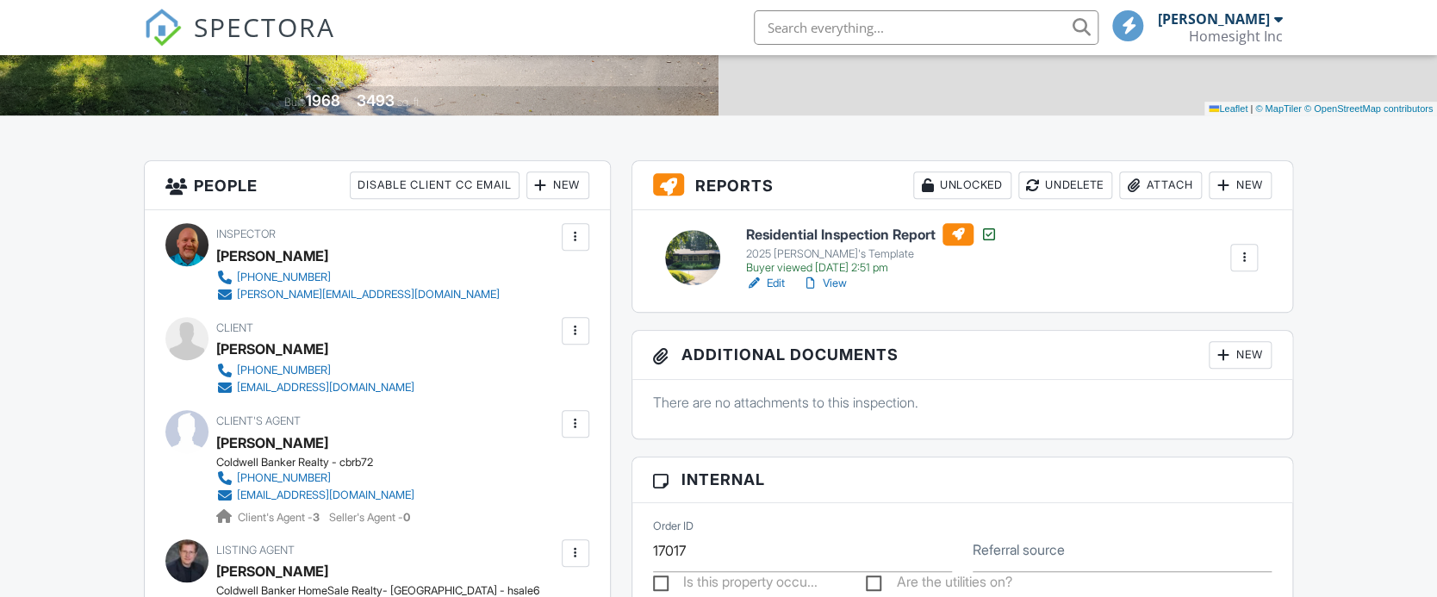
click at [840, 279] on link "View" at bounding box center [824, 283] width 45 height 17
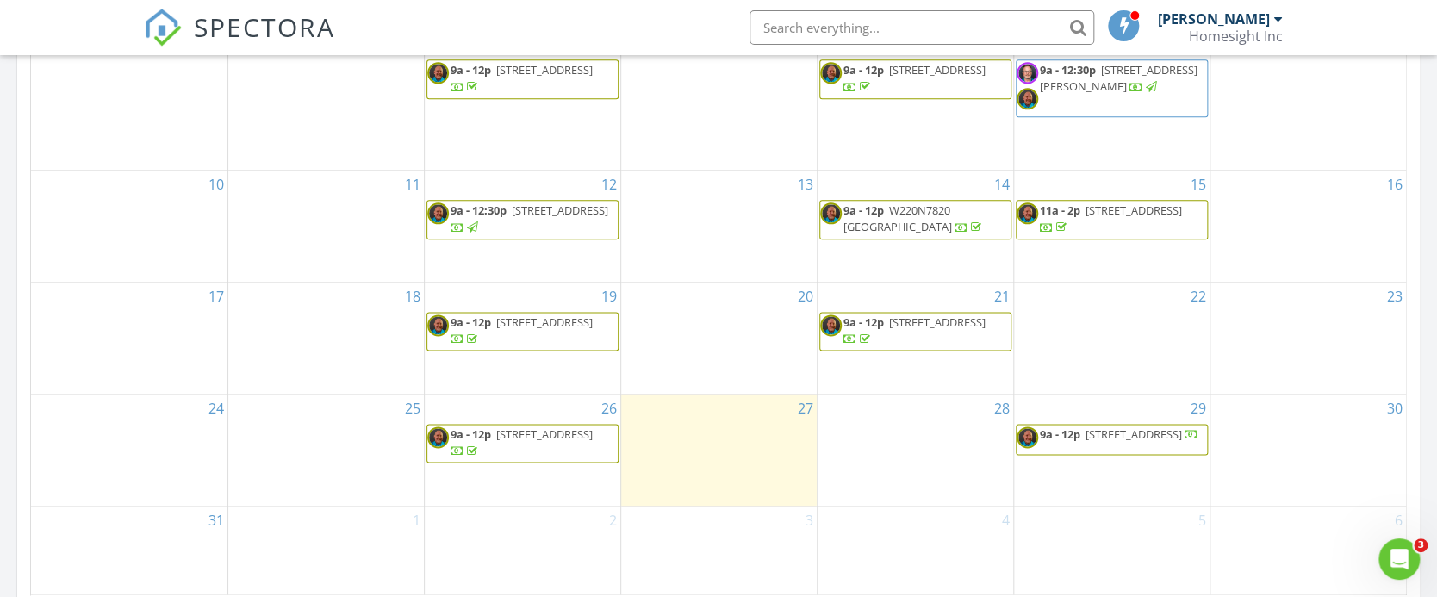
click at [1109, 88] on span "[STREET_ADDRESS][PERSON_NAME]" at bounding box center [1119, 78] width 158 height 32
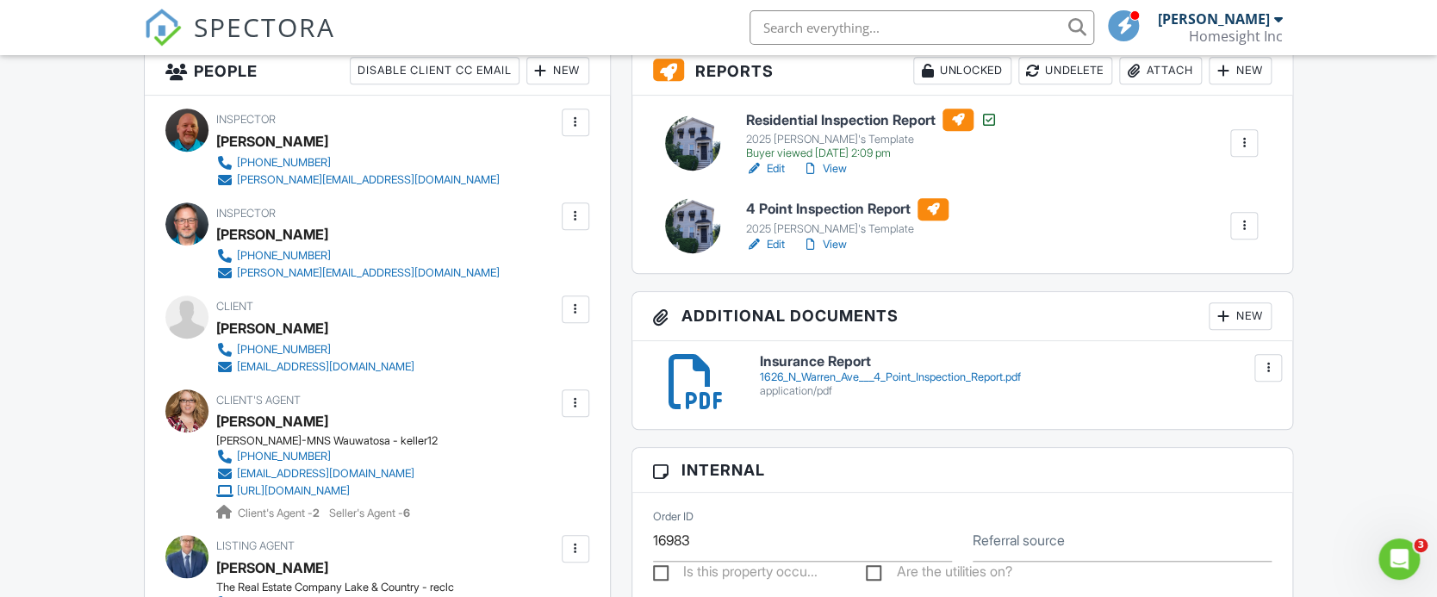
click at [782, 170] on link "Edit" at bounding box center [765, 168] width 39 height 17
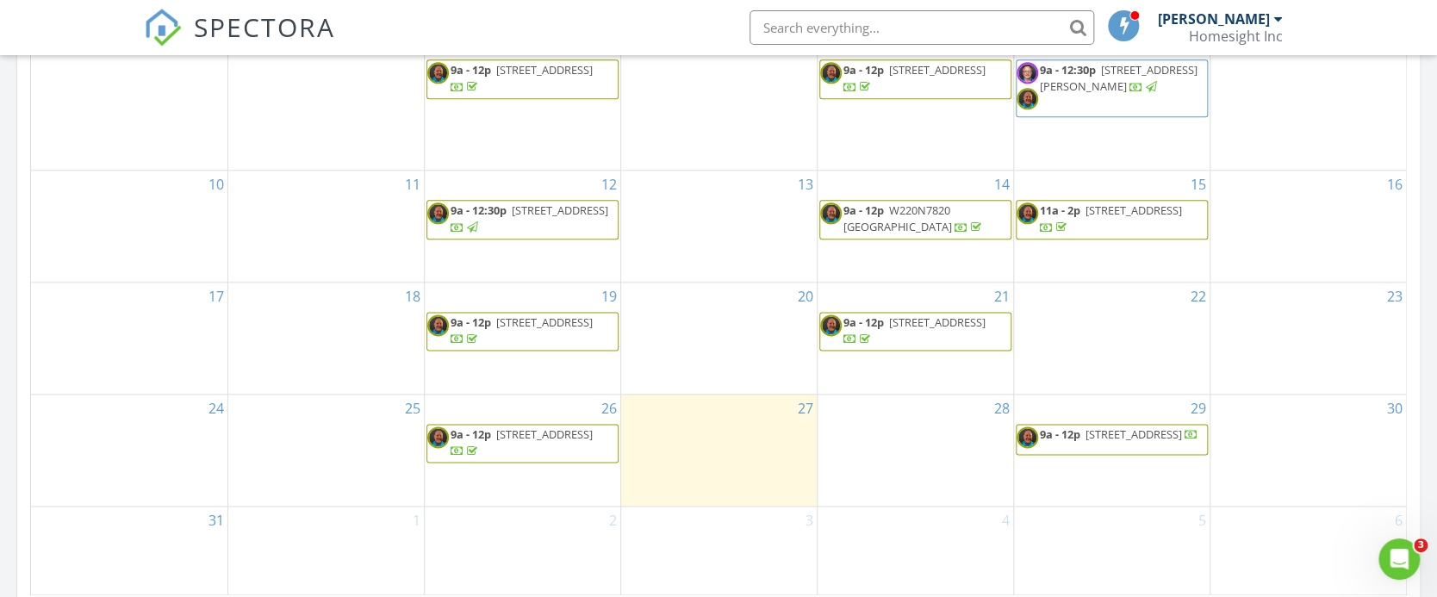
scroll to position [804, 0]
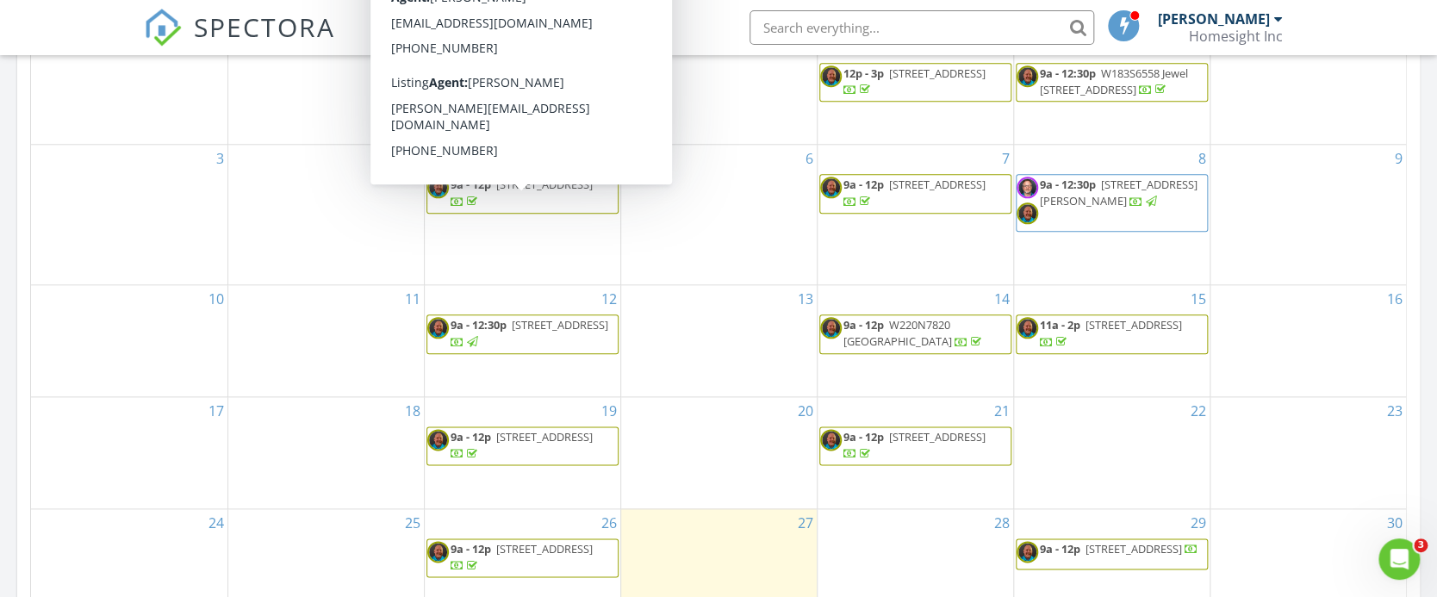
click at [529, 192] on span "408 W Newhall Ave, Waukesha 53186" at bounding box center [544, 185] width 96 height 16
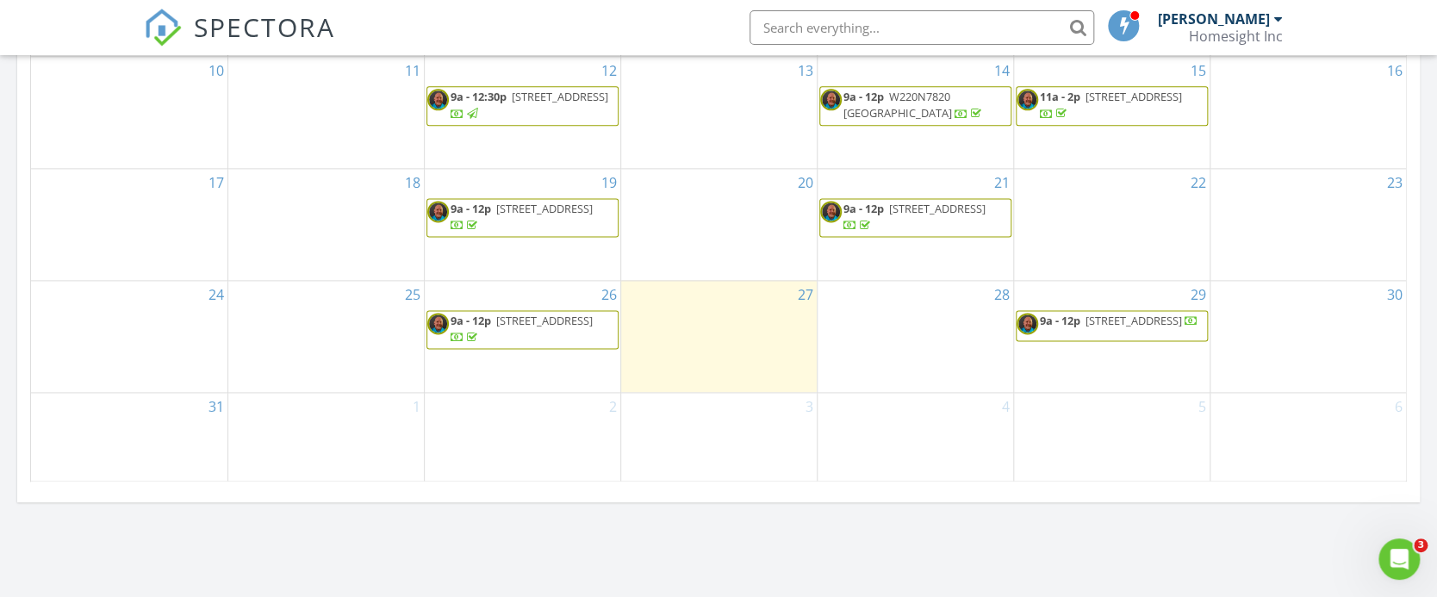
scroll to position [1034, 0]
click at [1127, 326] on span "522 4th St, Fond du Lac 54935" at bounding box center [1133, 319] width 96 height 16
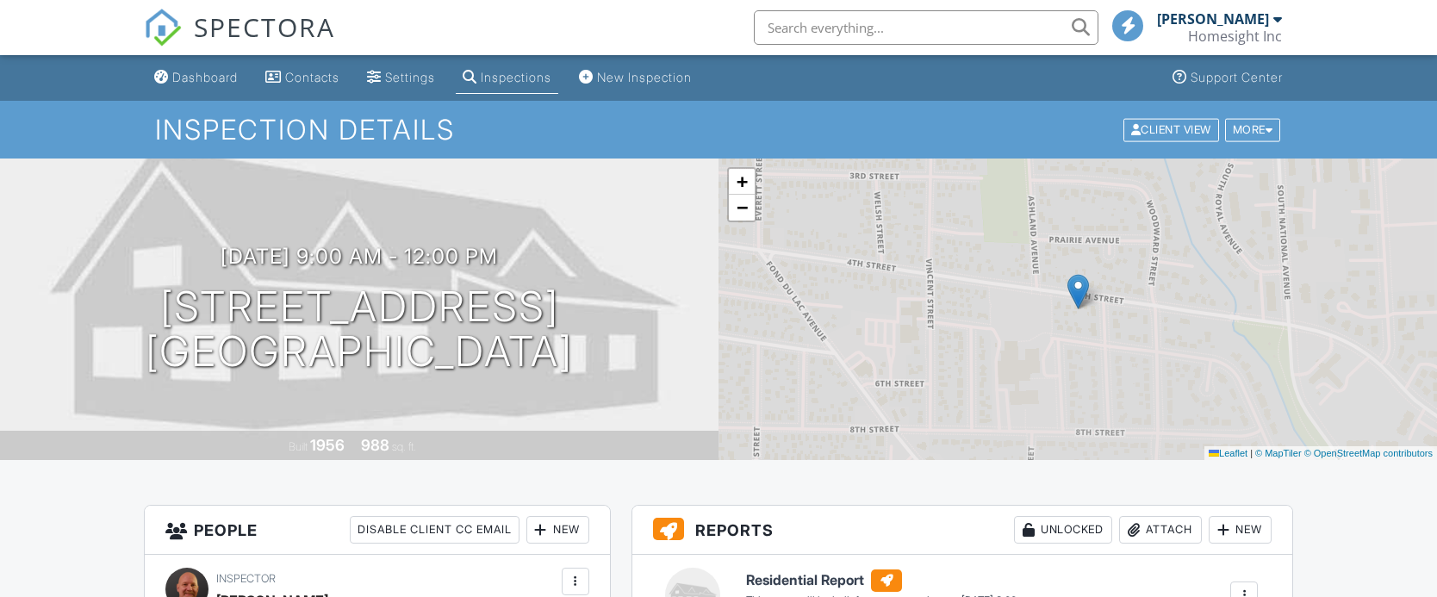
click at [1240, 587] on div at bounding box center [1243, 595] width 17 height 17
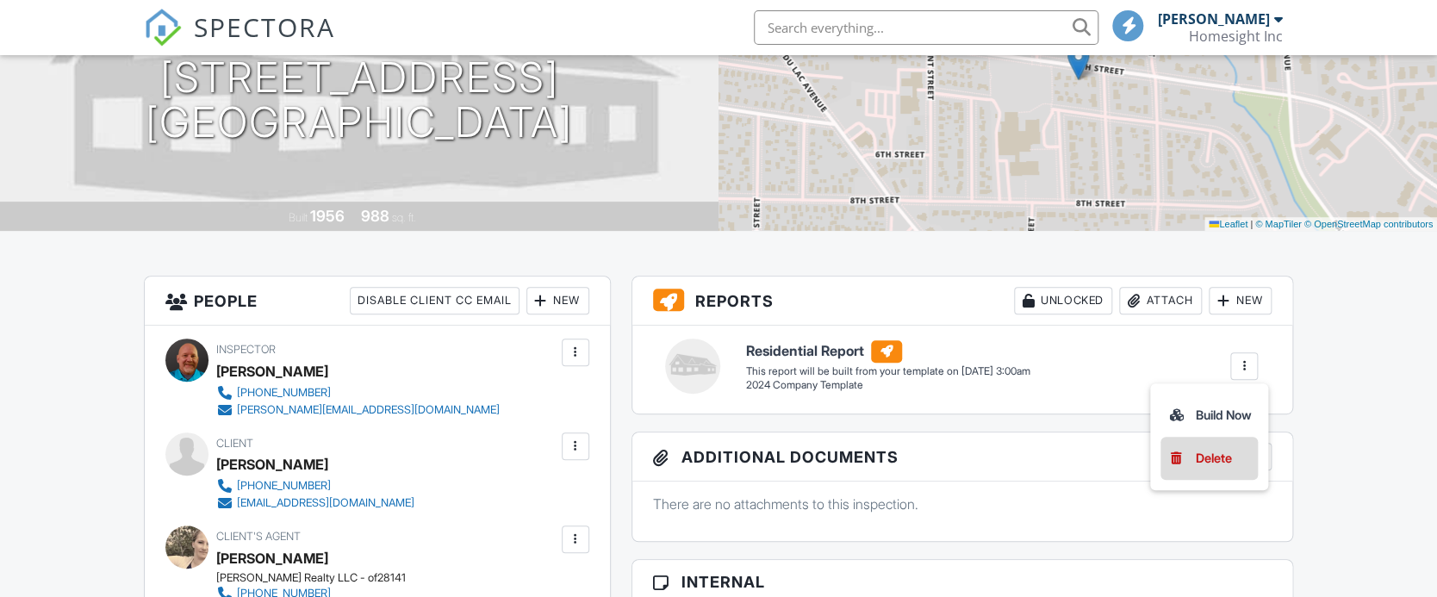
click at [1214, 458] on div "Delete" at bounding box center [1213, 458] width 36 height 19
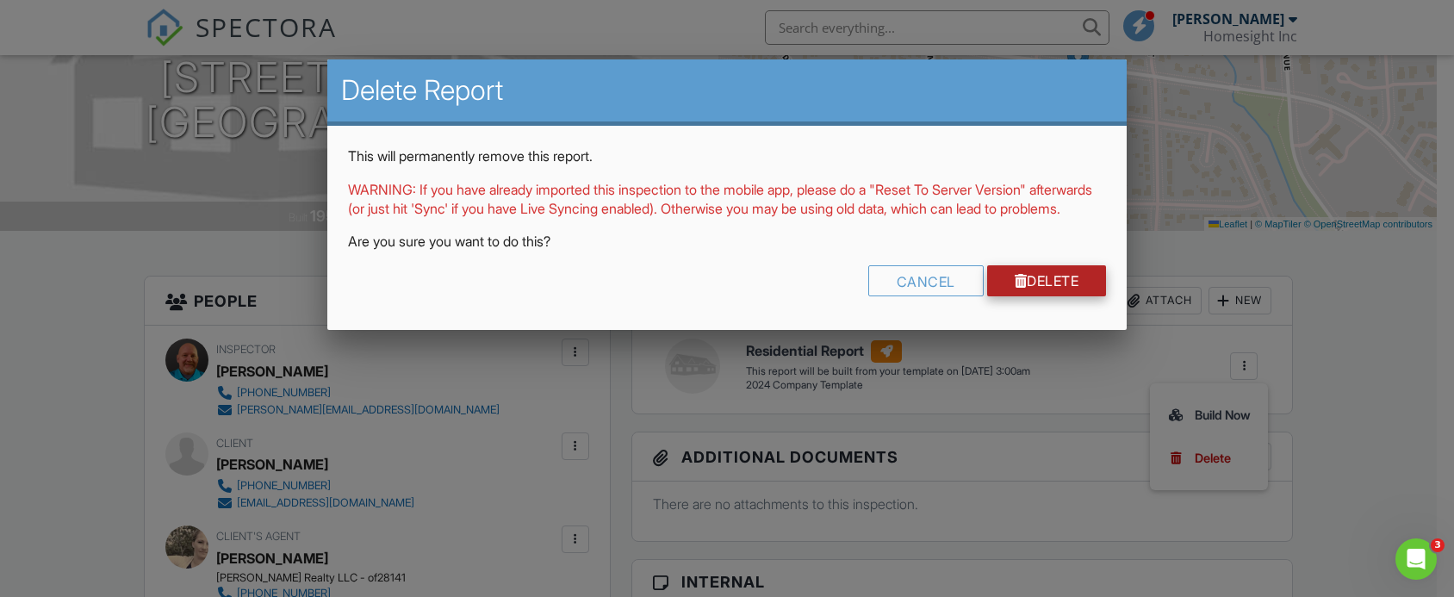
click at [1046, 289] on link "Delete" at bounding box center [1047, 280] width 120 height 31
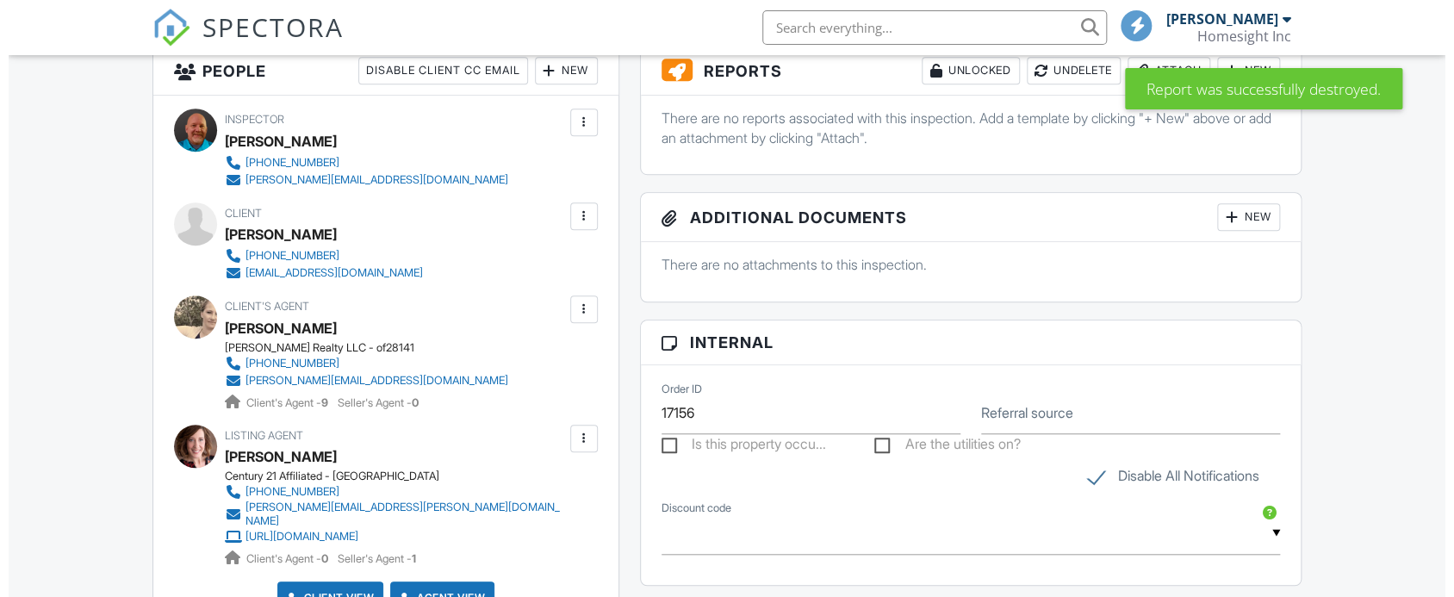
scroll to position [345, 0]
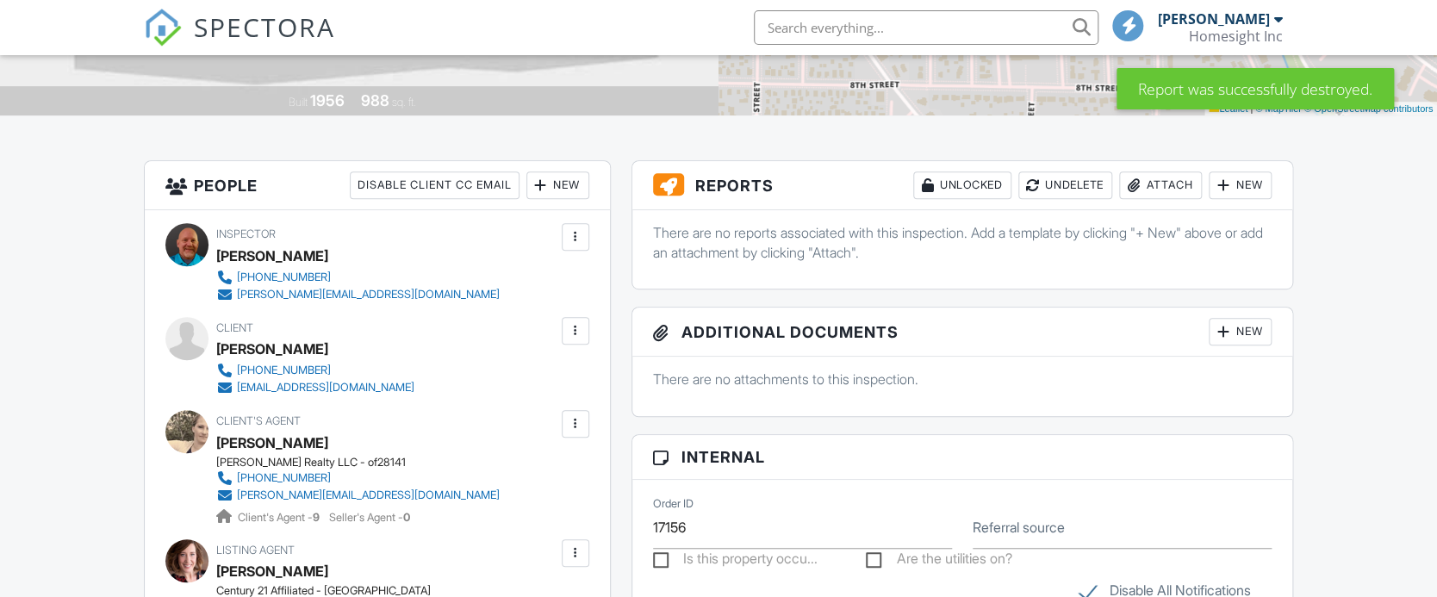
click at [1239, 180] on div "New" at bounding box center [1239, 185] width 63 height 28
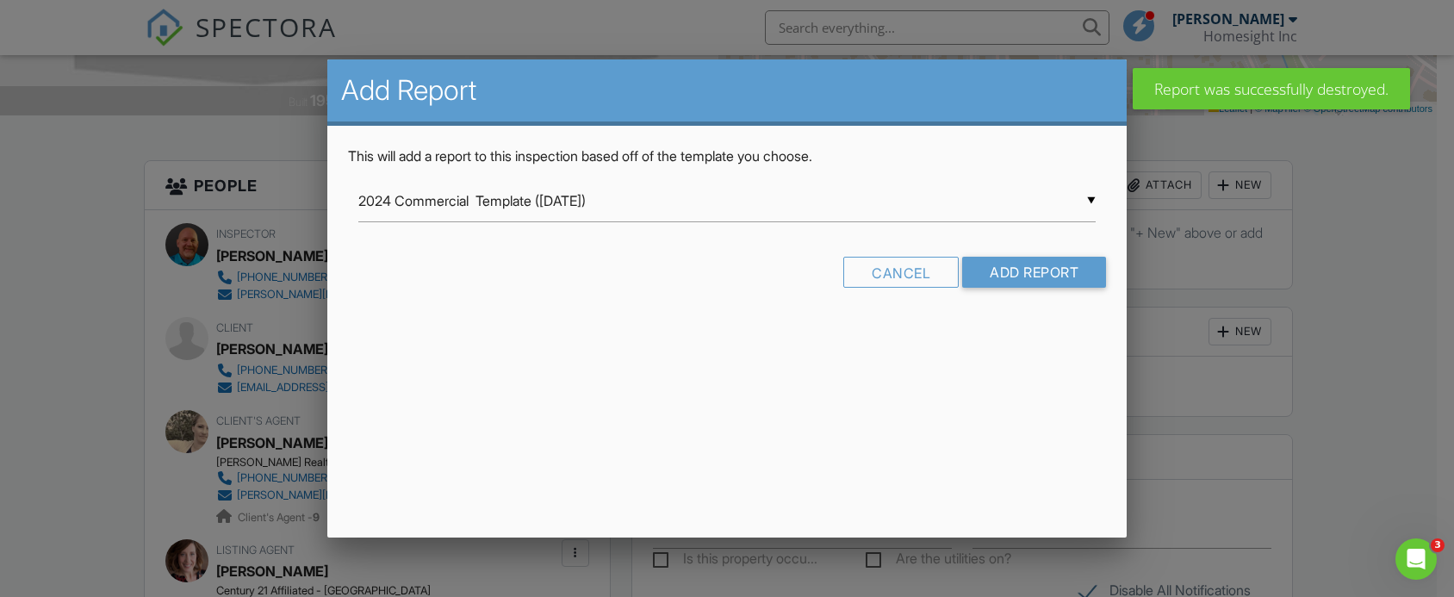
scroll to position [0, 0]
click at [1091, 198] on div "▼ 2024 Commercial Template ([DATE]) 2024 Commercial Template ([DATE]) 2024 Comp…" at bounding box center [726, 201] width 737 height 42
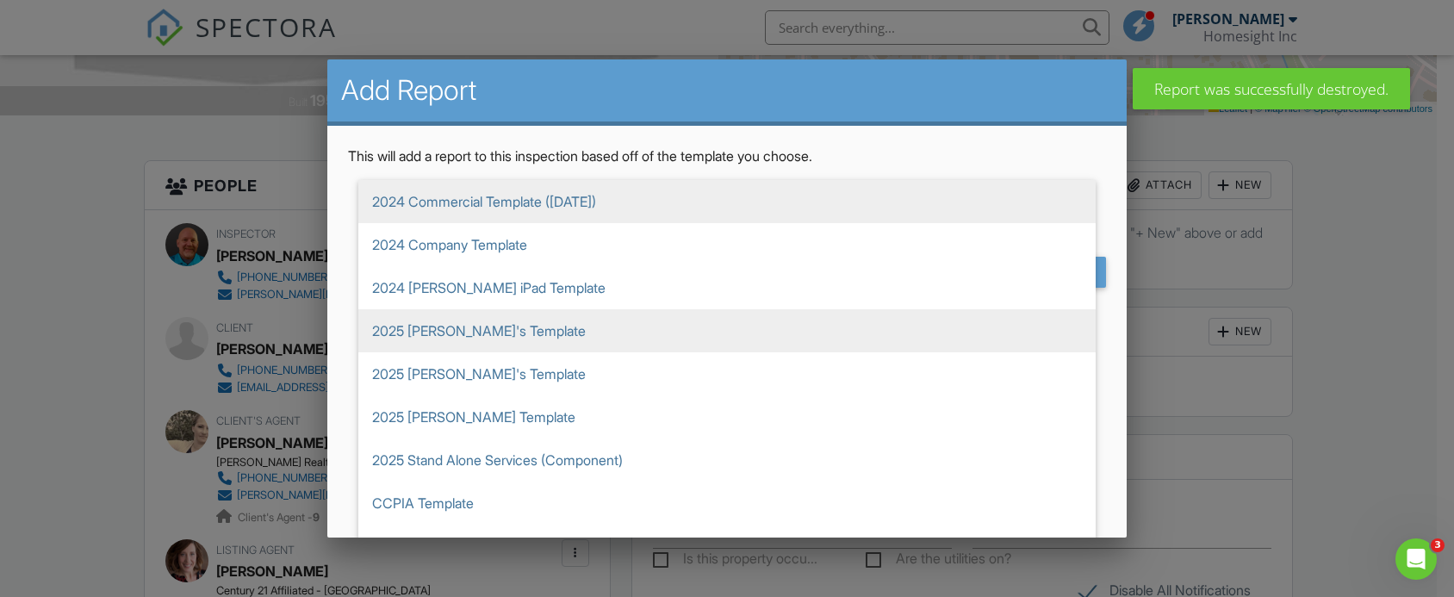
click at [448, 329] on span "2025 [PERSON_NAME]'s Template" at bounding box center [726, 330] width 737 height 43
type input "2025 [PERSON_NAME]'s Template"
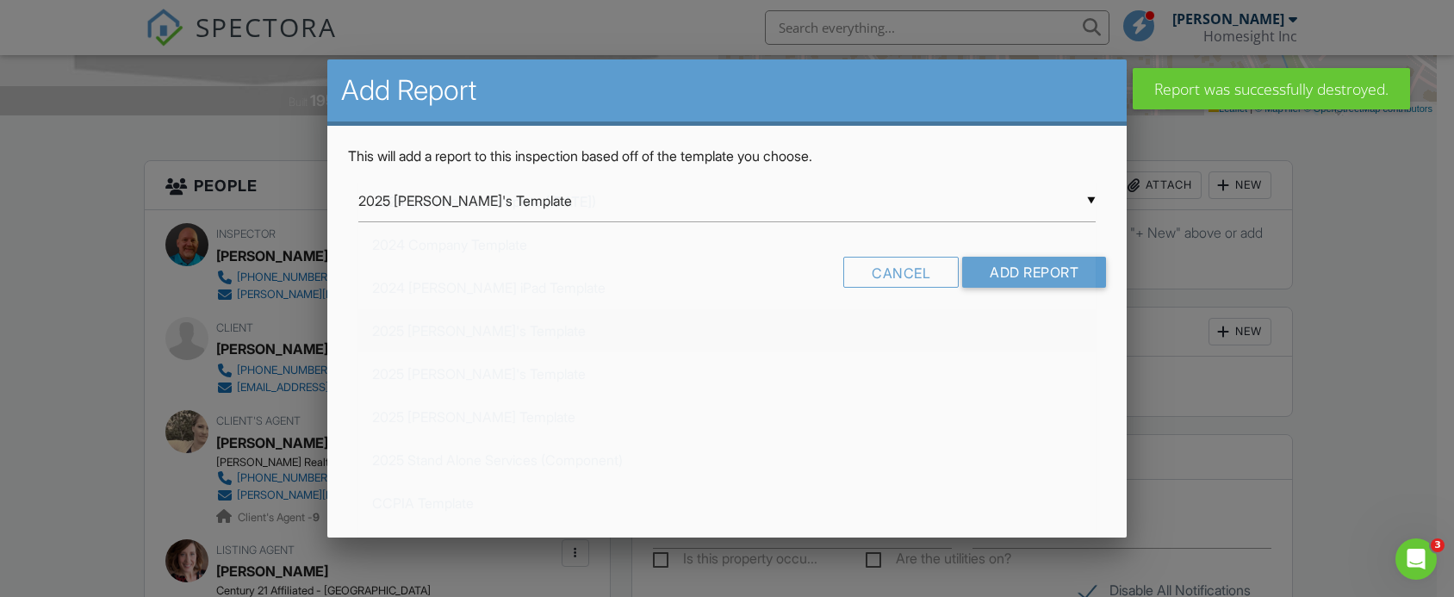
scroll to position [129, 0]
click at [1020, 267] on input "Add Report" at bounding box center [1034, 272] width 144 height 31
